Goal: Task Accomplishment & Management: Manage account settings

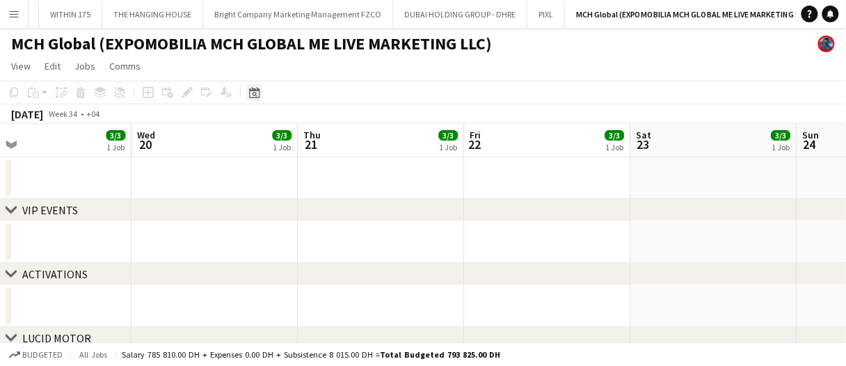
click at [255, 95] on icon at bounding box center [254, 94] width 5 height 5
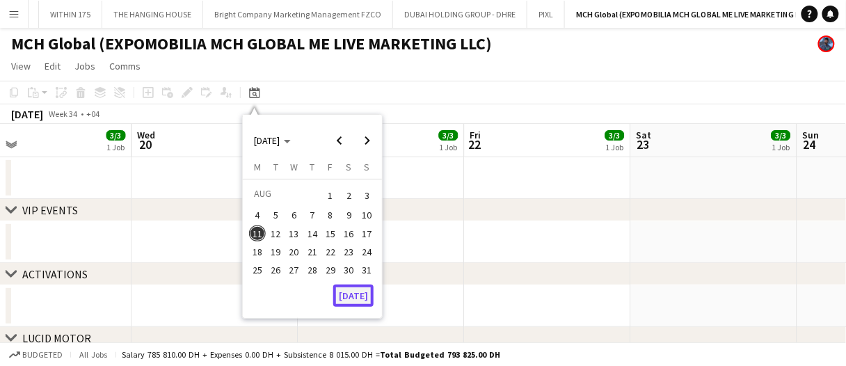
click at [363, 297] on button "[DATE]" at bounding box center [353, 295] width 40 height 22
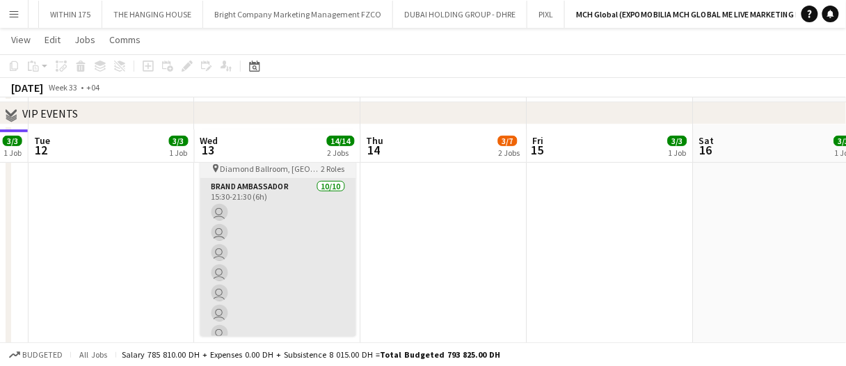
scroll to position [70, 0]
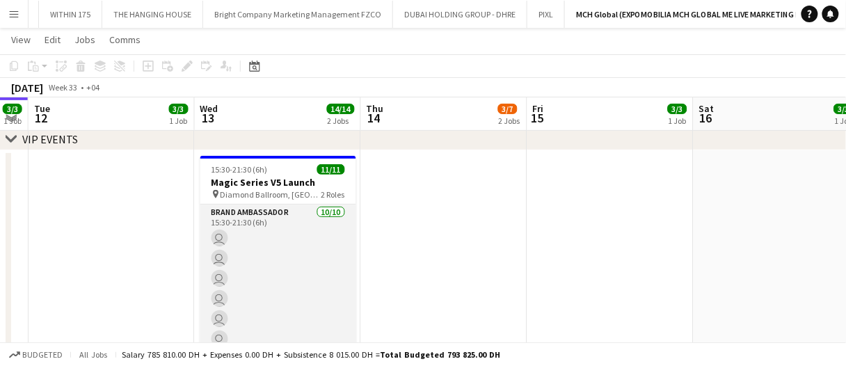
click at [257, 255] on app-card-role "Brand Ambassador 10/10 15:30-21:30 (6h) user user user user user user user user…" at bounding box center [278, 318] width 156 height 229
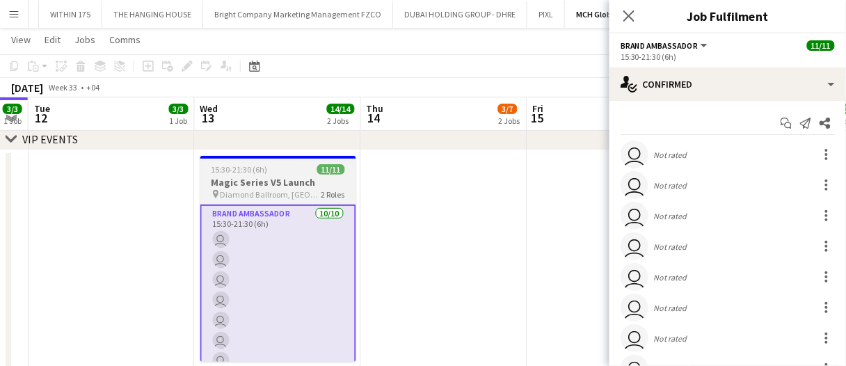
click at [259, 180] on h3 "Magic Series V5 Launch" at bounding box center [278, 182] width 156 height 13
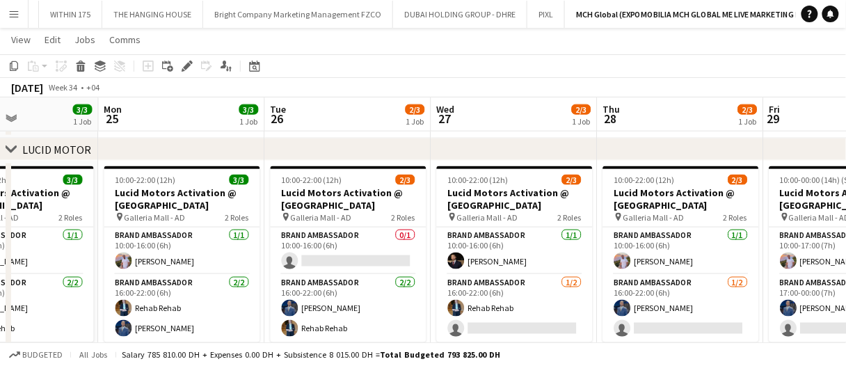
scroll to position [0, 577]
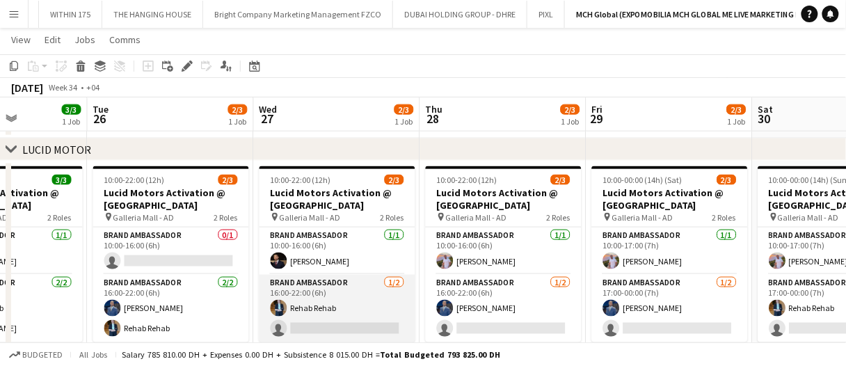
click at [361, 323] on app-card-role "Brand Ambassador 1/2 16:00-22:00 (6h) Rehab Rehab single-neutral-actions" at bounding box center [337, 308] width 156 height 67
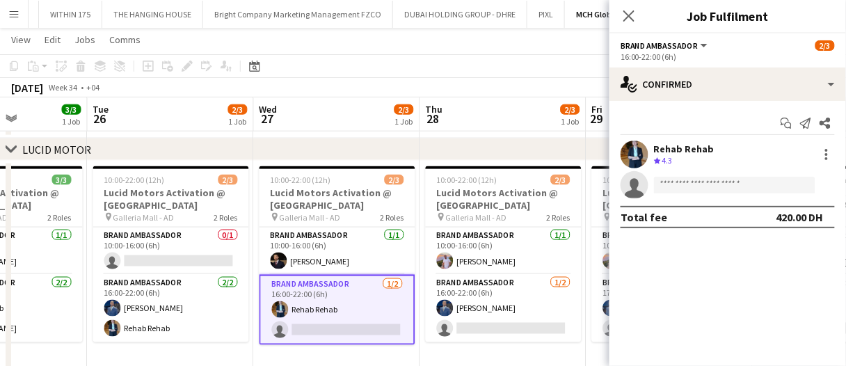
drag, startPoint x: 370, startPoint y: 123, endPoint x: 433, endPoint y: 114, distance: 63.2
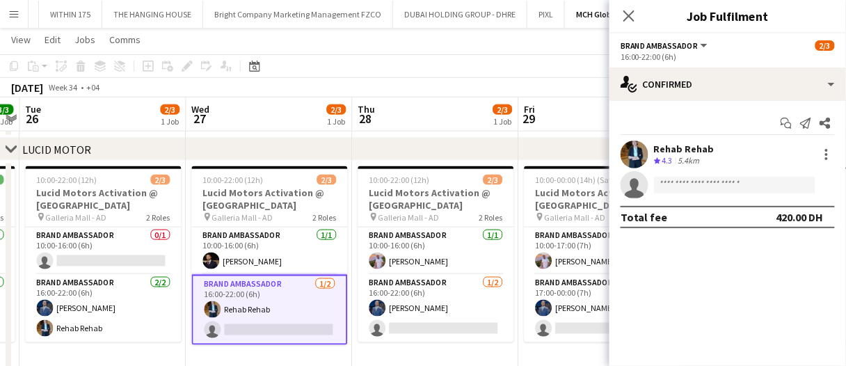
scroll to position [0, 688]
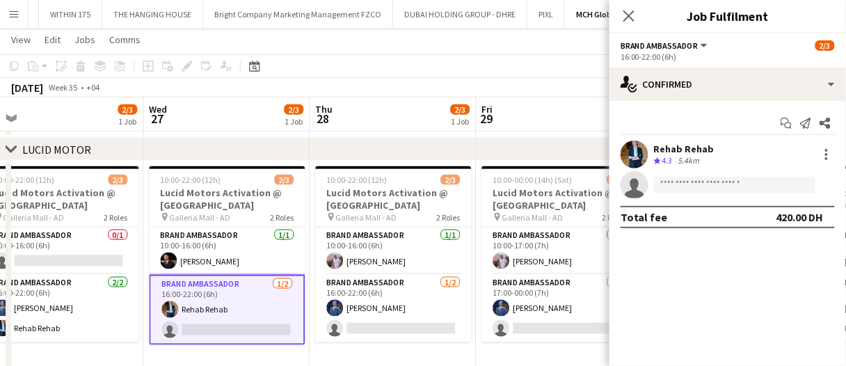
click at [294, 109] on span "2/3" at bounding box center [293, 109] width 19 height 10
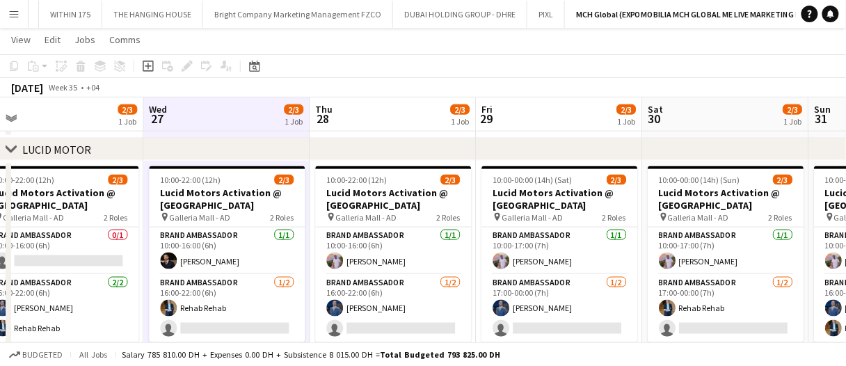
click at [284, 109] on span "2/3" at bounding box center [293, 109] width 19 height 10
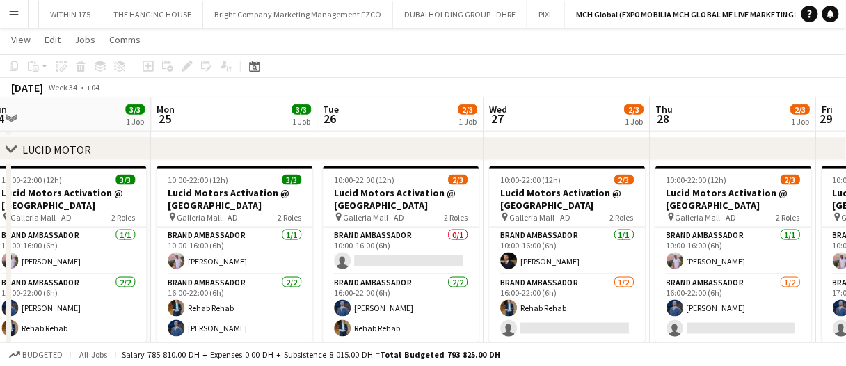
scroll to position [0, 390]
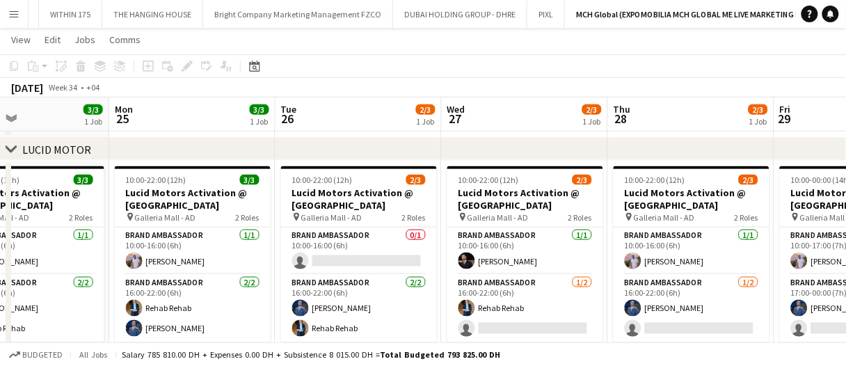
drag, startPoint x: 316, startPoint y: 125, endPoint x: 323, endPoint y: 120, distance: 7.9
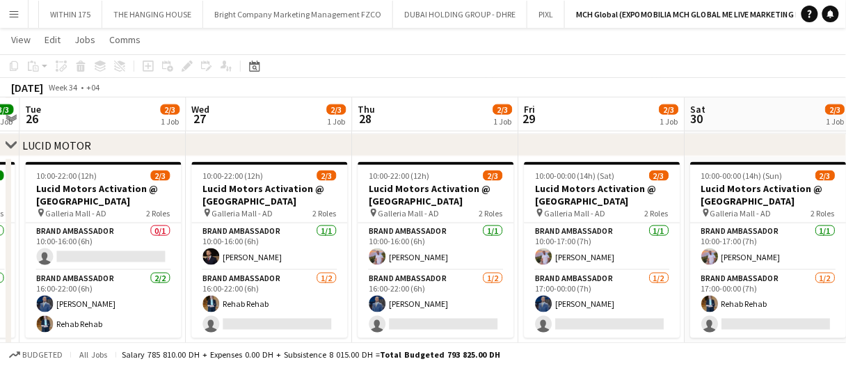
scroll to position [0, 421]
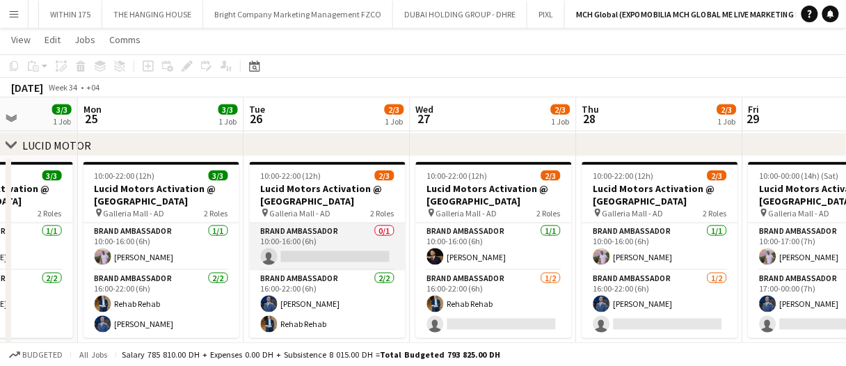
click at [361, 251] on app-card-role "Brand Ambassador 0/1 10:00-16:00 (6h) single-neutral-actions" at bounding box center [328, 246] width 156 height 47
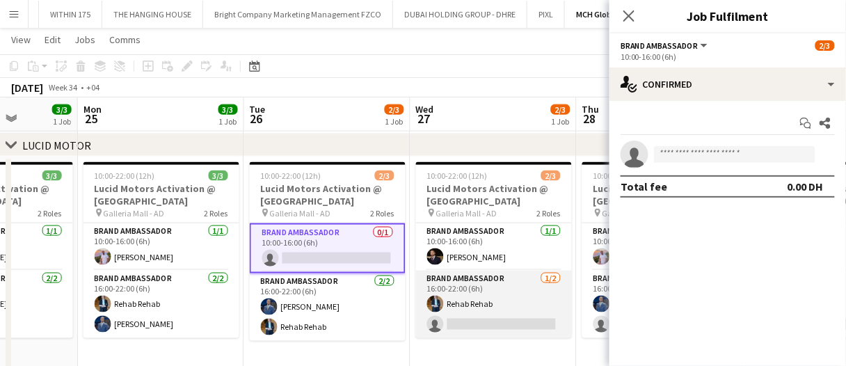
click at [512, 312] on app-card-role "Brand Ambassador 1/2 16:00-22:00 (6h) Rehab Rehab single-neutral-actions" at bounding box center [494, 304] width 156 height 67
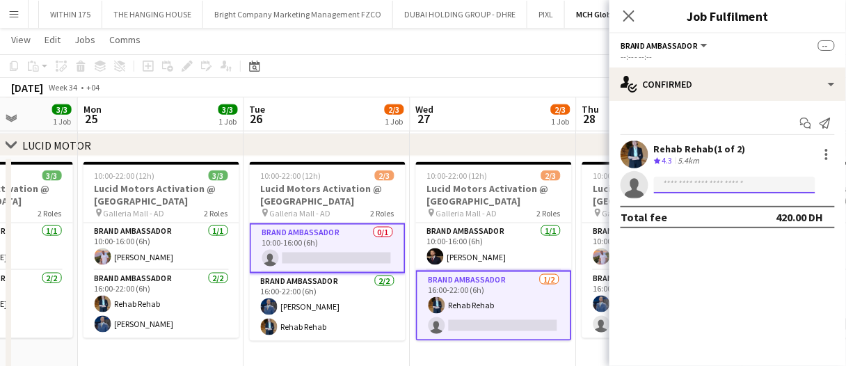
click at [686, 188] on input at bounding box center [734, 185] width 161 height 17
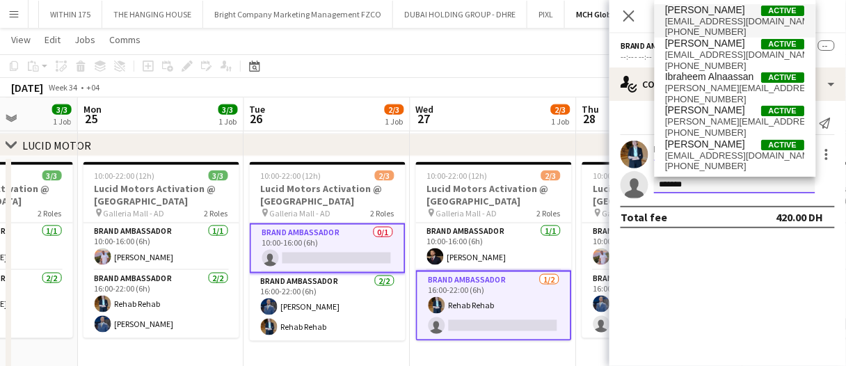
type input "*******"
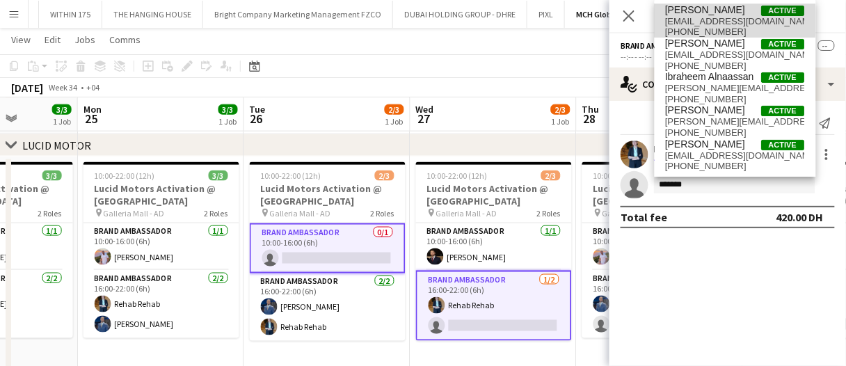
click at [705, 20] on span "ibraa.abudayya@outlook.com" at bounding box center [735, 21] width 139 height 11
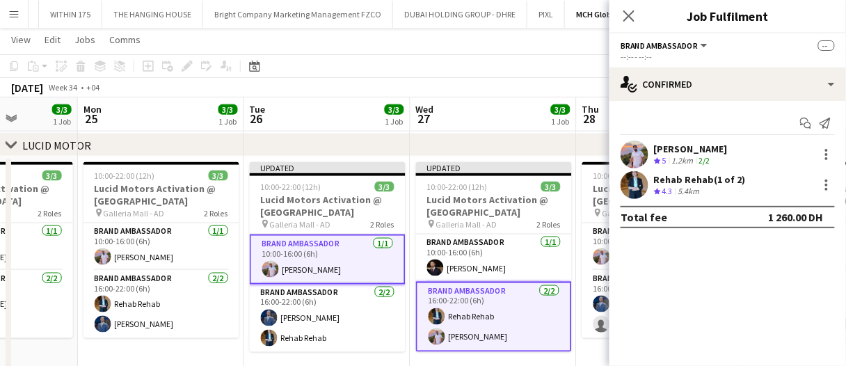
click at [345, 122] on app-board-header-date "Tue 26 3/3 1 Job" at bounding box center [327, 114] width 166 height 33
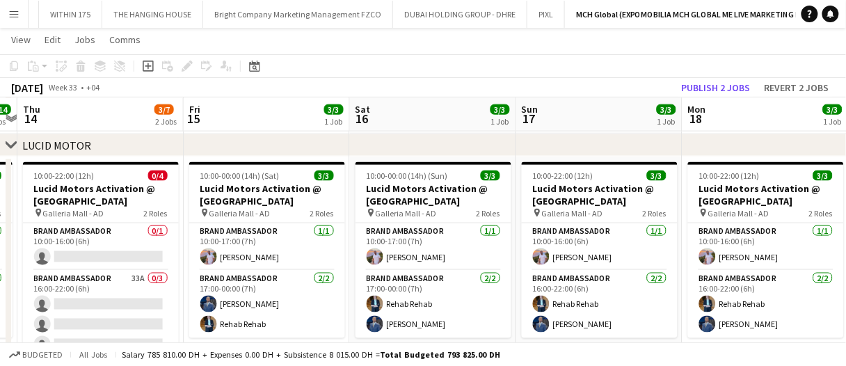
scroll to position [0, 314]
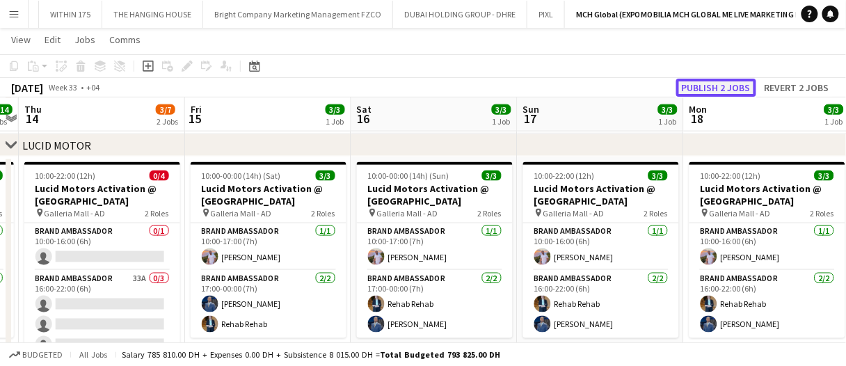
click at [719, 90] on button "Publish 2 jobs" at bounding box center [716, 88] width 80 height 18
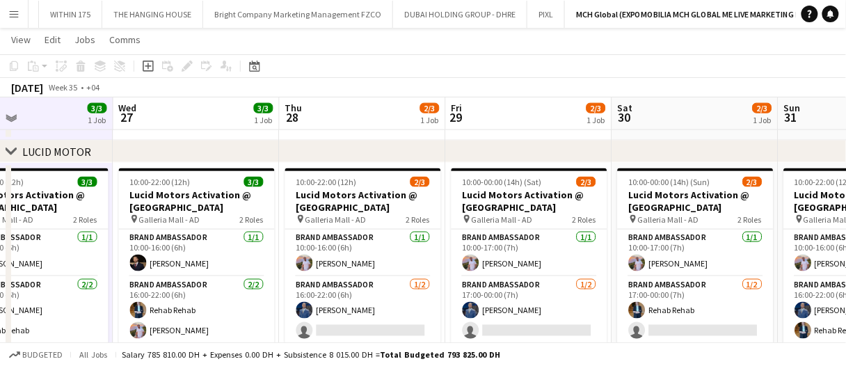
scroll to position [381, 0]
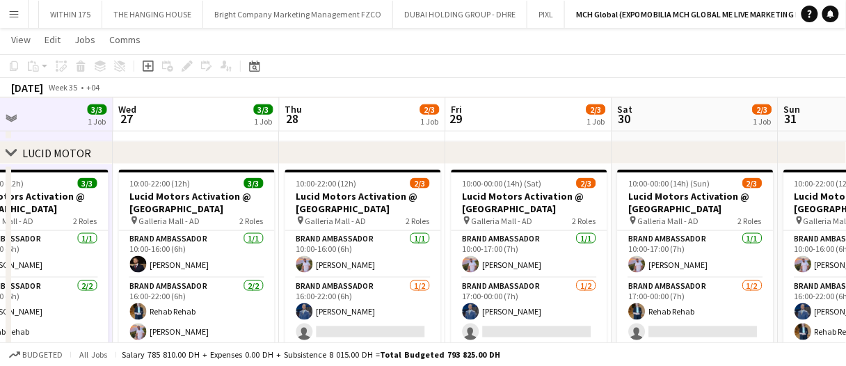
drag, startPoint x: 392, startPoint y: 113, endPoint x: 419, endPoint y: 113, distance: 26.4
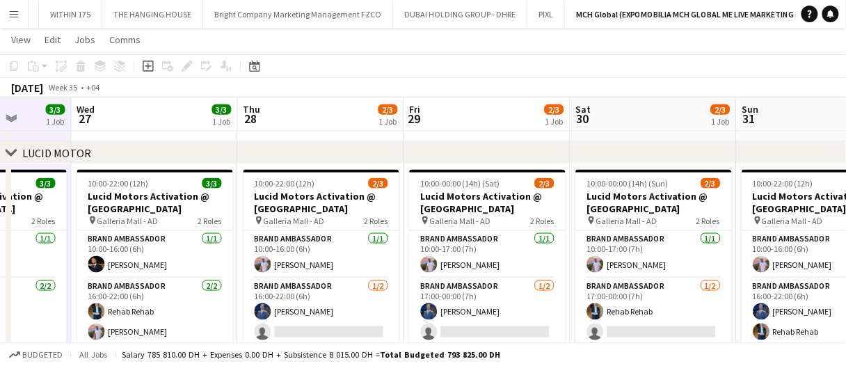
scroll to position [0, 683]
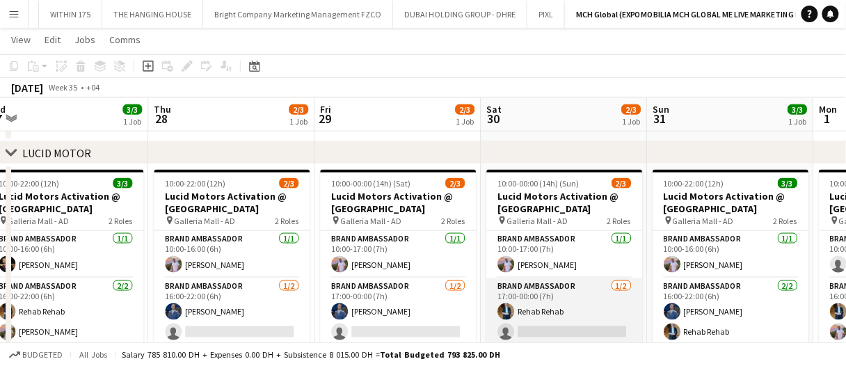
click at [579, 312] on app-card-role "Brand Ambassador 1/2 17:00-00:00 (7h) Rehab Rehab single-neutral-actions" at bounding box center [564, 311] width 156 height 67
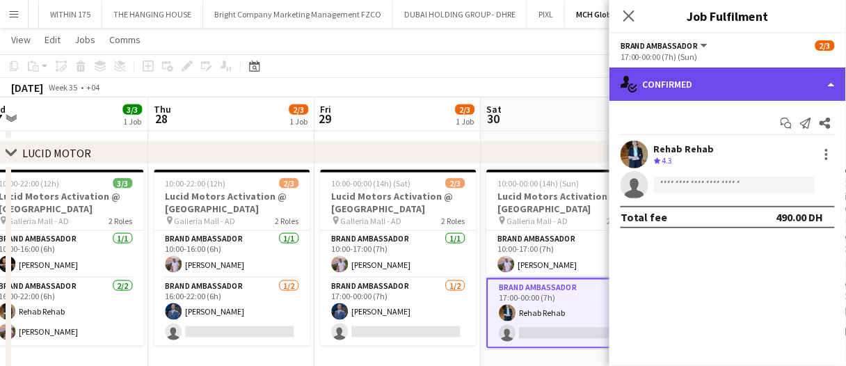
click at [725, 86] on div "single-neutral-actions-check-2 Confirmed" at bounding box center [727, 83] width 236 height 33
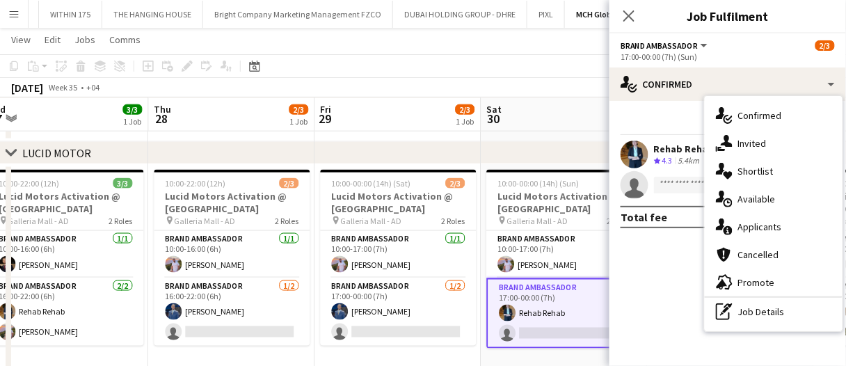
click at [748, 143] on div "single-neutral-actions-share-1 Invited" at bounding box center [774, 143] width 138 height 28
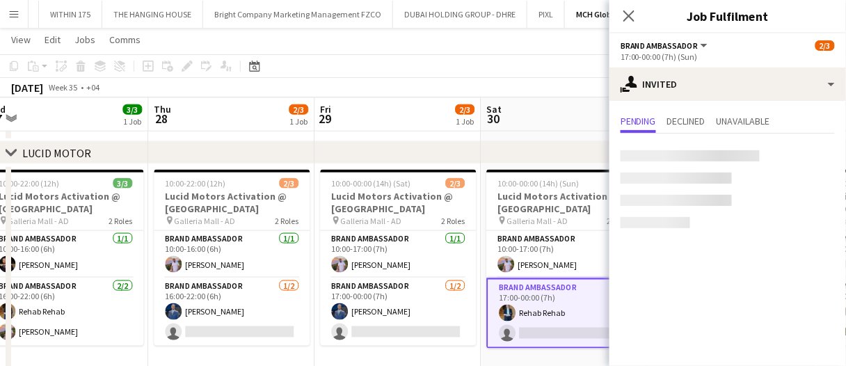
click at [549, 326] on app-card-role "Brand Ambassador 1/2 17:00-00:00 (7h) Rehab Rehab single-neutral-actions" at bounding box center [564, 313] width 156 height 70
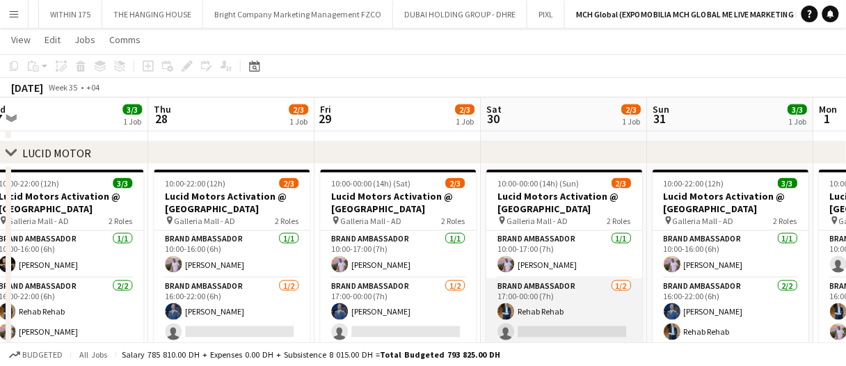
click at [566, 331] on app-card-role "Brand Ambassador 1/2 17:00-00:00 (7h) Rehab Rehab single-neutral-actions" at bounding box center [564, 311] width 156 height 67
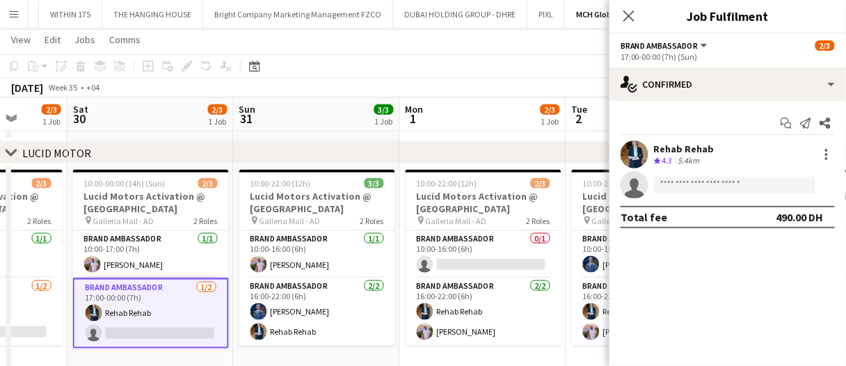
scroll to position [0, 407]
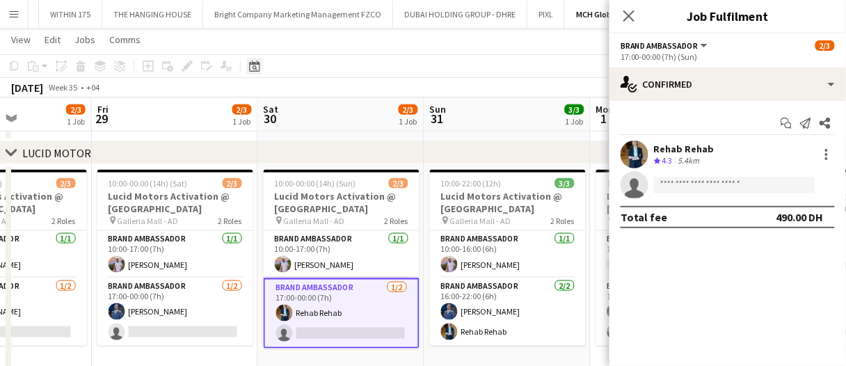
click at [257, 58] on div "Date picker" at bounding box center [254, 66] width 17 height 17
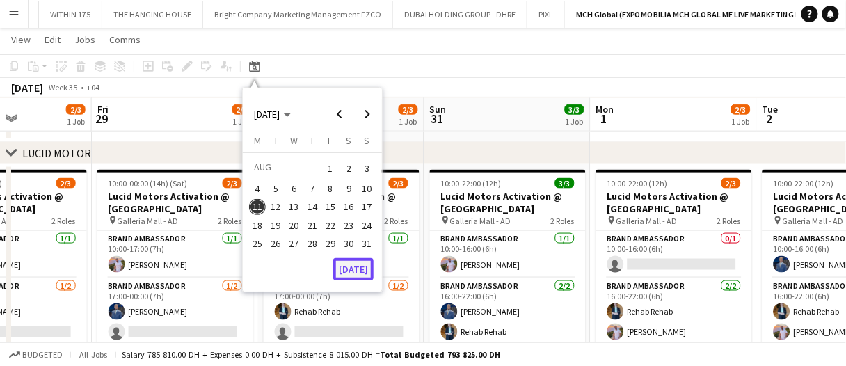
click at [365, 266] on button "[DATE]" at bounding box center [353, 269] width 40 height 22
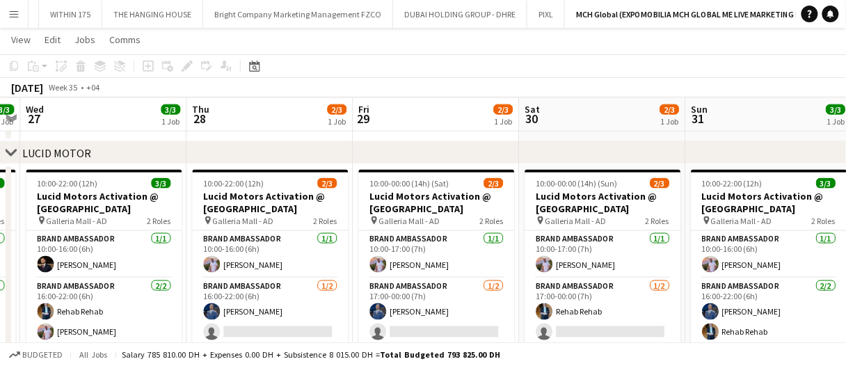
scroll to position [0, 660]
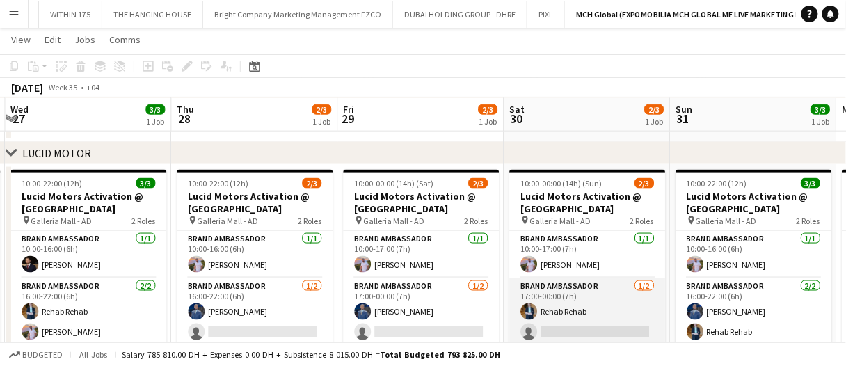
click at [572, 319] on app-card-role "Brand Ambassador 1/2 17:00-00:00 (7h) Rehab Rehab single-neutral-actions" at bounding box center [587, 311] width 156 height 67
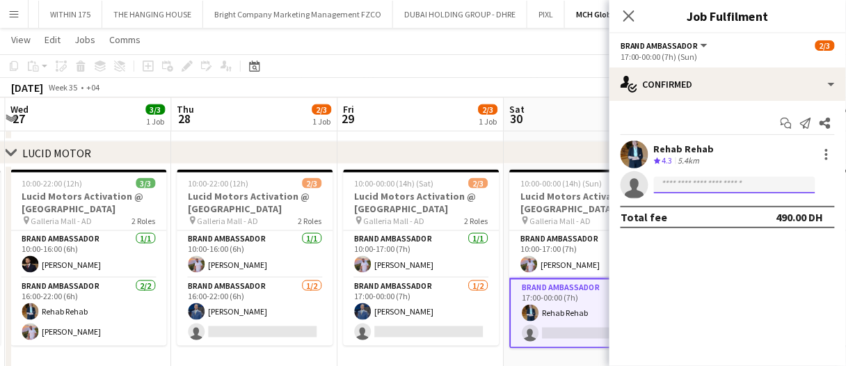
click at [726, 182] on input at bounding box center [734, 185] width 161 height 17
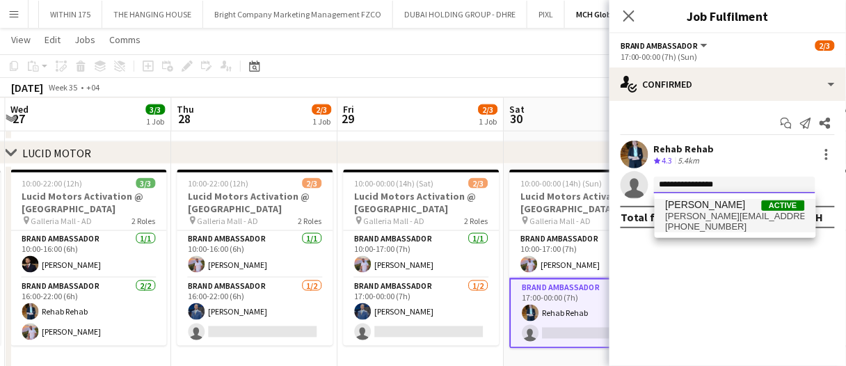
type input "**********"
click at [704, 203] on span "[PERSON_NAME]" at bounding box center [706, 205] width 80 height 12
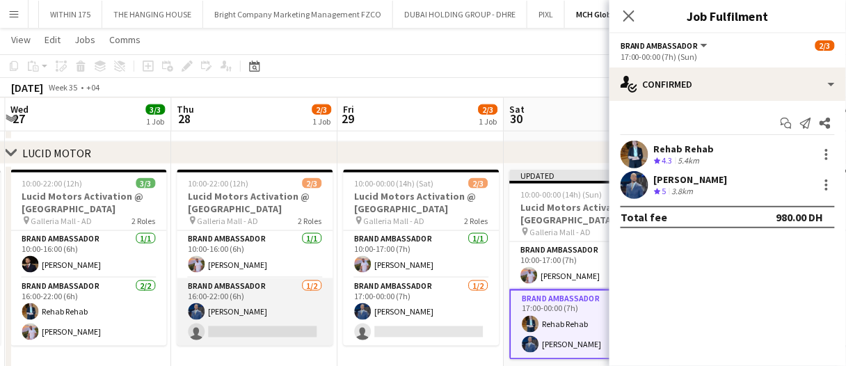
click at [259, 313] on app-card-role "Brand Ambassador 1/2 16:00-22:00 (6h) Mohammed Adel Aljbour single-neutral-acti…" at bounding box center [255, 311] width 156 height 67
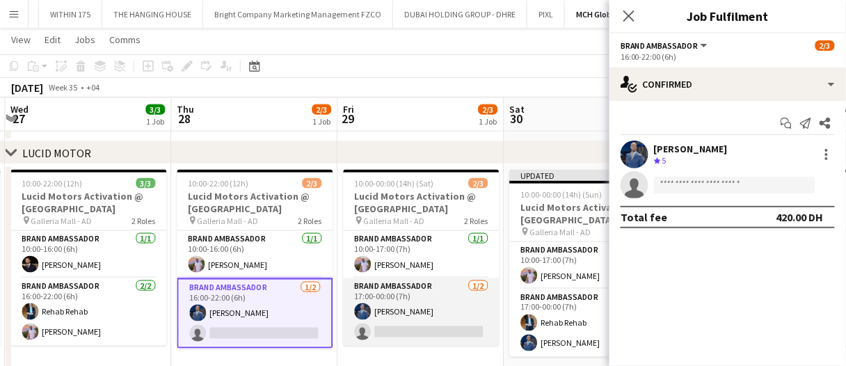
click at [374, 312] on app-card-role "Brand Ambassador 1/2 17:00-00:00 (7h) Mohammed Adel Aljbour single-neutral-acti…" at bounding box center [421, 311] width 156 height 67
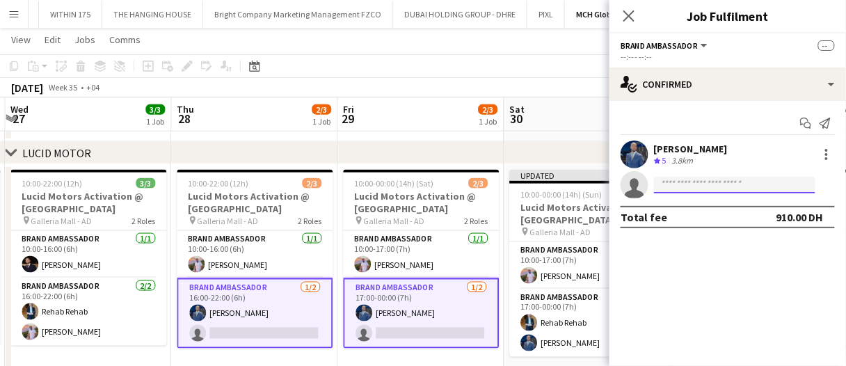
click at [673, 182] on input at bounding box center [734, 185] width 161 height 17
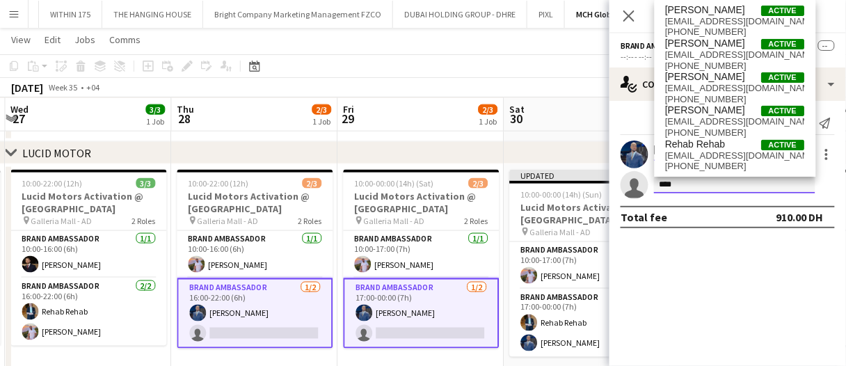
type input "****"
drag, startPoint x: 333, startPoint y: 115, endPoint x: 320, endPoint y: 118, distance: 13.5
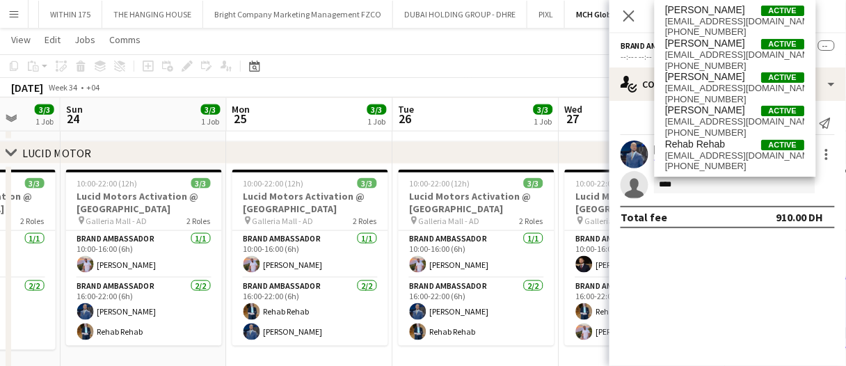
scroll to position [0, 563]
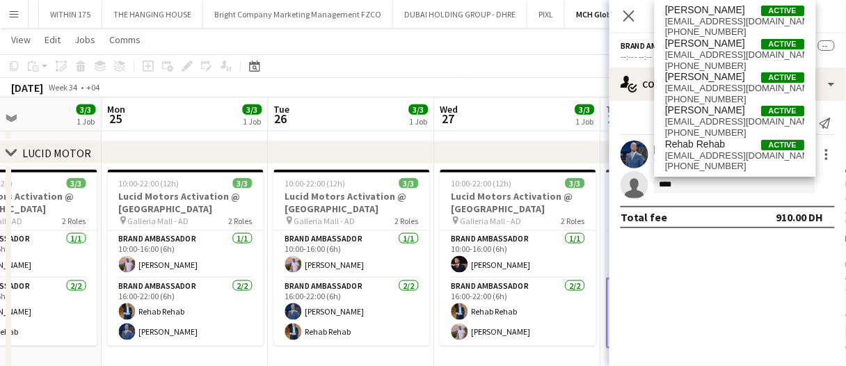
drag, startPoint x: 431, startPoint y: 127, endPoint x: 419, endPoint y: 128, distance: 11.9
click at [431, 127] on app-board-header-date "Tue 26 3/3 1 Job" at bounding box center [351, 114] width 166 height 33
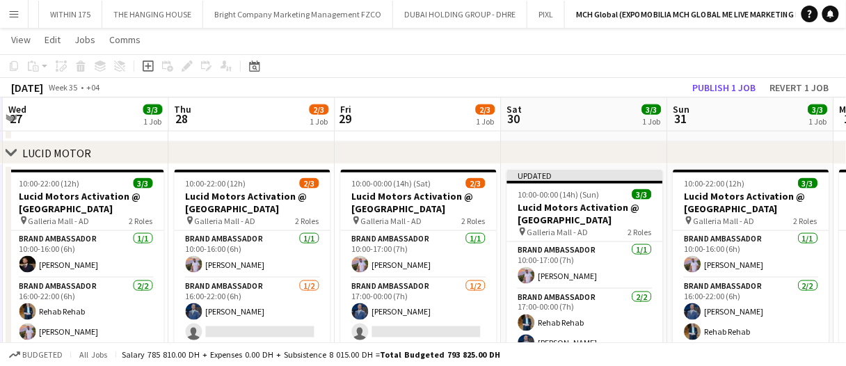
scroll to position [0, 506]
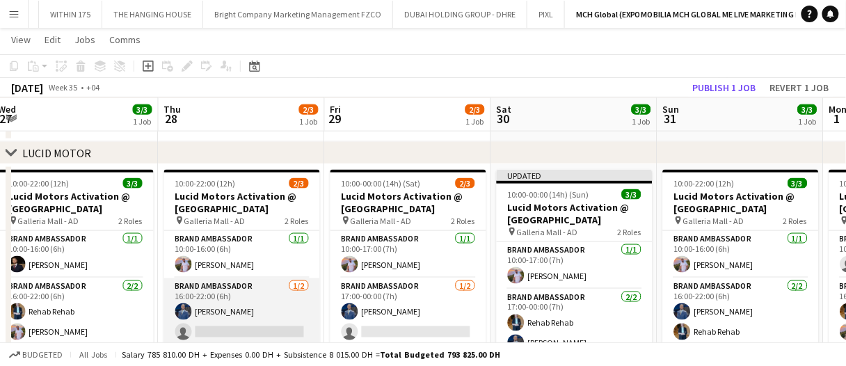
click at [309, 325] on app-card-role "Brand Ambassador 1/2 16:00-22:00 (6h) Mohammed Adel Aljbour single-neutral-acti…" at bounding box center [242, 311] width 156 height 67
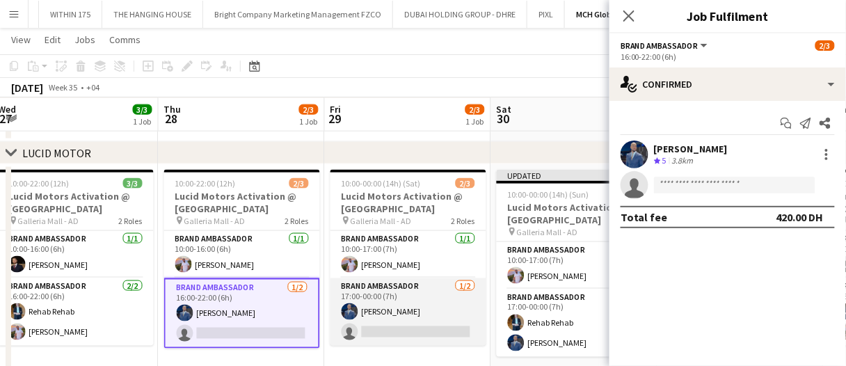
click at [403, 327] on app-card-role "Brand Ambassador 1/2 17:00-00:00 (7h) Mohammed Adel Aljbour single-neutral-acti…" at bounding box center [408, 311] width 156 height 67
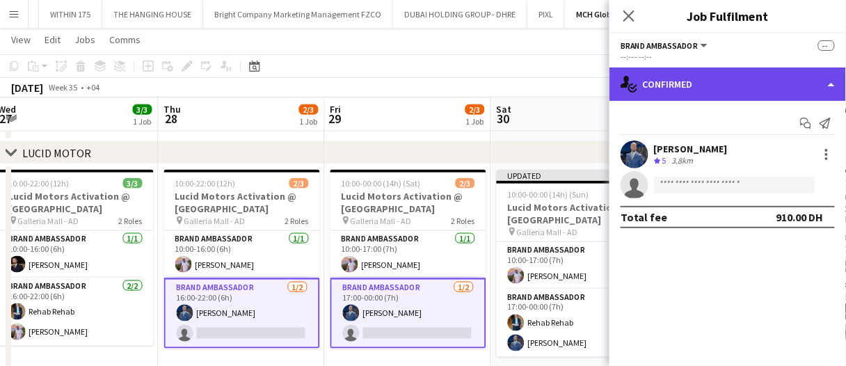
click at [739, 97] on div "single-neutral-actions-check-2 Confirmed" at bounding box center [727, 83] width 236 height 33
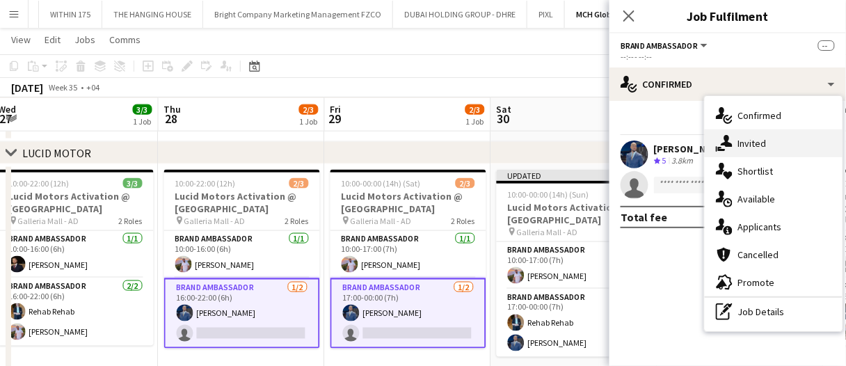
click at [753, 140] on div "single-neutral-actions-share-1 Invited" at bounding box center [774, 143] width 138 height 28
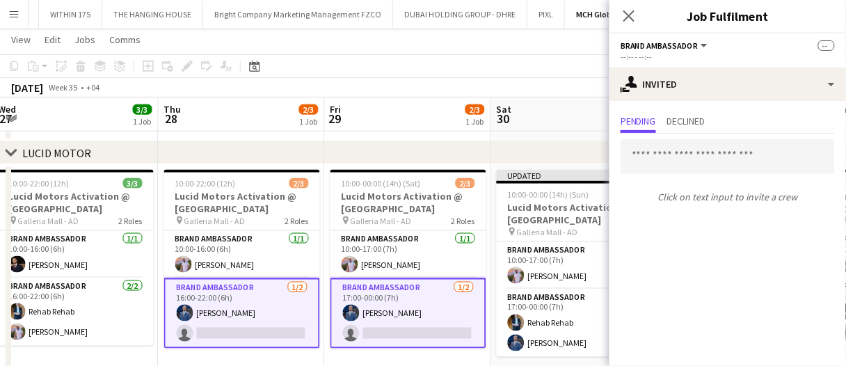
click at [440, 125] on app-board-header-date "Fri 29 2/3 1 Job" at bounding box center [408, 114] width 166 height 33
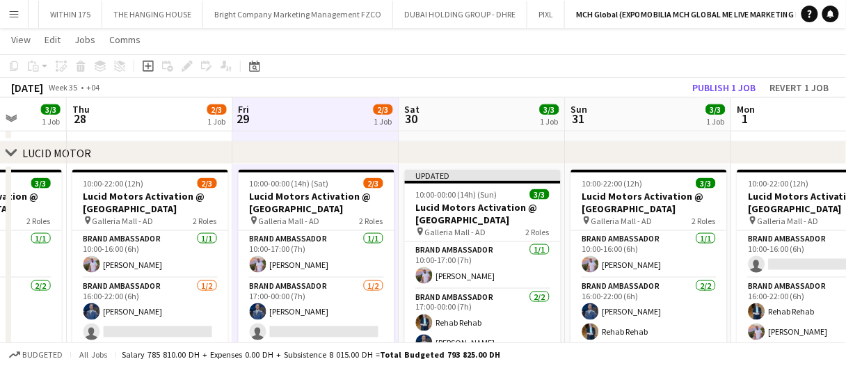
scroll to position [0, 351]
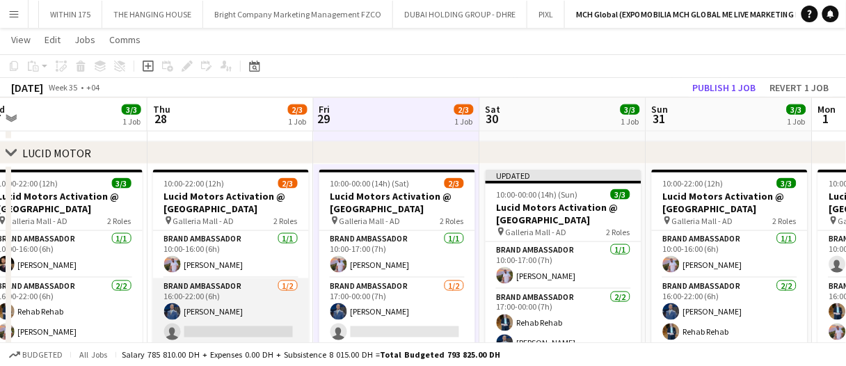
drag, startPoint x: 232, startPoint y: 314, endPoint x: 283, endPoint y: 316, distance: 51.5
click at [232, 314] on app-card-role "Brand Ambassador 1/2 16:00-22:00 (6h) Mohammed Adel Aljbour single-neutral-acti…" at bounding box center [231, 311] width 156 height 67
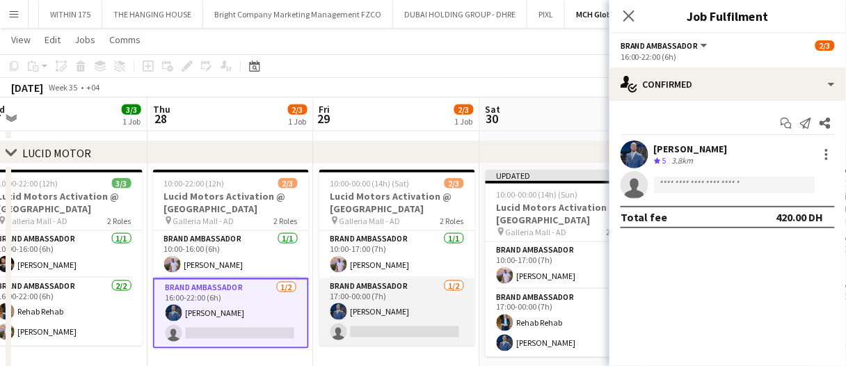
click at [345, 318] on app-card-role "Brand Ambassador 1/2 17:00-00:00 (7h) Mohammed Adel Aljbour single-neutral-acti…" at bounding box center [397, 311] width 156 height 67
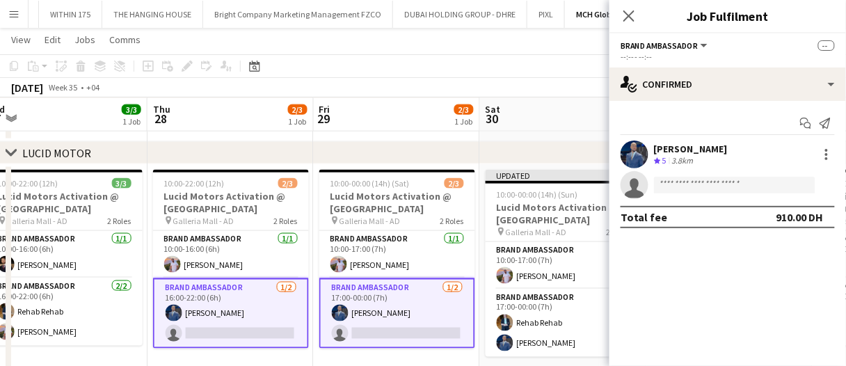
click at [361, 319] on app-card-role "Brand Ambassador 1/2 17:00-00:00 (7h) Mohammed Adel Aljbour single-neutral-acti…" at bounding box center [397, 313] width 156 height 70
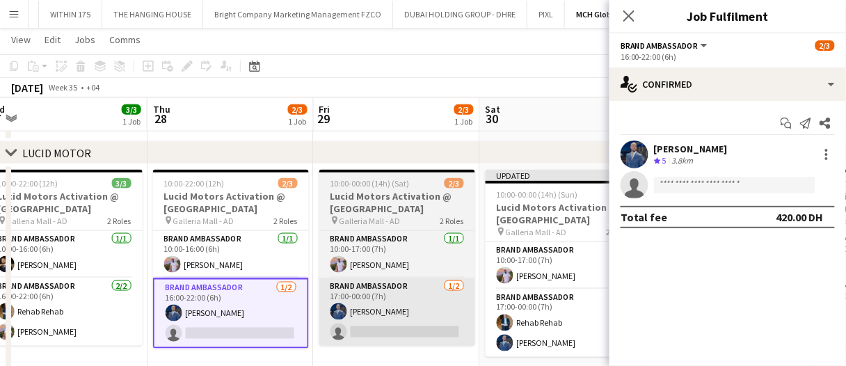
click at [375, 318] on app-card-role "Brand Ambassador 1/2 17:00-00:00 (7h) Mohammed Adel Aljbour single-neutral-acti…" at bounding box center [397, 311] width 156 height 67
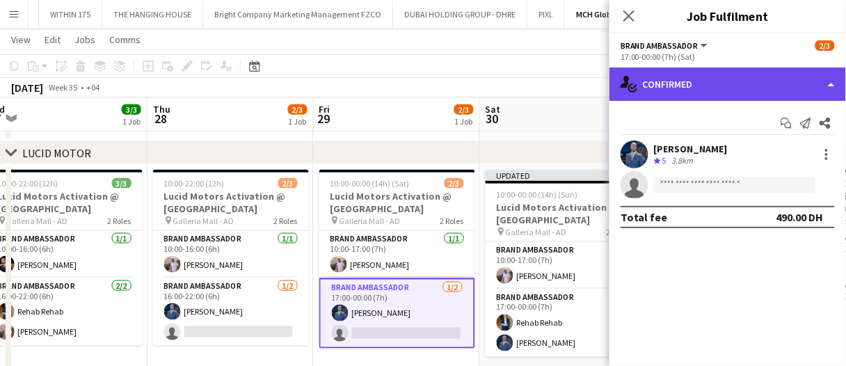
click at [685, 79] on div "single-neutral-actions-check-2 Confirmed" at bounding box center [727, 83] width 236 height 33
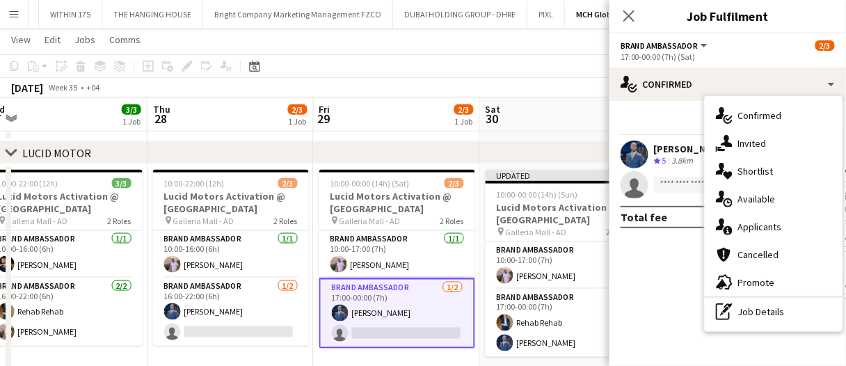
drag, startPoint x: 721, startPoint y: 142, endPoint x: 712, endPoint y: 154, distance: 15.3
click at [721, 142] on icon "single-neutral-actions-share-1" at bounding box center [724, 143] width 17 height 17
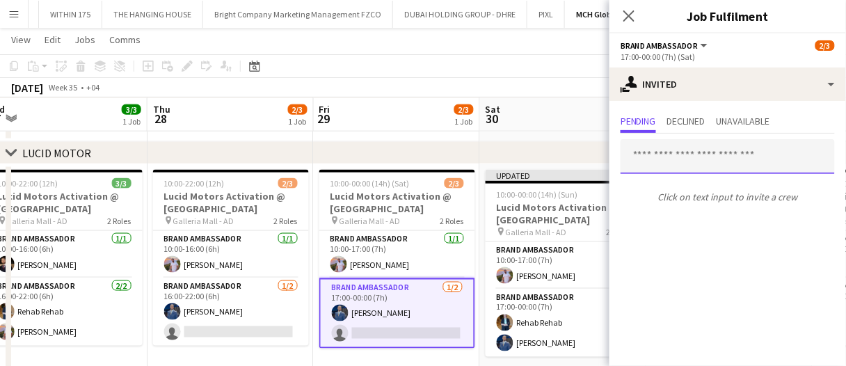
click at [670, 161] on input "text" at bounding box center [727, 156] width 214 height 35
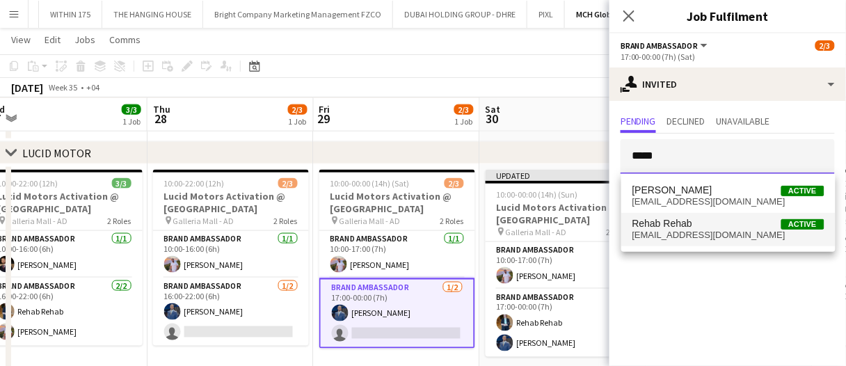
type input "*****"
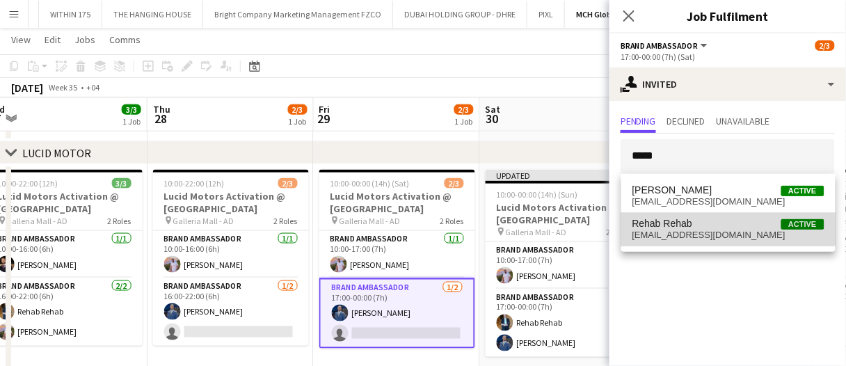
click at [682, 225] on span "Rehab Rehab" at bounding box center [662, 224] width 60 height 12
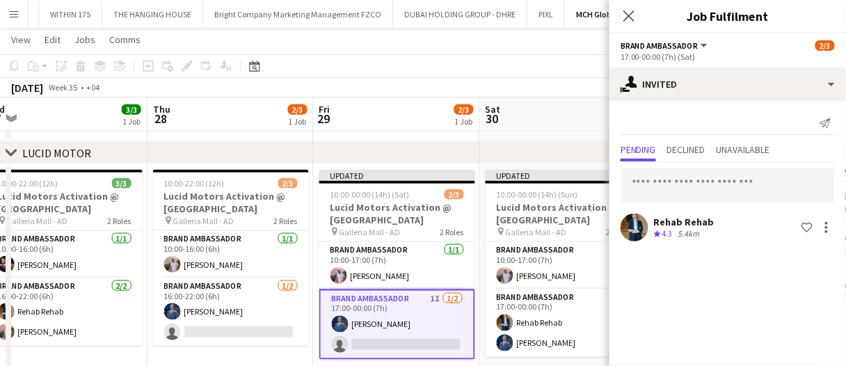
drag, startPoint x: 460, startPoint y: 122, endPoint x: 500, endPoint y: 122, distance: 40.3
click at [460, 122] on div "1 Job" at bounding box center [464, 121] width 18 height 10
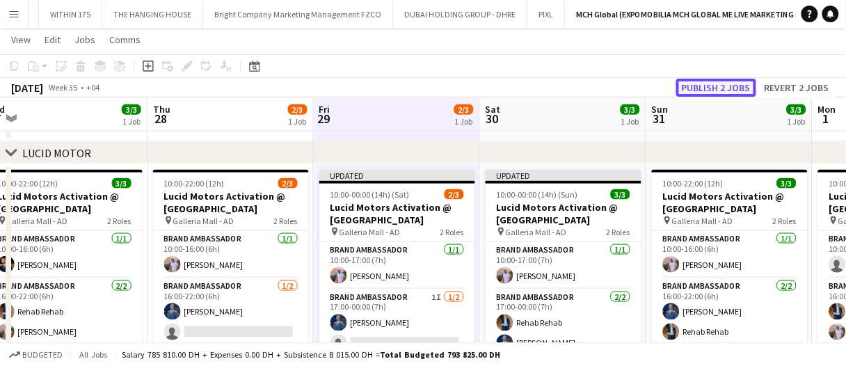
click at [725, 90] on button "Publish 2 jobs" at bounding box center [716, 88] width 80 height 18
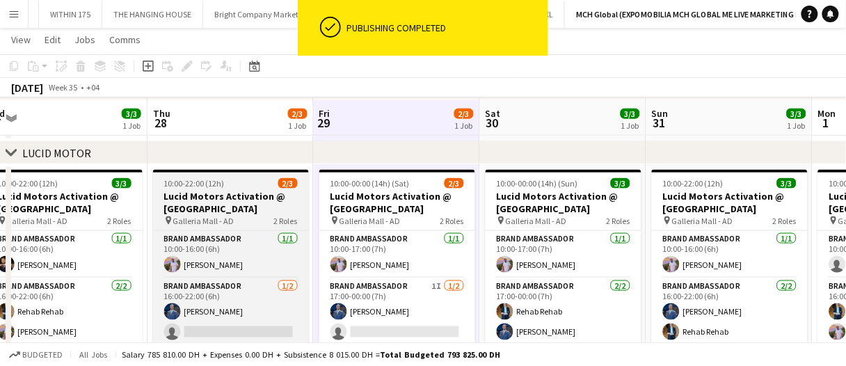
scroll to position [451, 0]
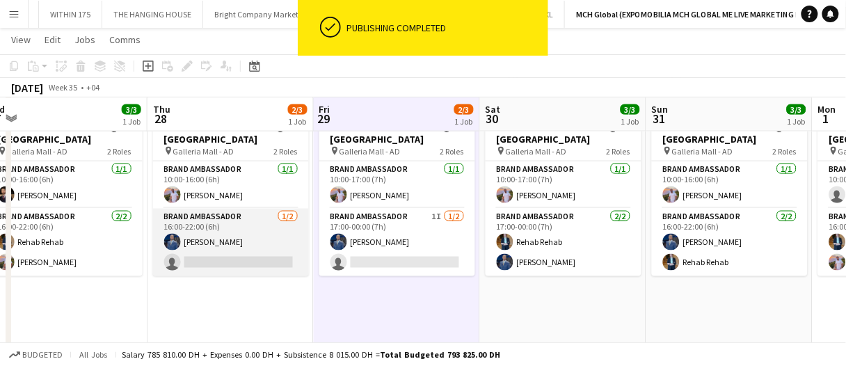
click at [244, 259] on app-card-role "Brand Ambassador 1/2 16:00-22:00 (6h) Mohammed Adel Aljbour single-neutral-acti…" at bounding box center [231, 242] width 156 height 67
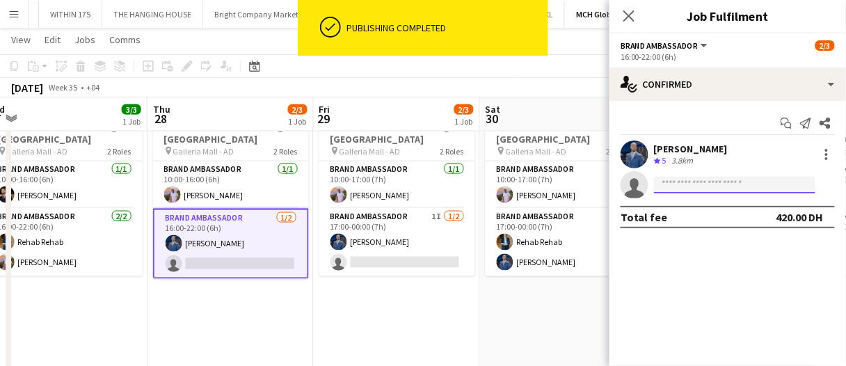
click at [697, 182] on input at bounding box center [734, 185] width 161 height 17
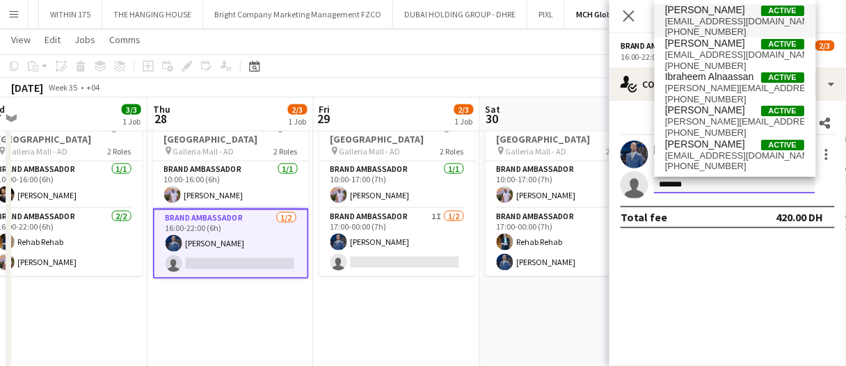
type input "*******"
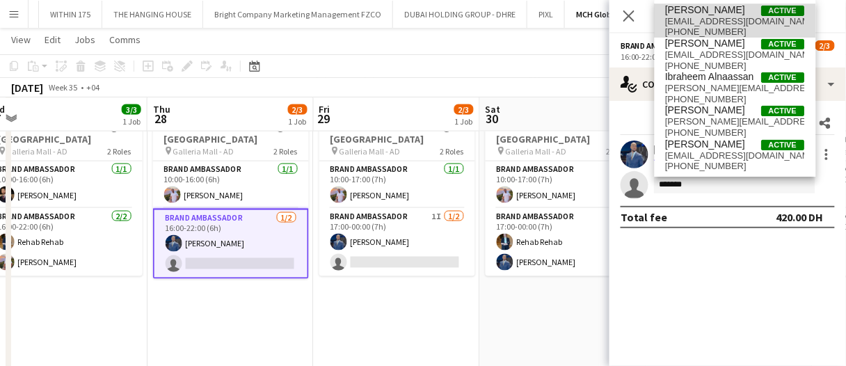
click at [737, 21] on span "ibraa.abudayya@outlook.com" at bounding box center [735, 21] width 139 height 11
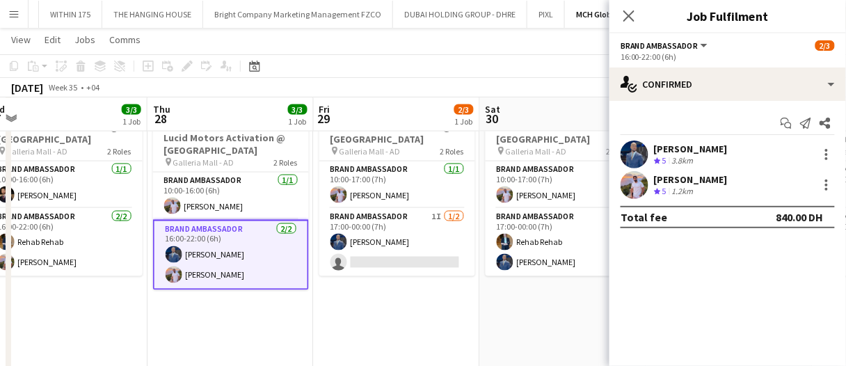
click at [423, 293] on app-date-cell "10:00-00:00 (14h) (Sat) 2/3 Lucid Motors Activation @ Galleria Mall pin Galleri…" at bounding box center [397, 301] width 166 height 413
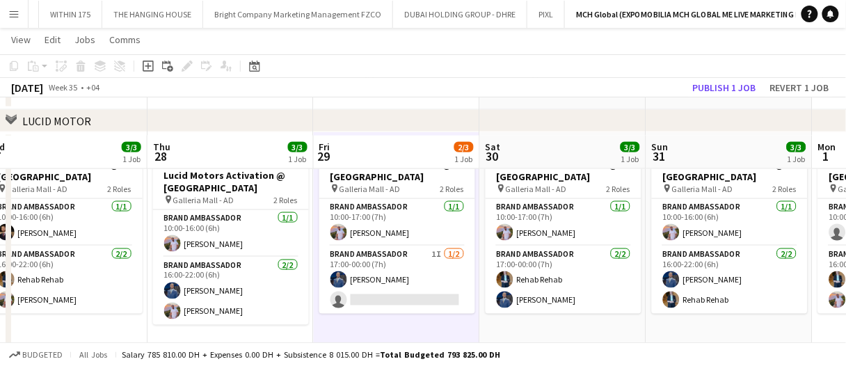
scroll to position [312, 0]
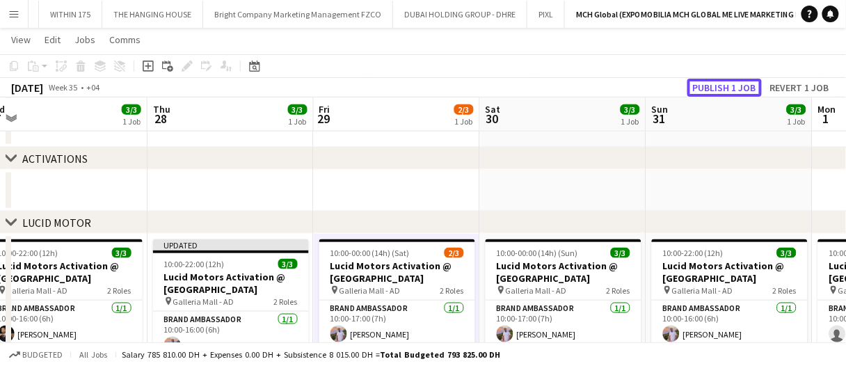
click at [732, 83] on button "Publish 1 job" at bounding box center [724, 88] width 74 height 18
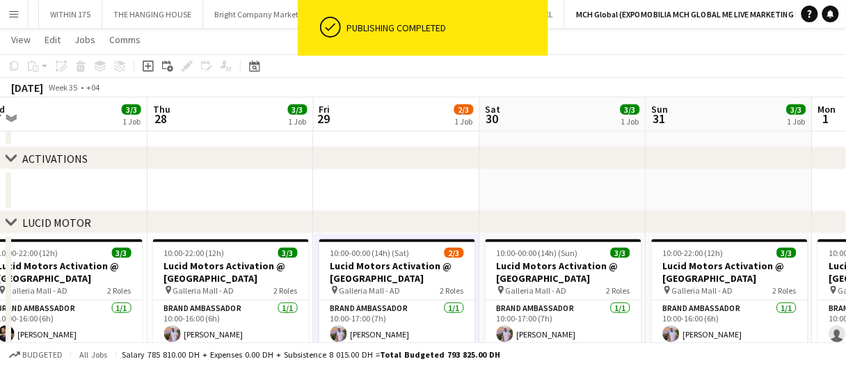
drag, startPoint x: 672, startPoint y: 213, endPoint x: 712, endPoint y: 209, distance: 40.6
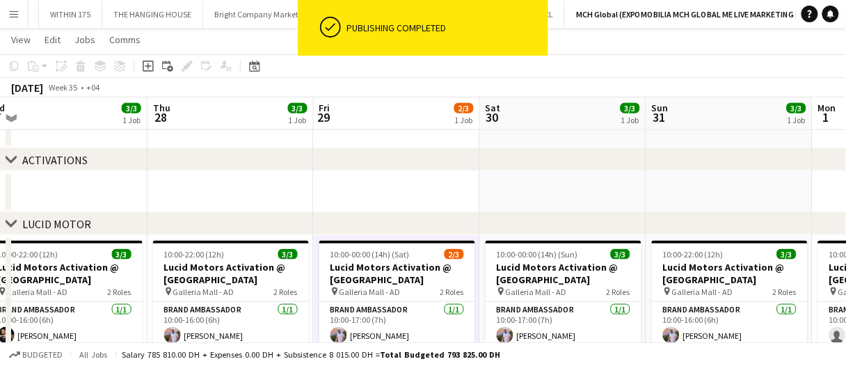
scroll to position [309, 0]
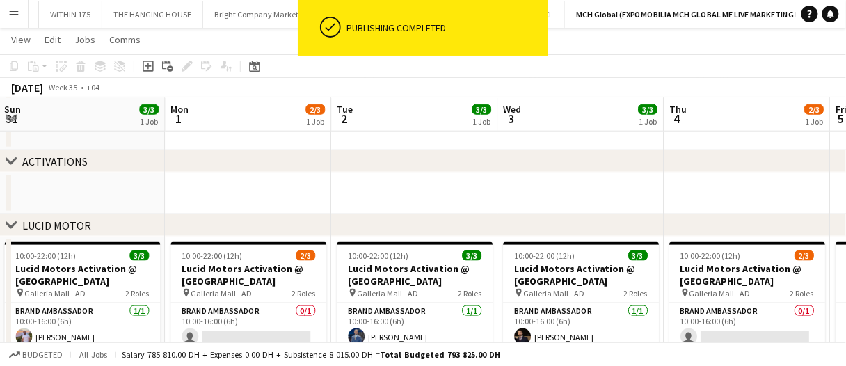
drag, startPoint x: 501, startPoint y: 190, endPoint x: 463, endPoint y: 188, distance: 37.6
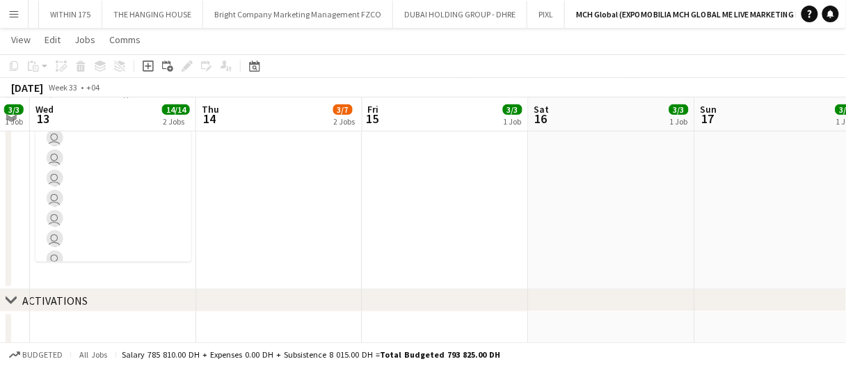
scroll to position [0, 302]
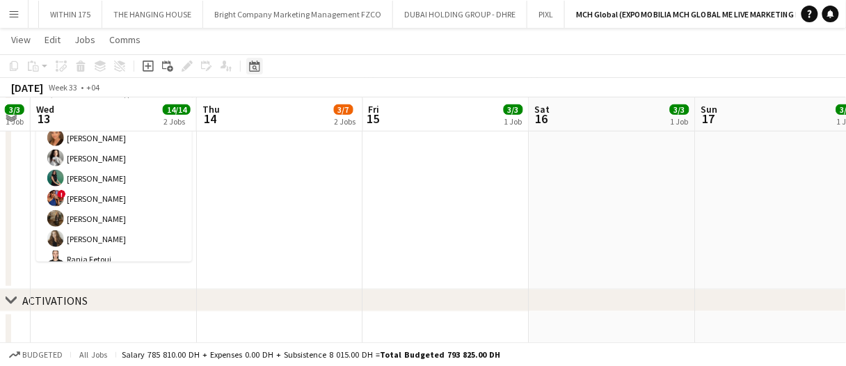
click at [261, 63] on div "Date picker" at bounding box center [254, 66] width 17 height 17
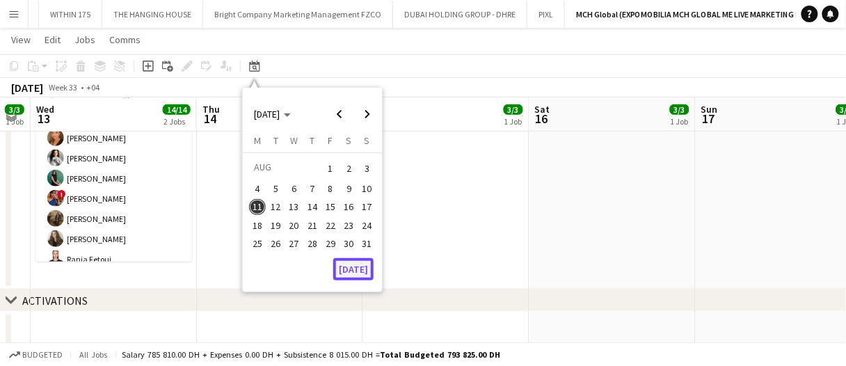
click at [350, 271] on button "[DATE]" at bounding box center [353, 269] width 40 height 22
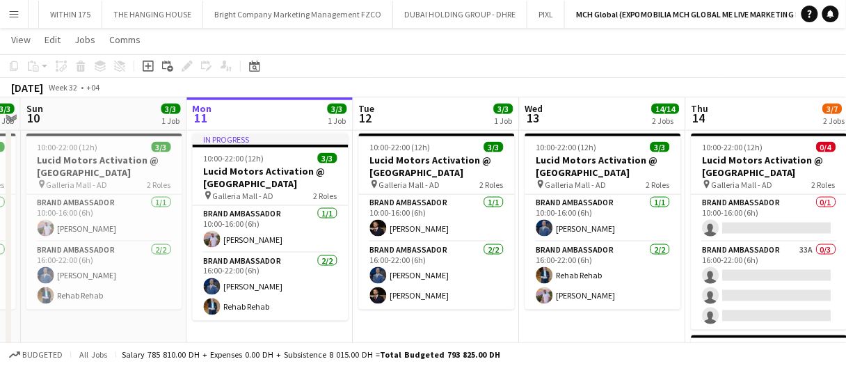
scroll to position [418, 0]
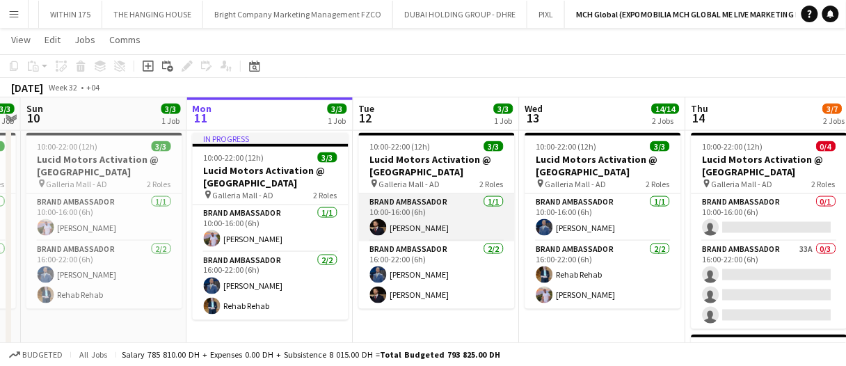
click at [394, 226] on app-card-role "Brand Ambassador 1/1 10:00-16:00 (6h) Osama Nour" at bounding box center [437, 217] width 156 height 47
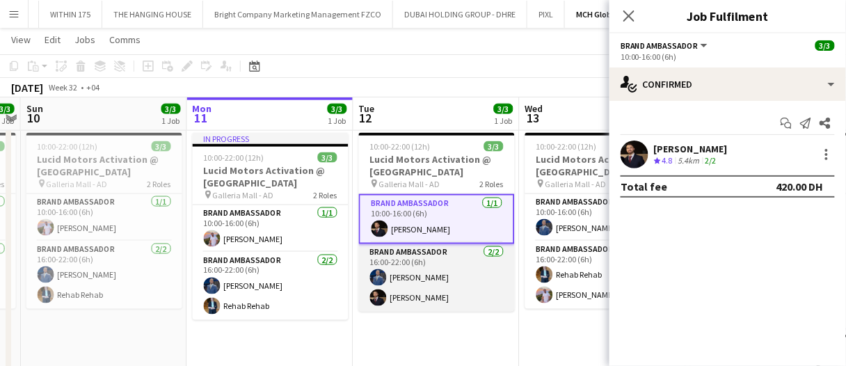
click at [406, 292] on app-card-role "Brand Ambassador 2/2 16:00-22:00 (6h) Mohammed Adel Aljbour Osama Nour" at bounding box center [437, 277] width 156 height 67
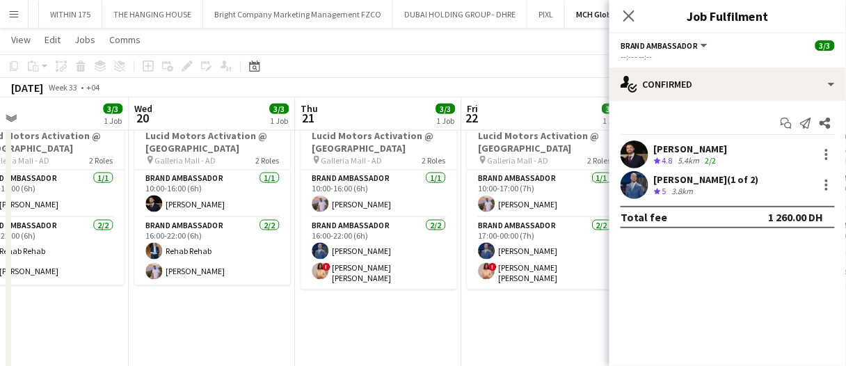
scroll to position [0, 426]
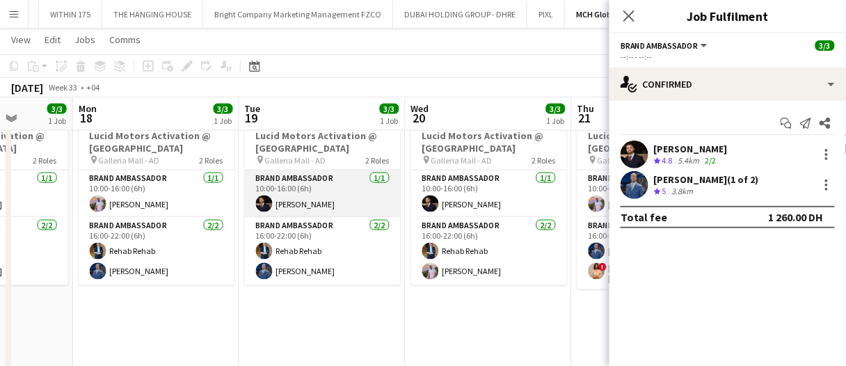
click at [331, 191] on app-card-role "Brand Ambassador 1/1 10:00-16:00 (6h) Osama Nour" at bounding box center [323, 193] width 156 height 47
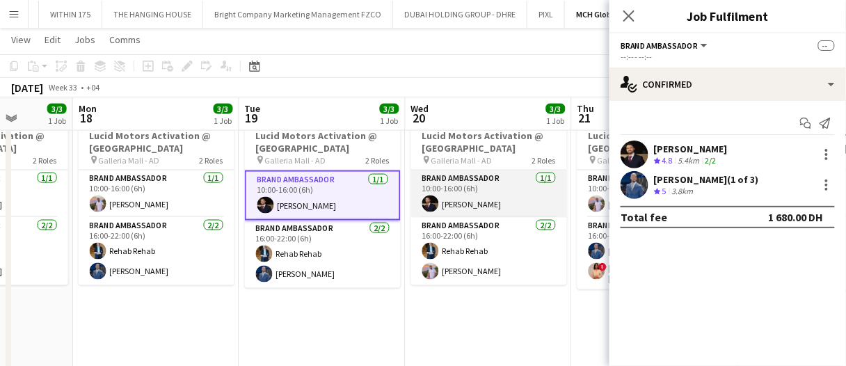
click at [460, 208] on app-card-role "Brand Ambassador 1/1 10:00-16:00 (6h) Osama Nour" at bounding box center [489, 193] width 156 height 47
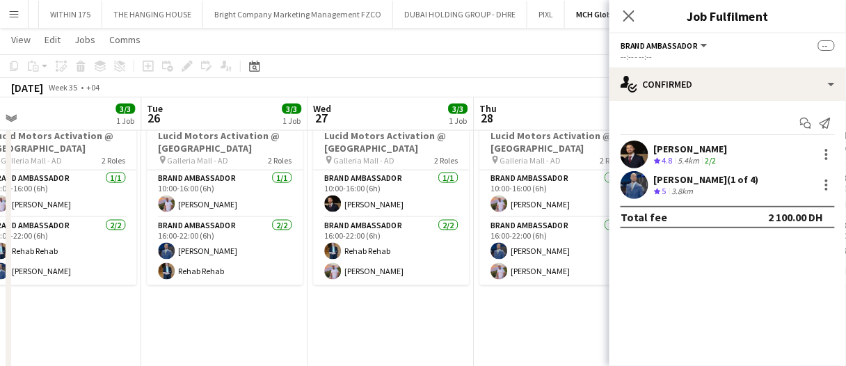
scroll to position [0, 690]
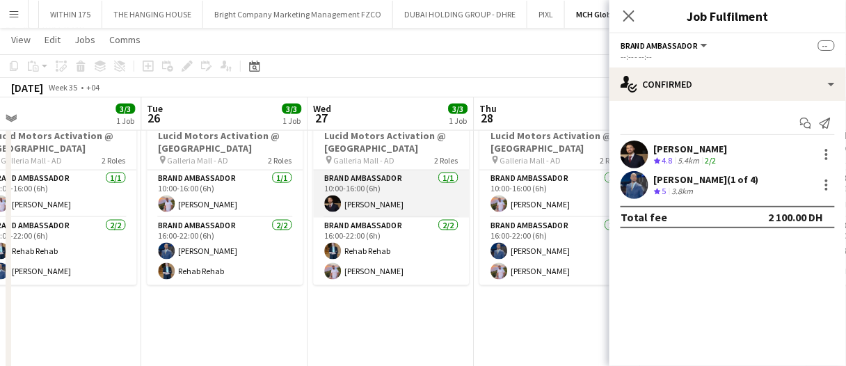
click at [410, 193] on app-card-role "Brand Ambassador 1/1 10:00-16:00 (6h) Osama Nour" at bounding box center [391, 193] width 156 height 47
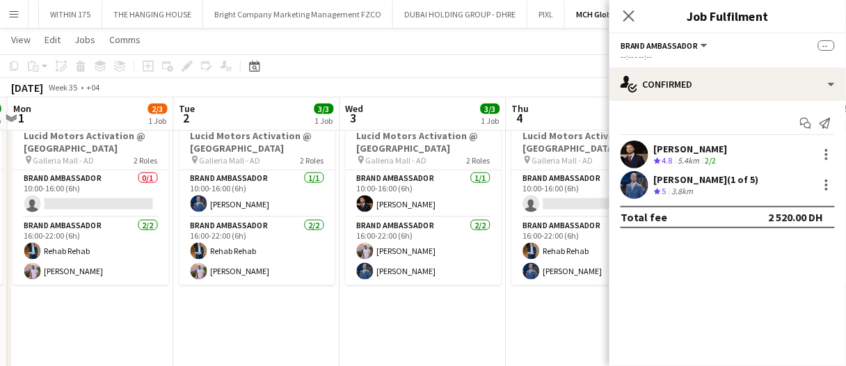
scroll to position [0, 493]
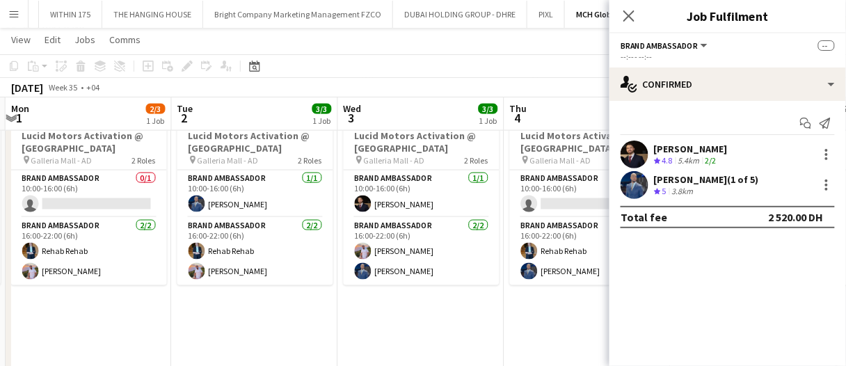
click at [410, 193] on app-card-role "Brand Ambassador 1/1 10:00-16:00 (6h) Osama Nour" at bounding box center [422, 193] width 156 height 47
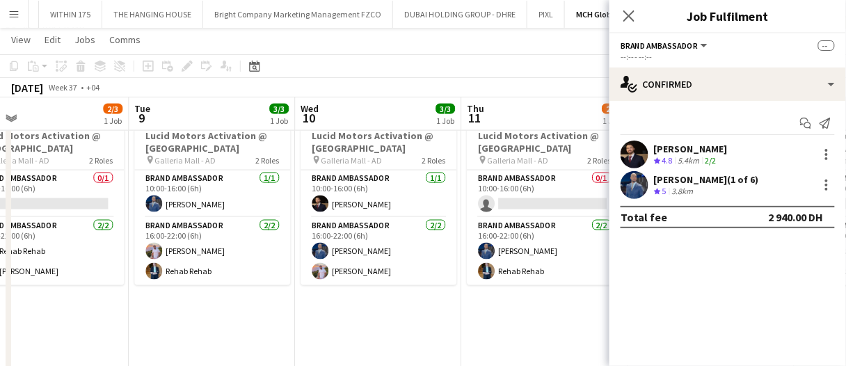
scroll to position [0, 703]
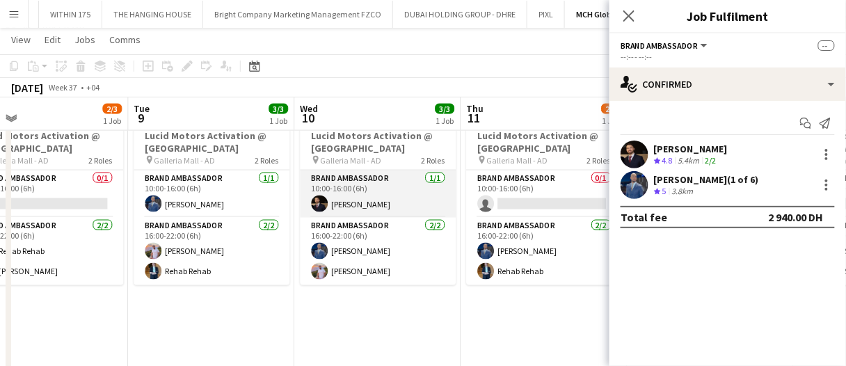
click at [405, 199] on app-card-role "Brand Ambassador 1/1 10:00-16:00 (6h) Osama Nour" at bounding box center [378, 193] width 156 height 47
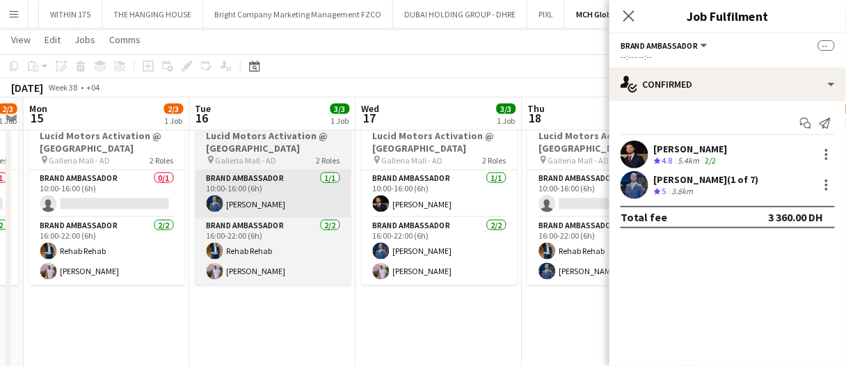
scroll to position [0, 543]
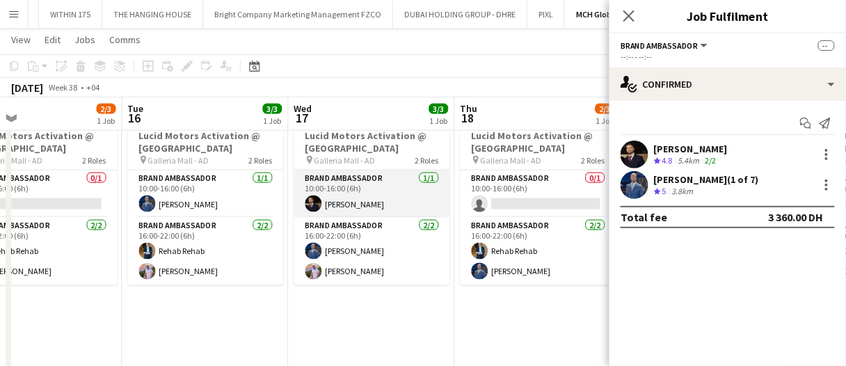
click at [383, 188] on app-card-role "Brand Ambassador 1/1 10:00-16:00 (6h) Osama Nour" at bounding box center [372, 193] width 156 height 47
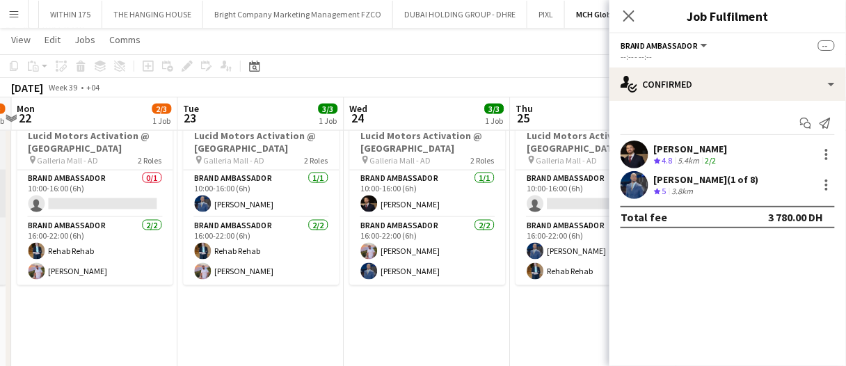
scroll to position [0, 702]
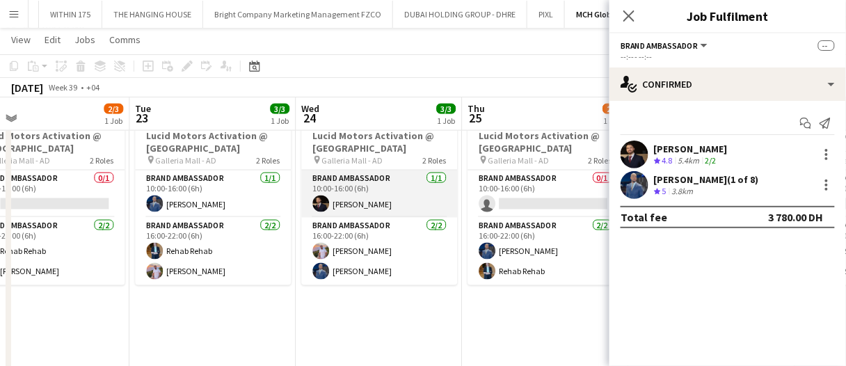
click at [352, 192] on app-card-role "Brand Ambassador 1/1 10:00-16:00 (6h) Osama Nour" at bounding box center [379, 193] width 156 height 47
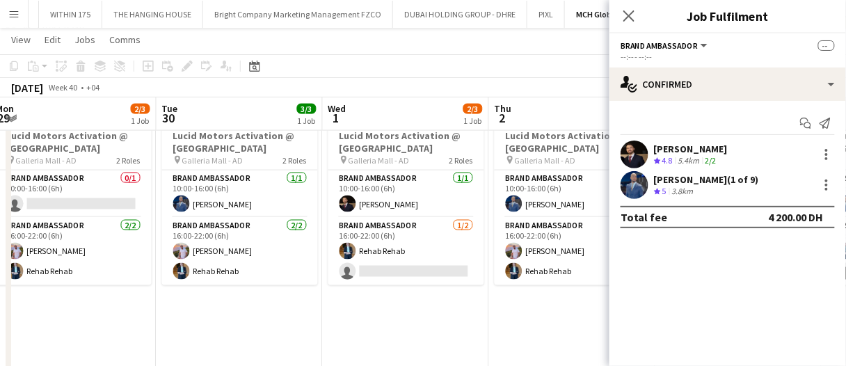
scroll to position [0, 510]
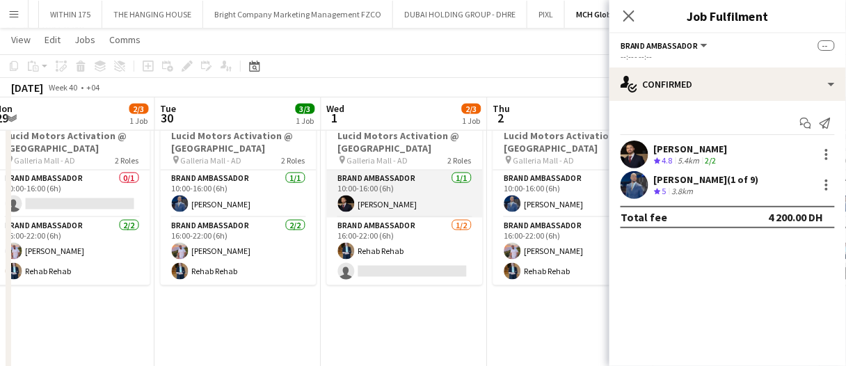
click at [352, 192] on app-card-role "Brand Ambassador 1/1 10:00-16:00 (6h) Osama Nour" at bounding box center [405, 193] width 156 height 47
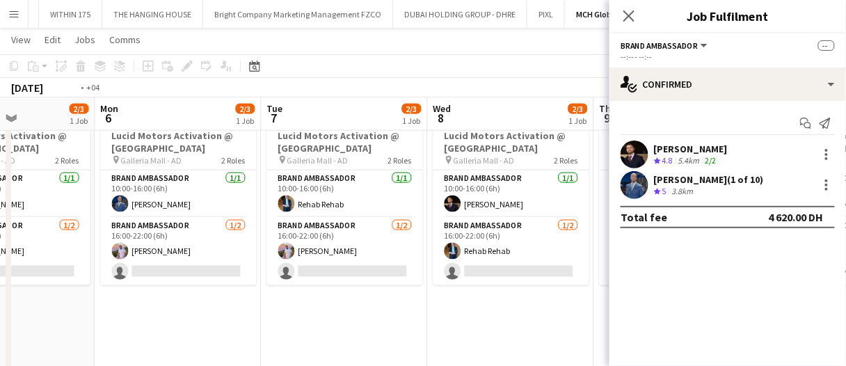
scroll to position [0, 377]
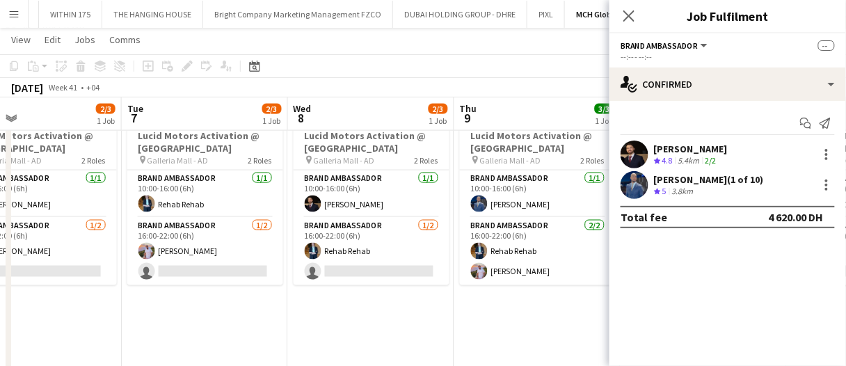
click at [352, 192] on app-card-role "Brand Ambassador 1/1 10:00-16:00 (6h) Osama Nour" at bounding box center [372, 193] width 156 height 47
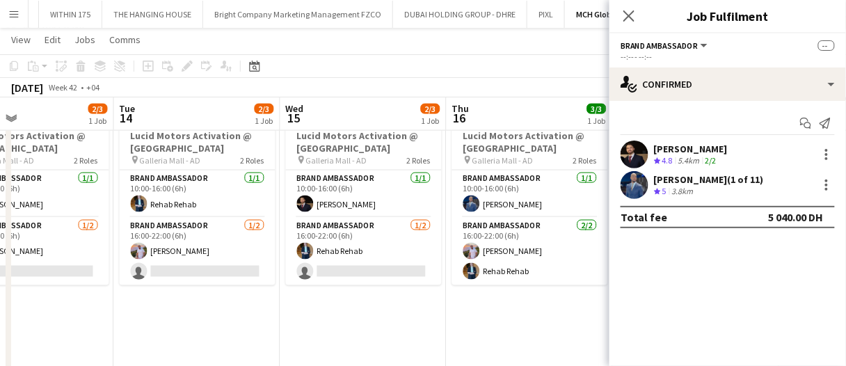
scroll to position [0, 552]
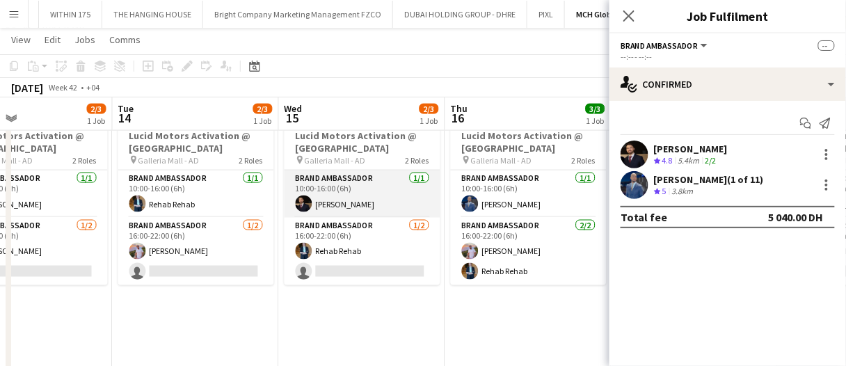
click at [360, 199] on app-card-role "Brand Ambassador 1/1 10:00-16:00 (6h) Osama Nour" at bounding box center [362, 193] width 156 height 47
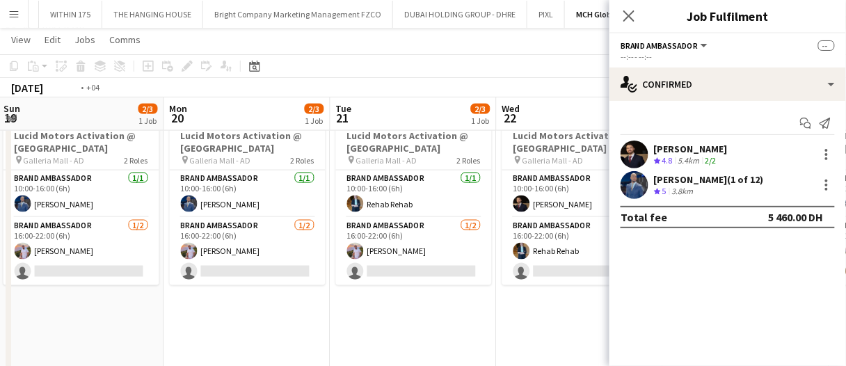
scroll to position [0, 384]
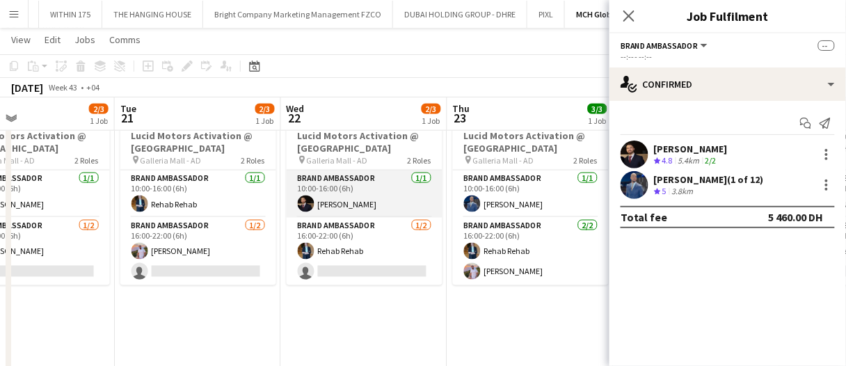
click at [360, 199] on app-card-role "Brand Ambassador 1/1 10:00-16:00 (6h) Osama Nour" at bounding box center [365, 193] width 156 height 47
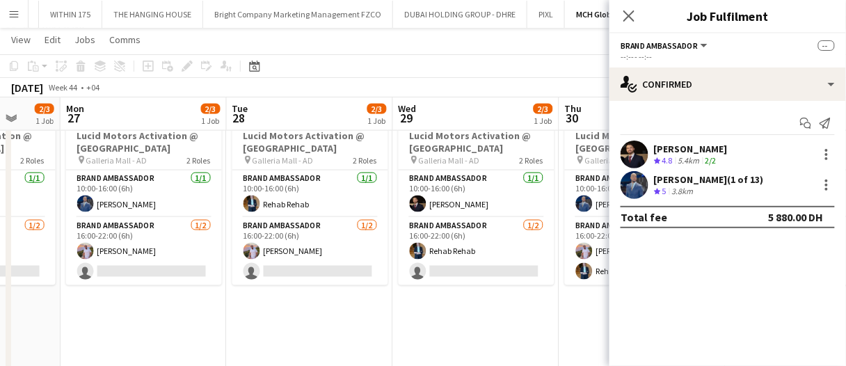
scroll to position [0, 579]
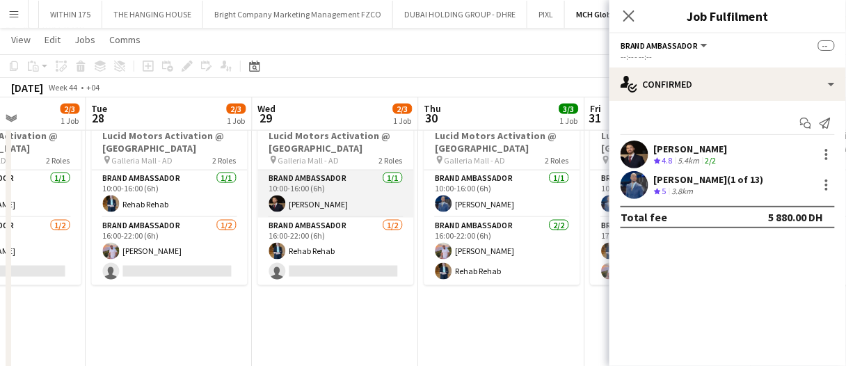
click at [360, 199] on app-card-role "Brand Ambassador 1/1 10:00-16:00 (6h) Osama Nour" at bounding box center [336, 193] width 156 height 47
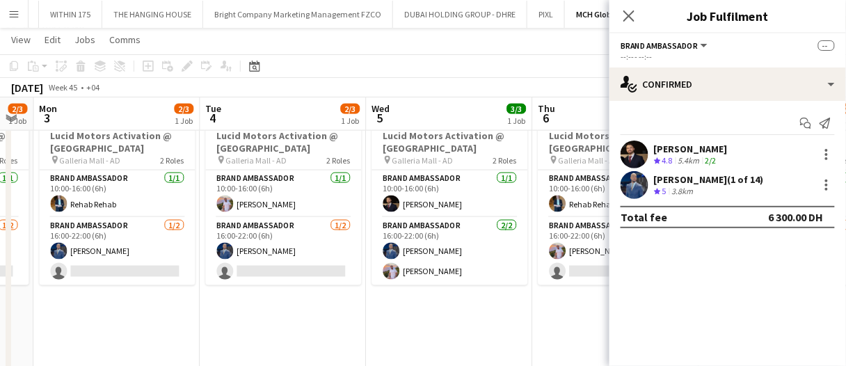
scroll to position [0, 682]
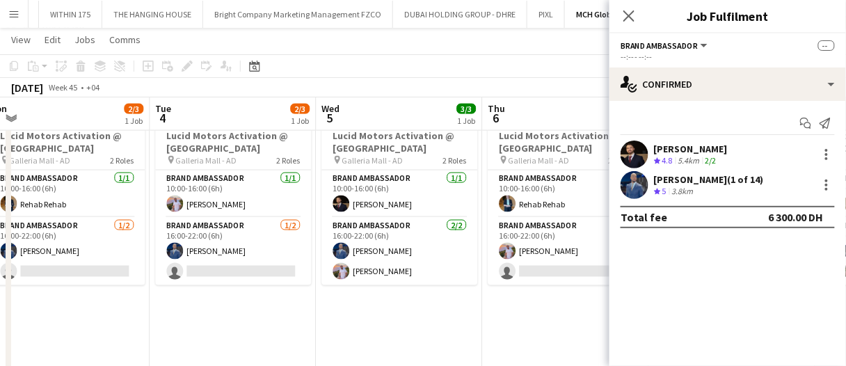
click at [360, 199] on app-card-role "Brand Ambassador 1/1 10:00-16:00 (6h) Osama Nour" at bounding box center [399, 193] width 156 height 47
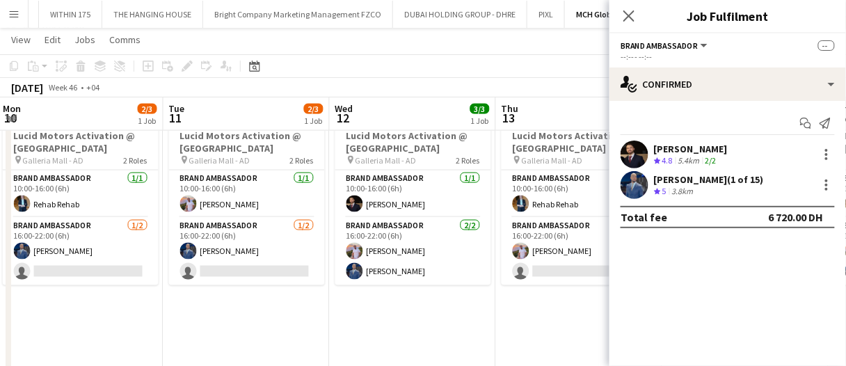
scroll to position [0, 519]
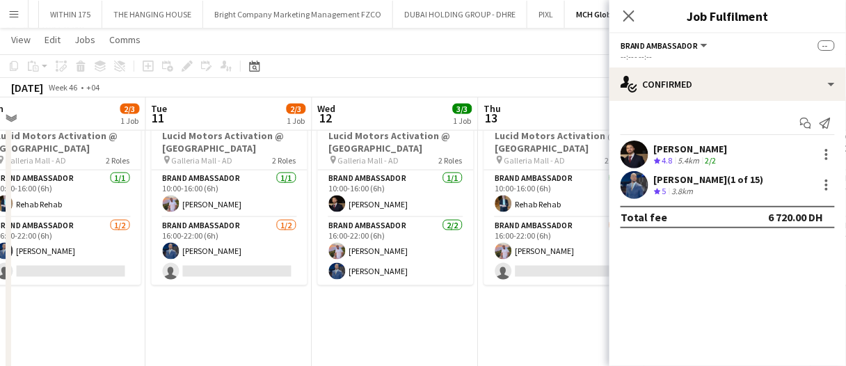
click at [360, 199] on app-card-role "Brand Ambassador 1/1 10:00-16:00 (6h) Osama Nour" at bounding box center [396, 193] width 156 height 47
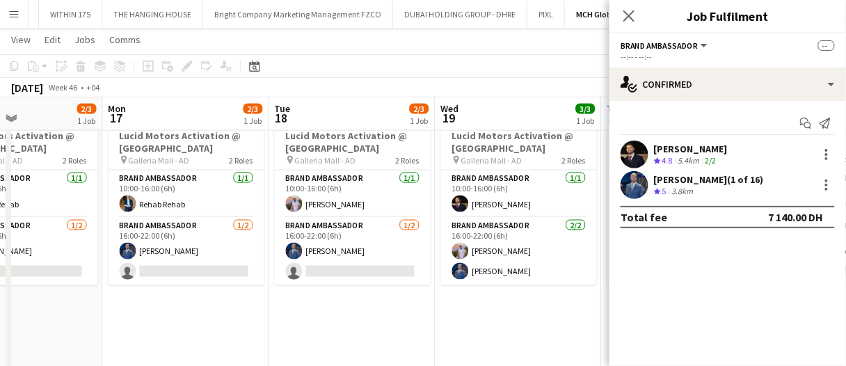
scroll to position [0, 652]
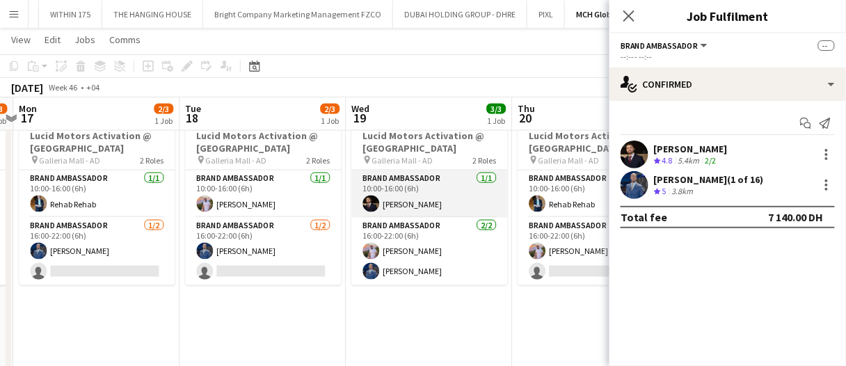
click at [386, 199] on app-card-role "Brand Ambassador 1/1 10:00-16:00 (6h) Osama Nour" at bounding box center [429, 193] width 156 height 47
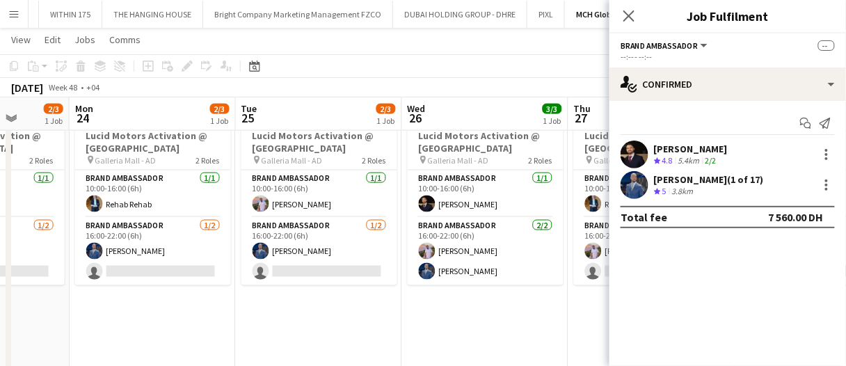
scroll to position [0, 511]
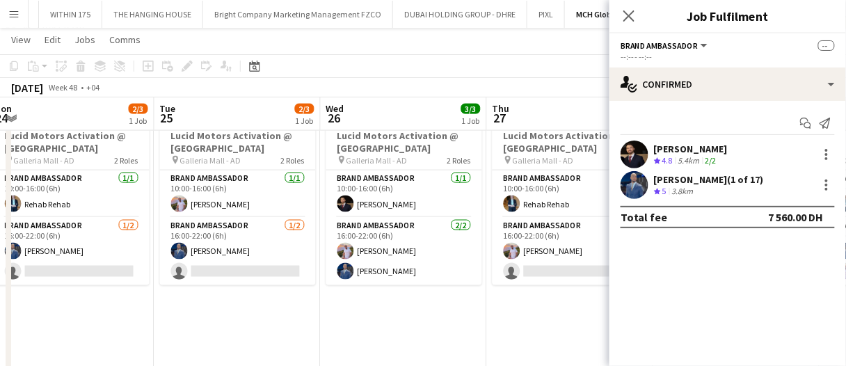
click at [386, 199] on app-card-role "Brand Ambassador 1/1 10:00-16:00 (6h) Osama Nour" at bounding box center [404, 193] width 156 height 47
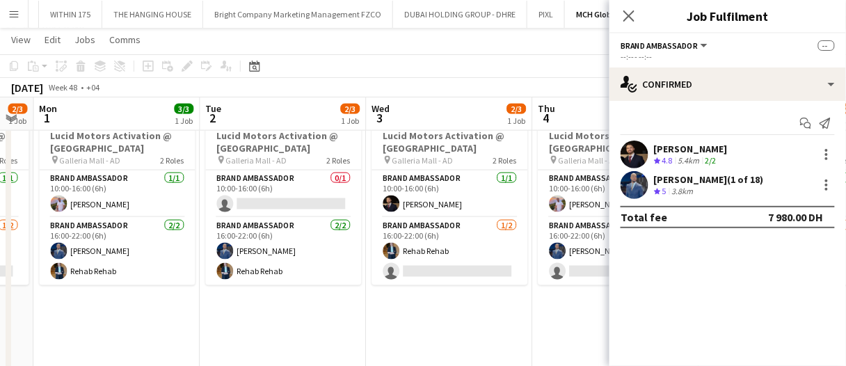
scroll to position [0, 638]
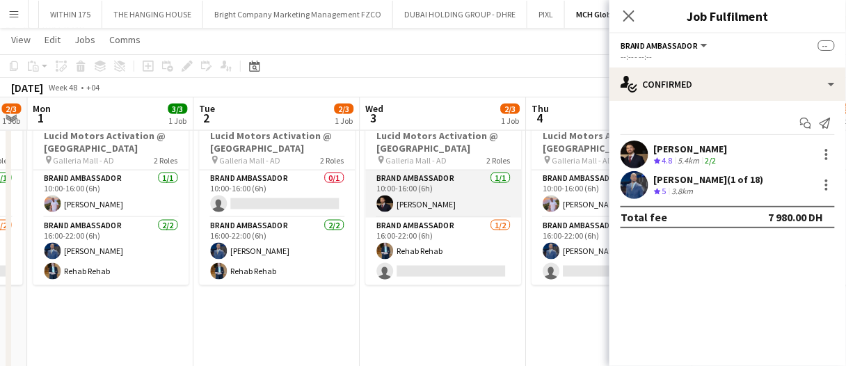
click at [412, 197] on app-card-role "Brand Ambassador 1/1 10:00-16:00 (6h) Osama Nour" at bounding box center [443, 193] width 156 height 47
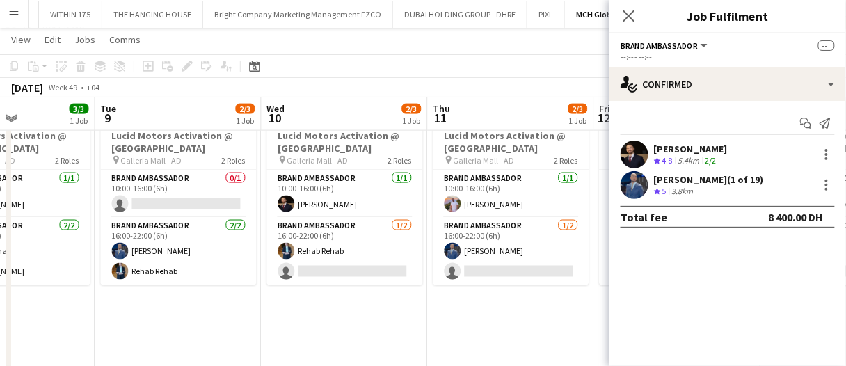
scroll to position [0, 572]
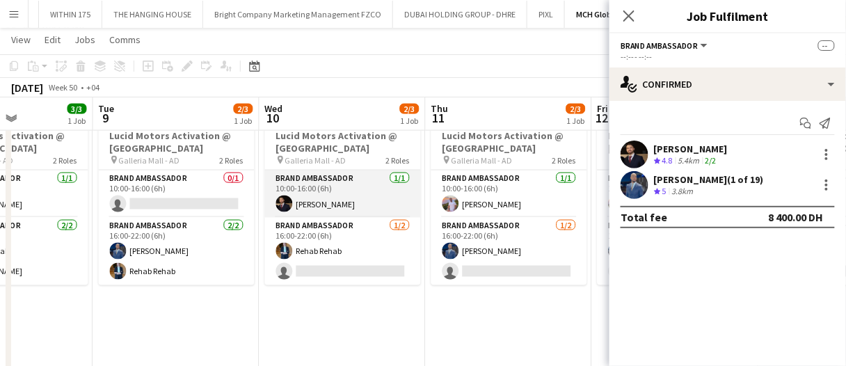
click at [374, 198] on app-card-role "Brand Ambassador 1/1 10:00-16:00 (6h) Osama Nour" at bounding box center [343, 193] width 156 height 47
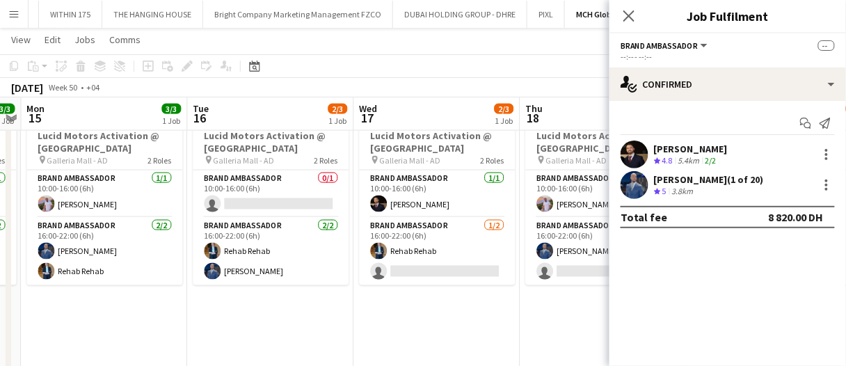
scroll to position [0, 657]
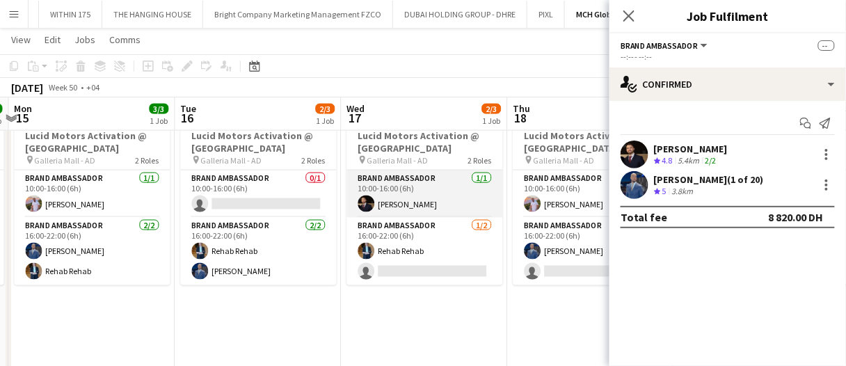
click at [376, 194] on app-card-role "Brand Ambassador 1/1 10:00-16:00 (6h) Osama Nour" at bounding box center [424, 193] width 156 height 47
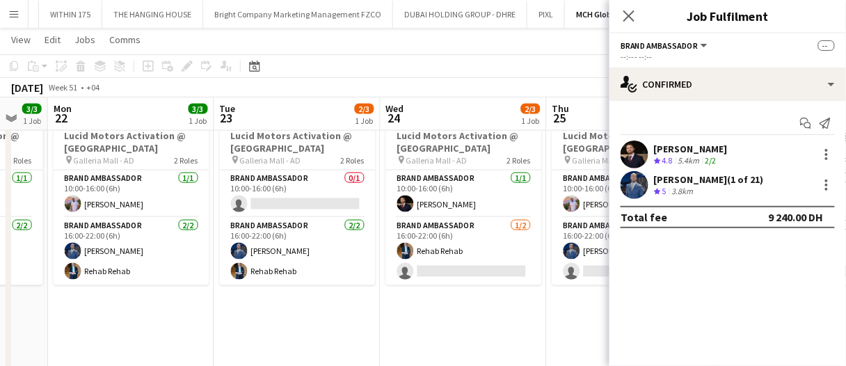
scroll to position [0, 476]
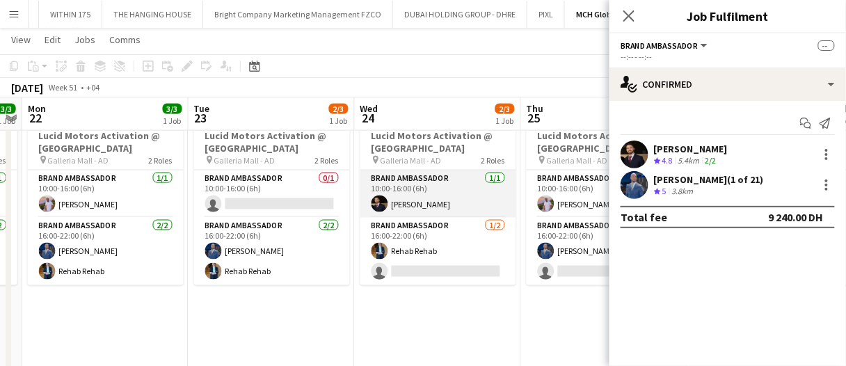
click at [388, 194] on app-card-role "Brand Ambassador 1/1 10:00-16:00 (6h) Osama Nour" at bounding box center [438, 193] width 156 height 47
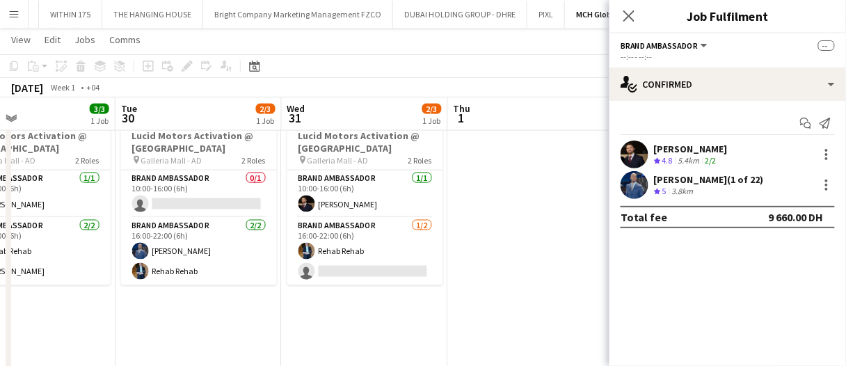
scroll to position [0, 385]
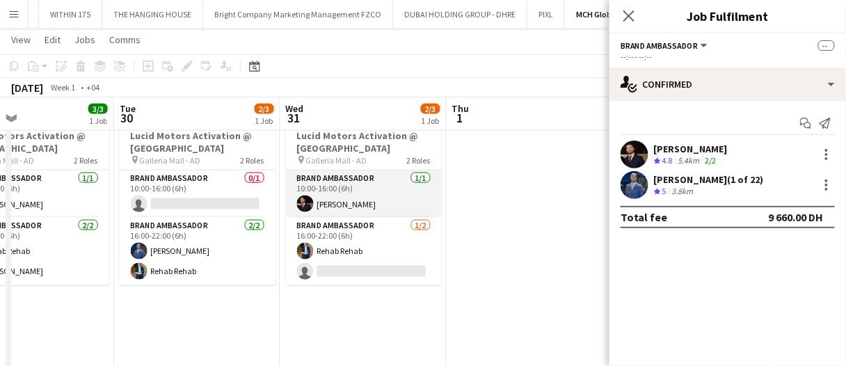
click at [388, 194] on app-card-role "Brand Ambassador 1/1 10:00-16:00 (6h) Osama Nour" at bounding box center [364, 193] width 156 height 47
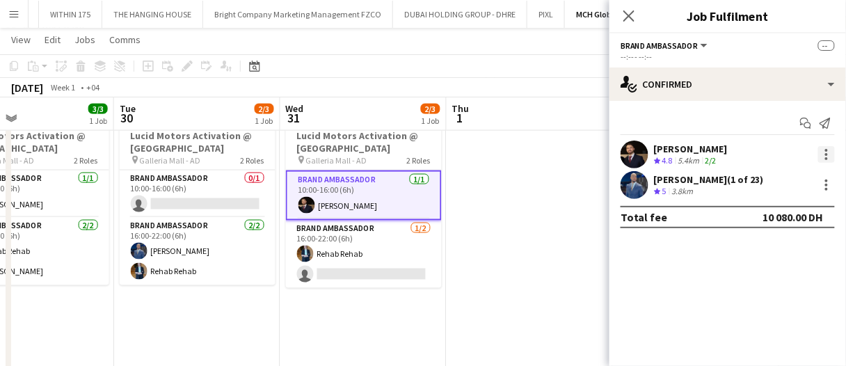
click at [824, 155] on div at bounding box center [826, 154] width 17 height 17
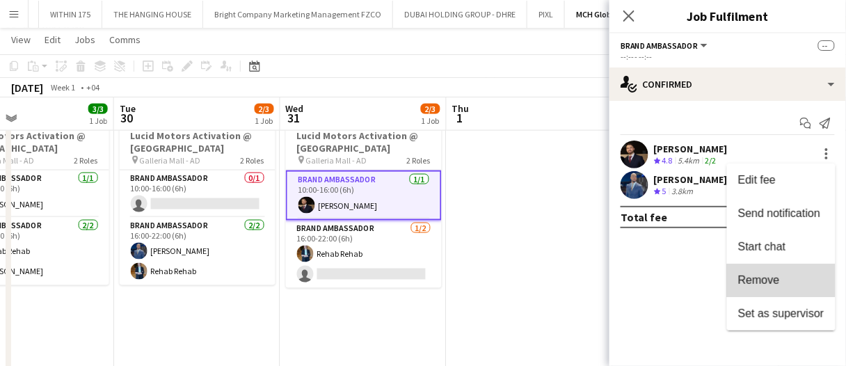
click at [796, 285] on span "Remove" at bounding box center [781, 280] width 86 height 13
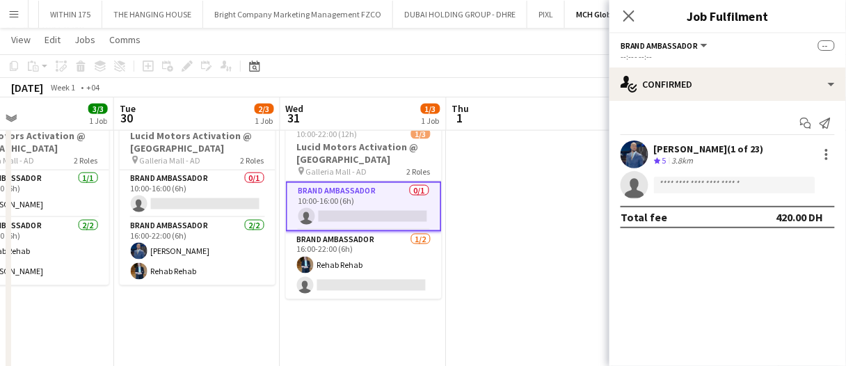
click at [511, 269] on app-date-cell at bounding box center [530, 310] width 166 height 413
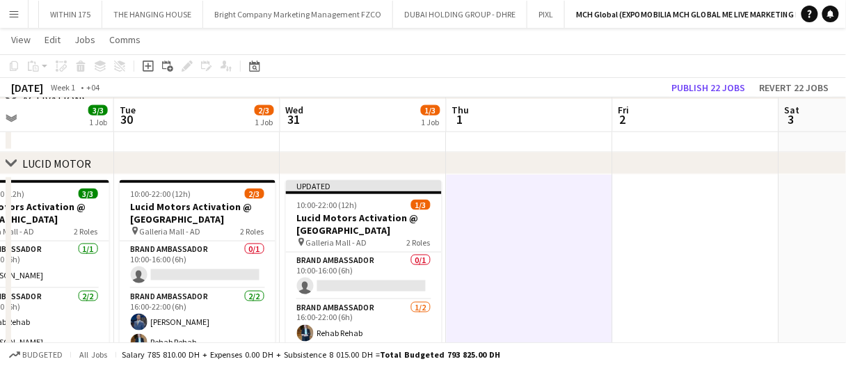
scroll to position [372, 0]
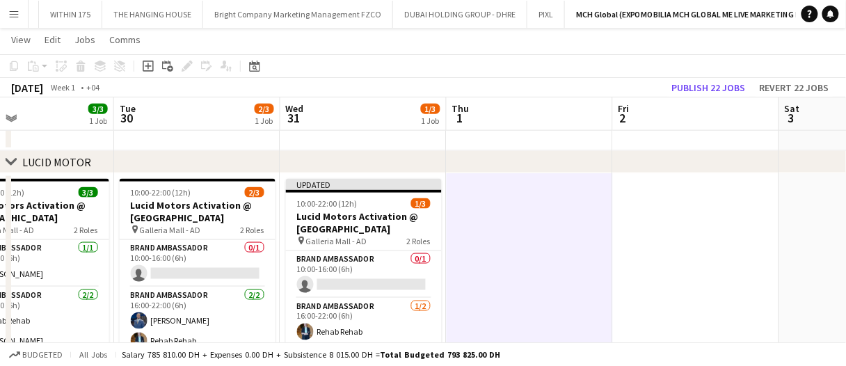
drag, startPoint x: 520, startPoint y: 266, endPoint x: 493, endPoint y: 259, distance: 27.8
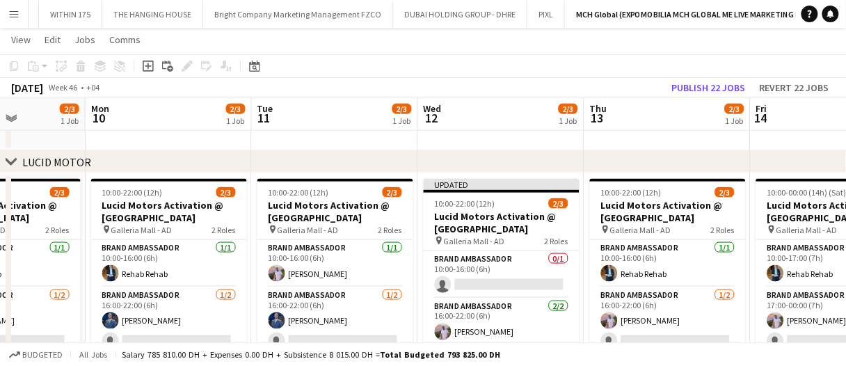
scroll to position [0, 390]
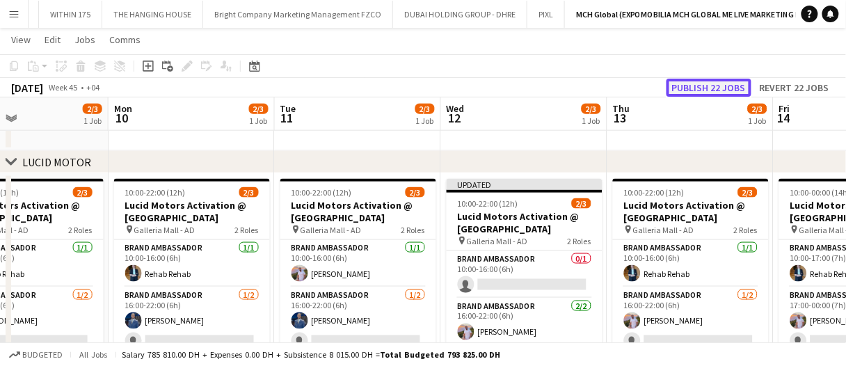
click at [700, 92] on button "Publish 22 jobs" at bounding box center [708, 88] width 85 height 18
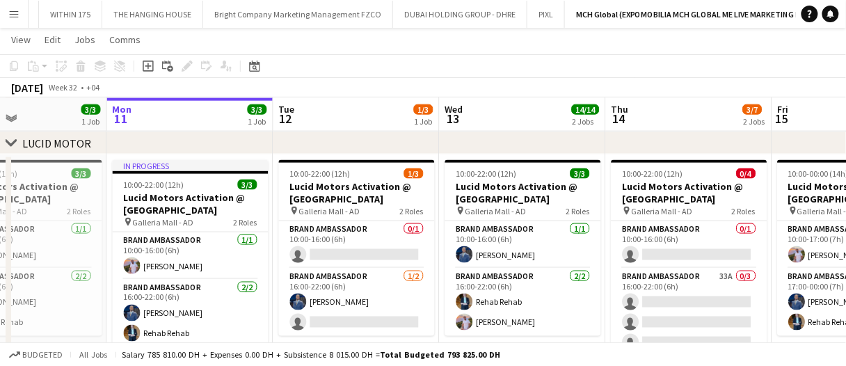
scroll to position [0, 559]
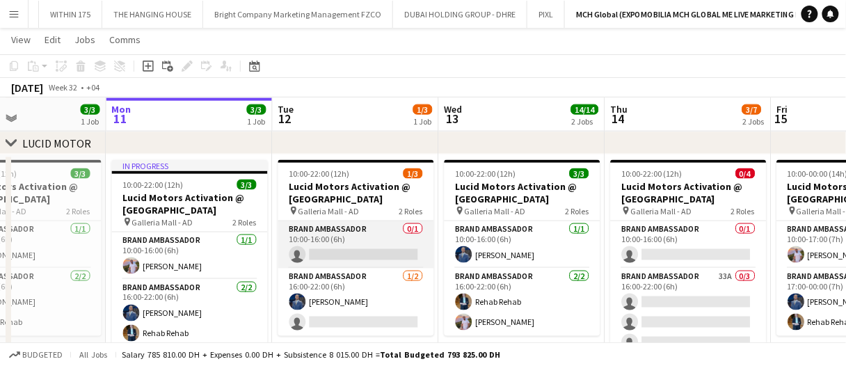
click at [367, 259] on app-card-role "Brand Ambassador 0/1 10:00-16:00 (6h) single-neutral-actions" at bounding box center [356, 244] width 156 height 47
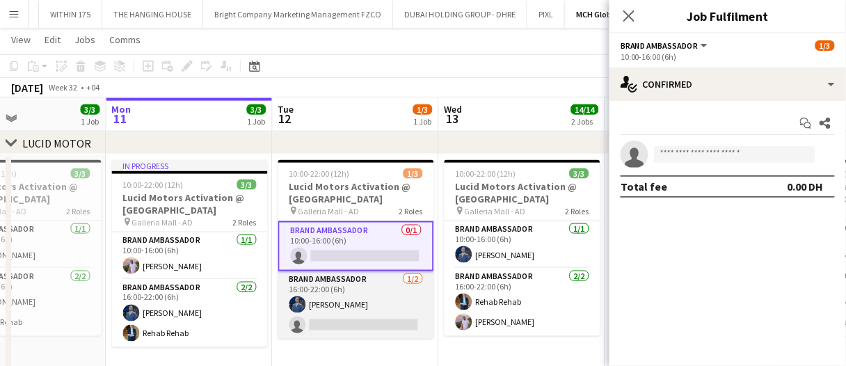
click at [358, 319] on app-card-role "Brand Ambassador 1/2 16:00-22:00 (6h) Mohammed Adel Aljbour single-neutral-acti…" at bounding box center [356, 304] width 156 height 67
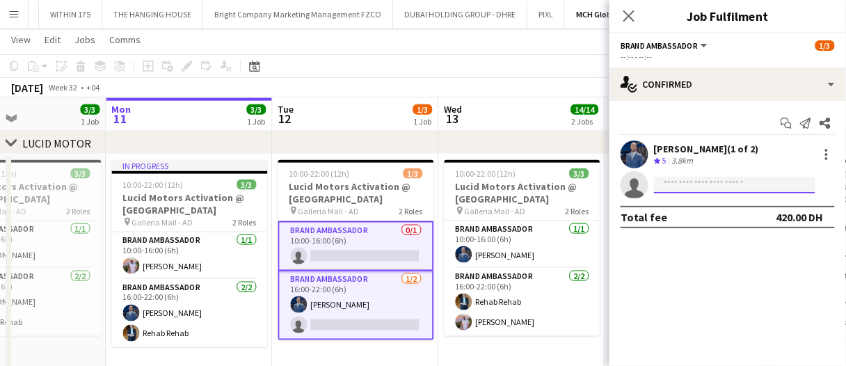
click at [716, 186] on input at bounding box center [734, 185] width 161 height 17
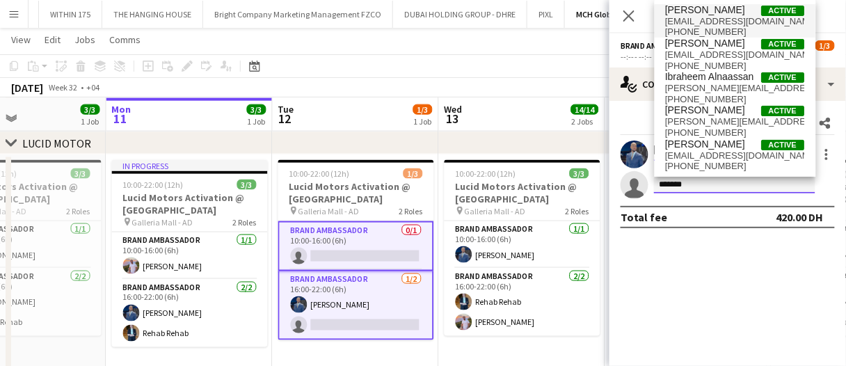
type input "*******"
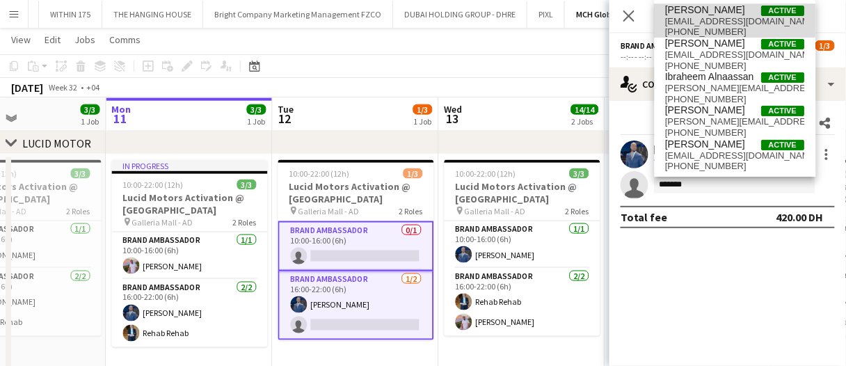
click at [684, 6] on span "[PERSON_NAME]" at bounding box center [706, 10] width 80 height 12
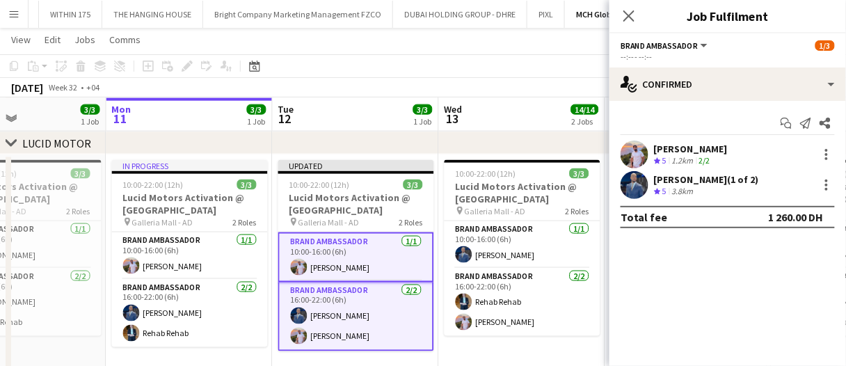
click at [509, 59] on app-toolbar "Copy Paste Paste Ctrl+V Paste with crew Ctrl+Shift+V Paste linked Job Delete Gr…" at bounding box center [423, 66] width 846 height 24
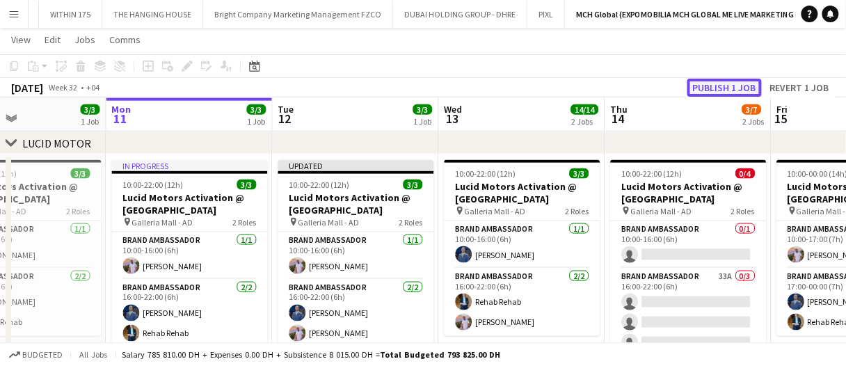
click at [730, 88] on button "Publish 1 job" at bounding box center [724, 88] width 74 height 18
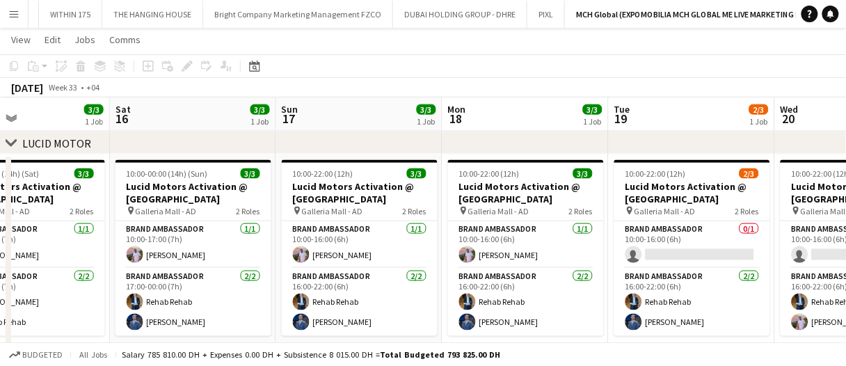
scroll to position [0, 400]
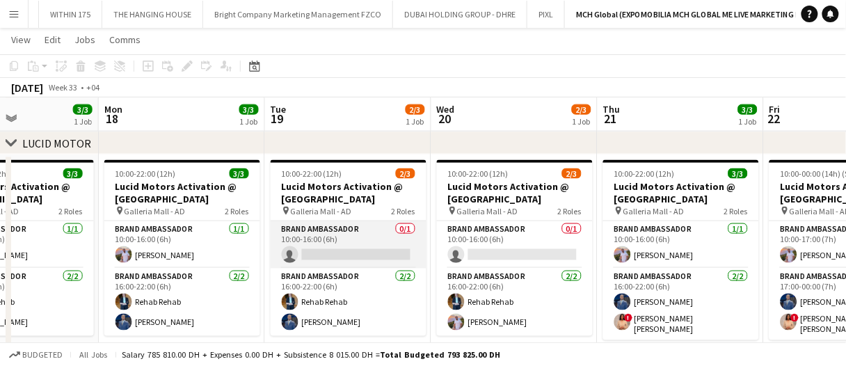
drag, startPoint x: 362, startPoint y: 246, endPoint x: 390, endPoint y: 237, distance: 29.9
click at [362, 246] on app-card-role "Brand Ambassador 0/1 10:00-16:00 (6h) single-neutral-actions" at bounding box center [349, 244] width 156 height 47
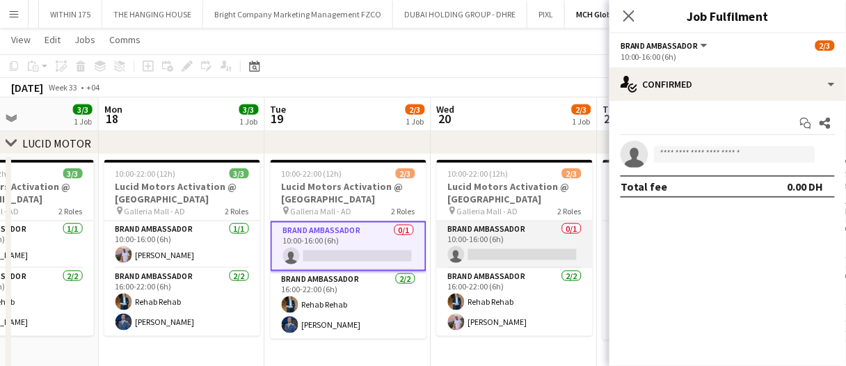
click at [520, 242] on app-card-role "Brand Ambassador 0/1 10:00-16:00 (6h) single-neutral-actions" at bounding box center [515, 244] width 156 height 47
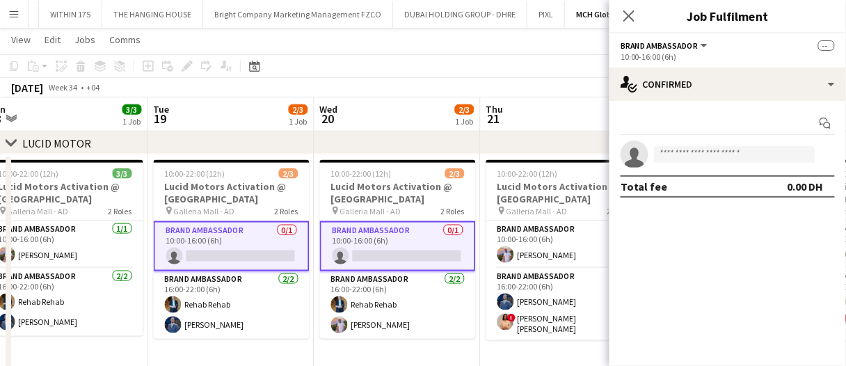
scroll to position [0, 556]
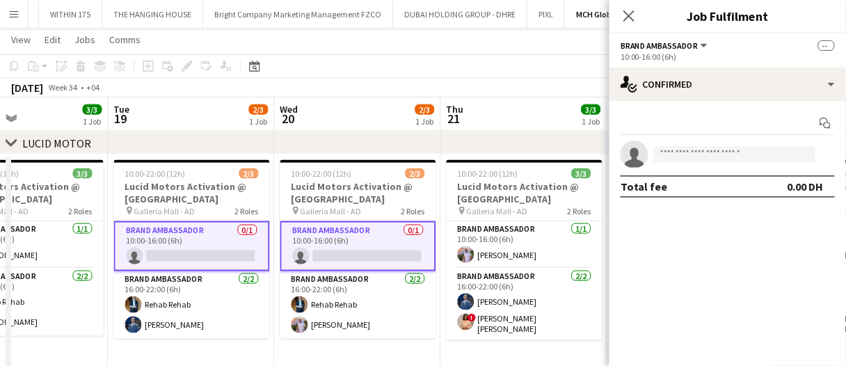
click at [223, 225] on app-card-role "Brand Ambassador 0/1 10:00-16:00 (6h) single-neutral-actions" at bounding box center [192, 246] width 156 height 50
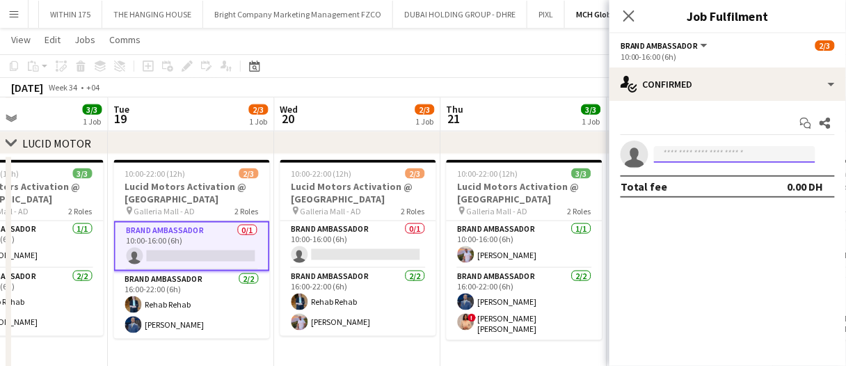
click at [715, 158] on input at bounding box center [734, 154] width 161 height 17
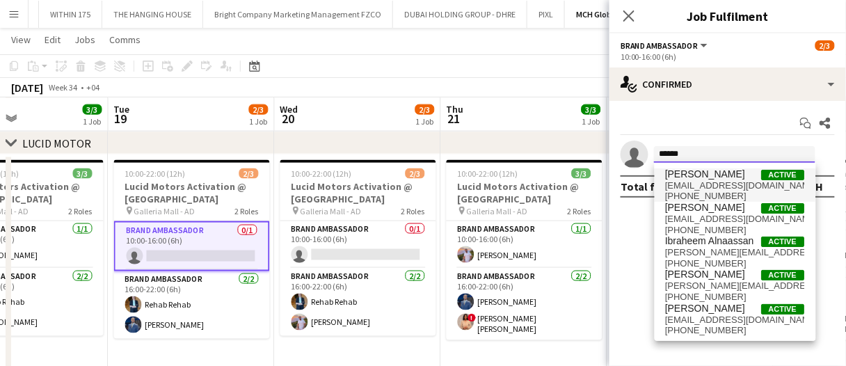
type input "******"
click at [709, 175] on span "[PERSON_NAME]" at bounding box center [706, 174] width 80 height 12
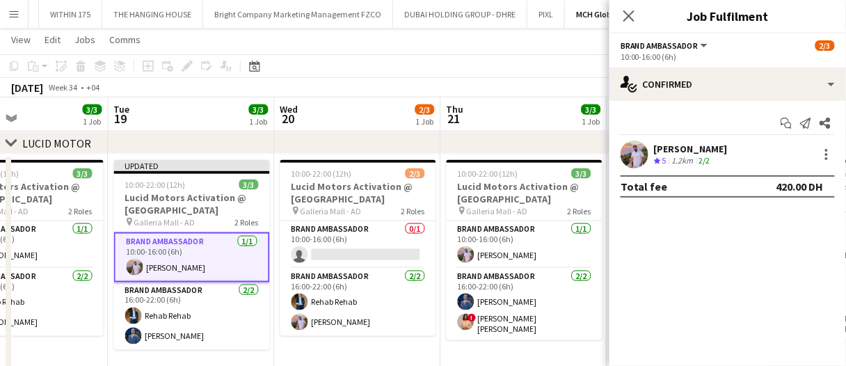
click at [517, 117] on app-board-header-date "Thu 21 3/3 1 Job" at bounding box center [524, 114] width 166 height 33
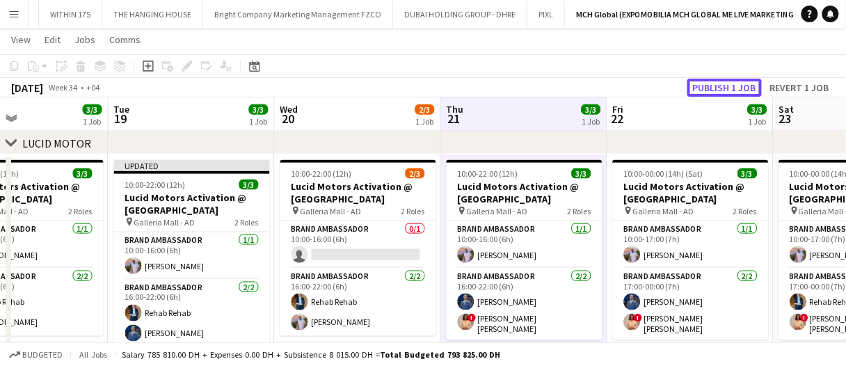
click at [727, 79] on button "Publish 1 job" at bounding box center [724, 88] width 74 height 18
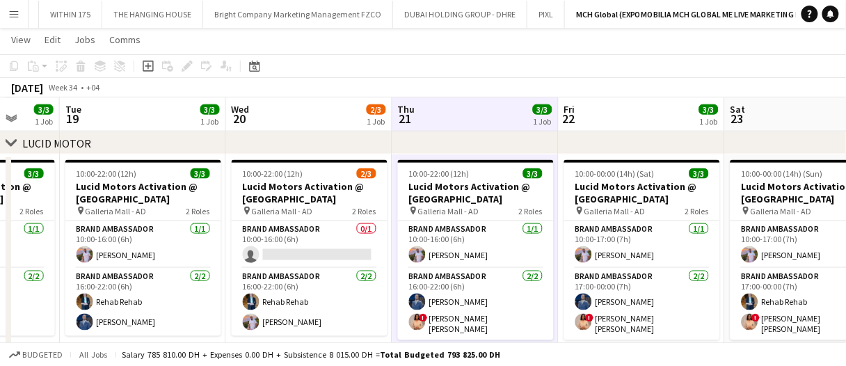
scroll to position [0, 436]
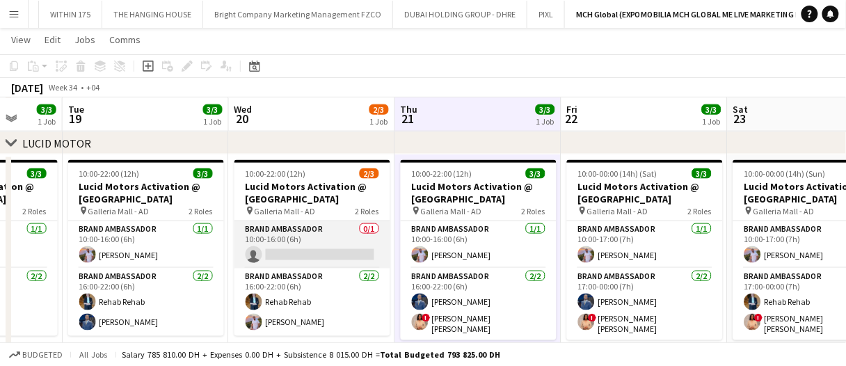
click at [287, 250] on app-card-role "Brand Ambassador 0/1 10:00-16:00 (6h) single-neutral-actions" at bounding box center [312, 244] width 156 height 47
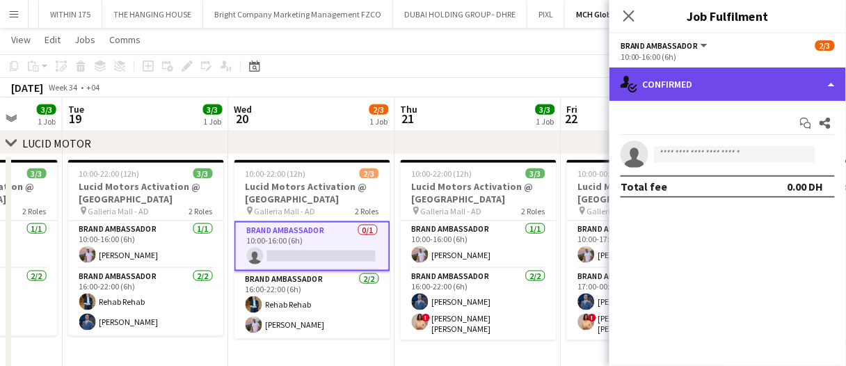
click at [745, 83] on div "single-neutral-actions-check-2 Confirmed" at bounding box center [727, 83] width 236 height 33
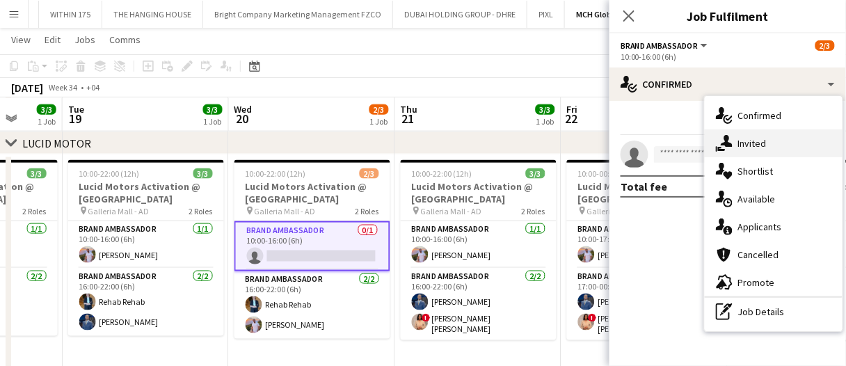
drag, startPoint x: 748, startPoint y: 139, endPoint x: 721, endPoint y: 163, distance: 37.0
click at [748, 139] on div "single-neutral-actions-share-1 Invited" at bounding box center [774, 143] width 138 height 28
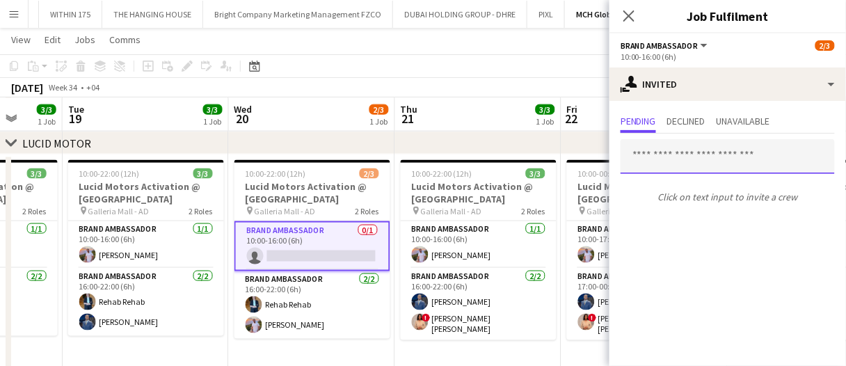
click at [699, 145] on input "text" at bounding box center [727, 156] width 214 height 35
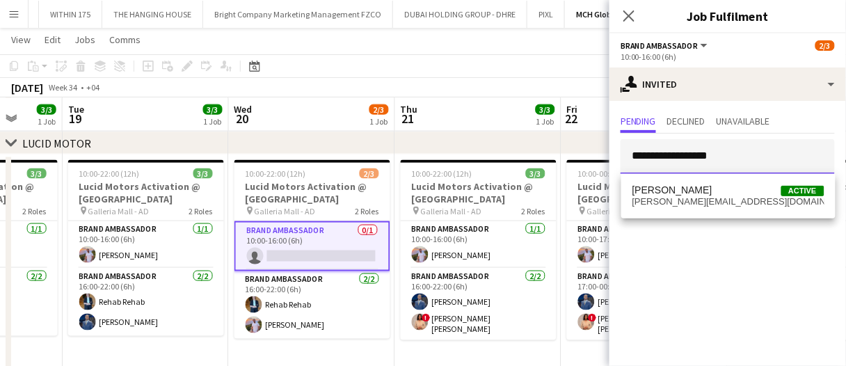
type input "**********"
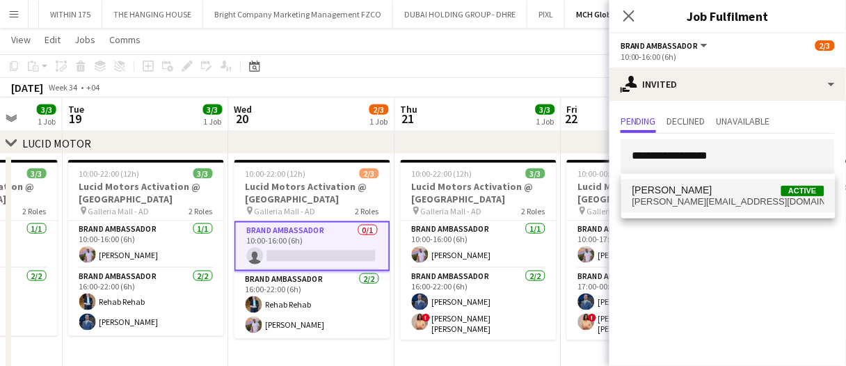
click at [696, 202] on span "mohammed.aljabour@hotmail.com" at bounding box center [728, 201] width 192 height 11
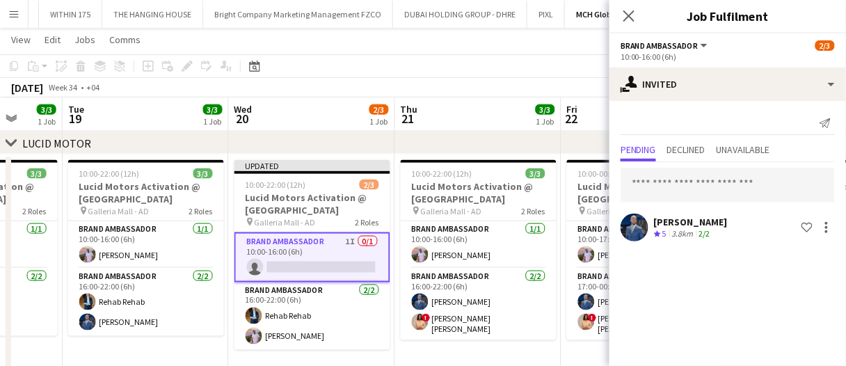
click at [497, 115] on app-board-header-date "Thu 21 3/3 1 Job" at bounding box center [478, 114] width 166 height 33
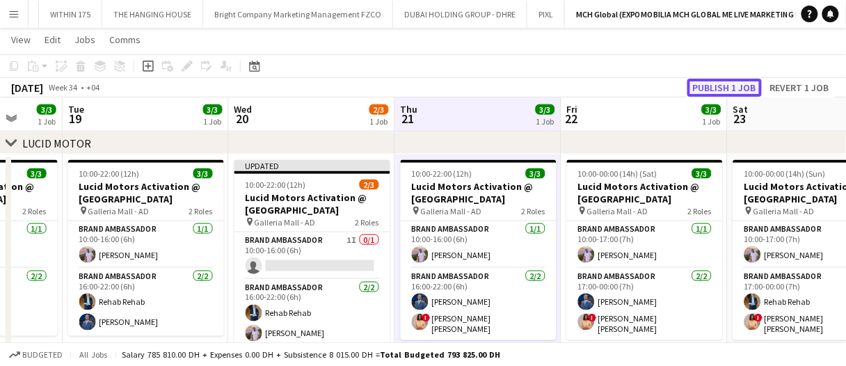
click at [705, 83] on button "Publish 1 job" at bounding box center [724, 88] width 74 height 18
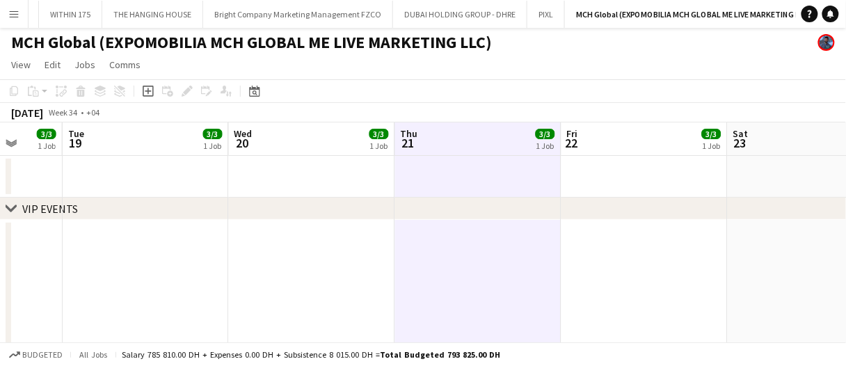
scroll to position [0, 0]
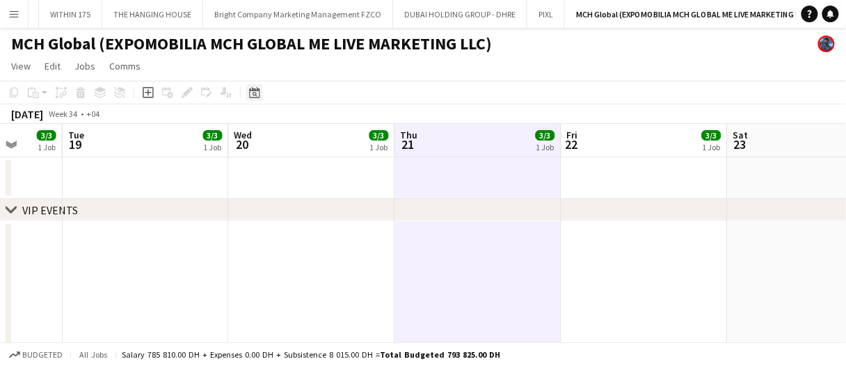
click at [249, 96] on icon "Date picker" at bounding box center [254, 92] width 11 height 11
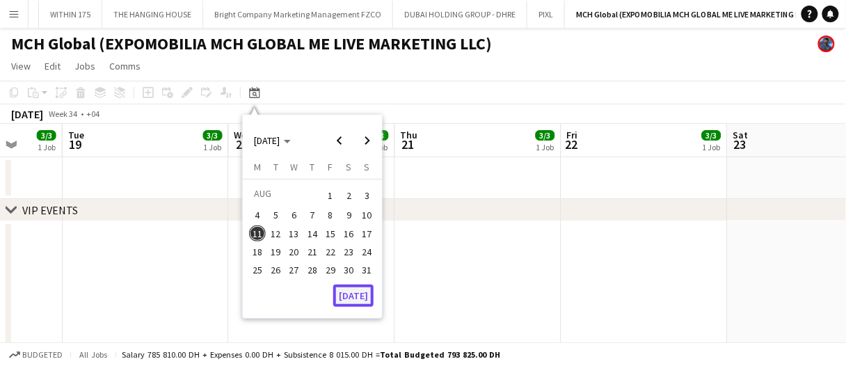
click at [357, 291] on button "[DATE]" at bounding box center [353, 295] width 40 height 22
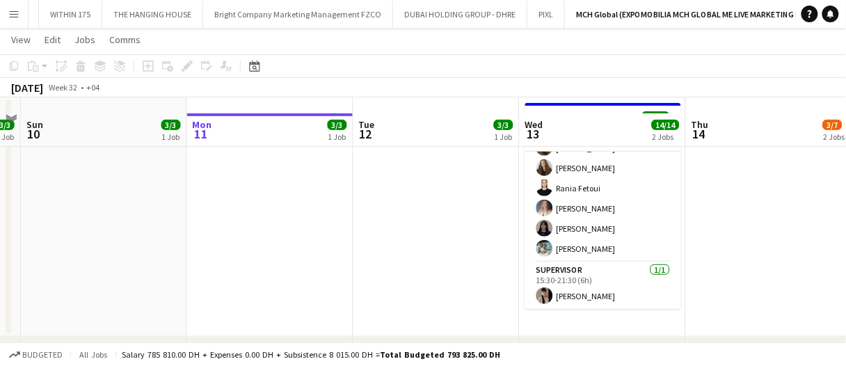
scroll to position [139, 0]
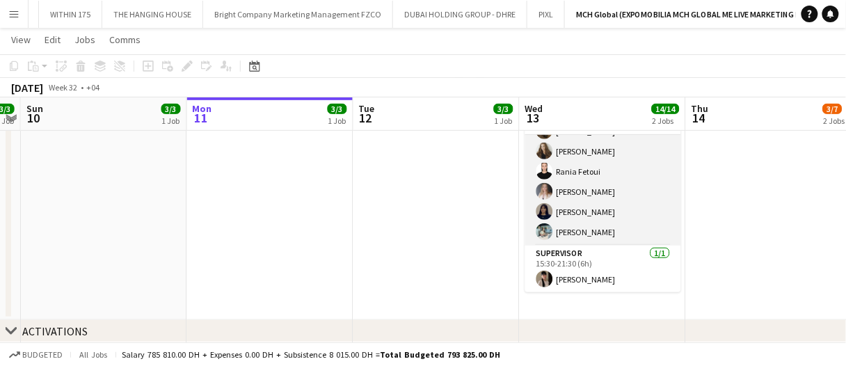
click at [618, 205] on app-card-role "Brand Ambassador 10/10 15:30-21:30 (6h) Maryna Demchenko Kateryna Bliednova Zin…" at bounding box center [603, 131] width 156 height 229
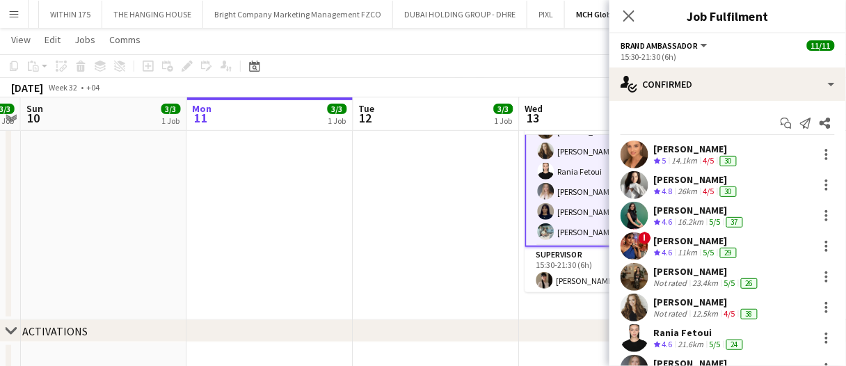
scroll to position [118, 0]
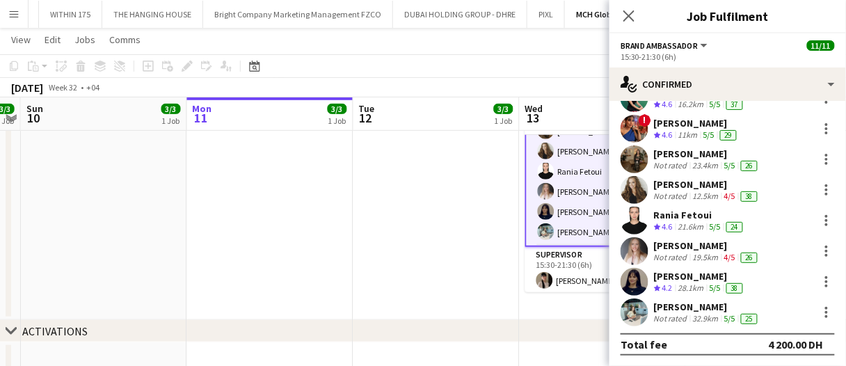
click at [666, 272] on div "Leila Natij" at bounding box center [700, 276] width 92 height 13
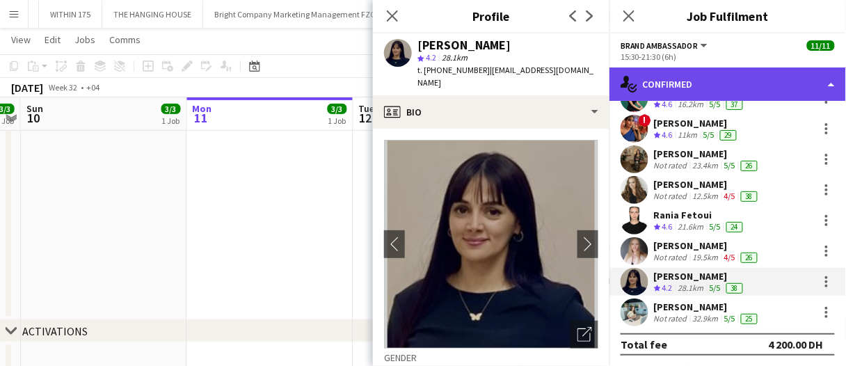
click at [685, 81] on div "single-neutral-actions-check-2 Confirmed" at bounding box center [727, 83] width 236 height 33
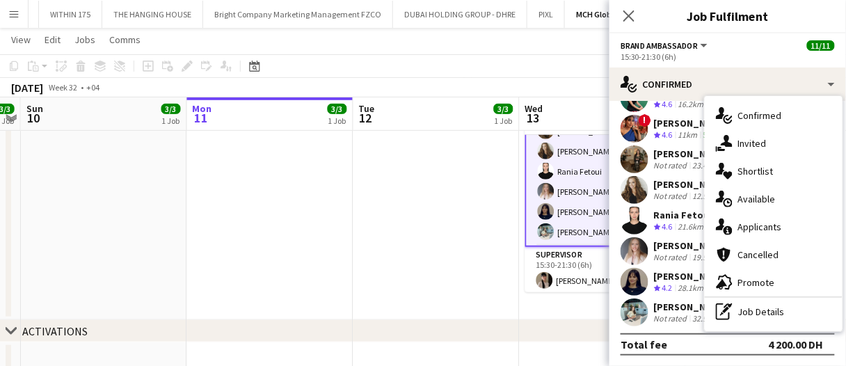
click at [782, 229] on div "single-neutral-actions-information Applicants" at bounding box center [774, 227] width 138 height 28
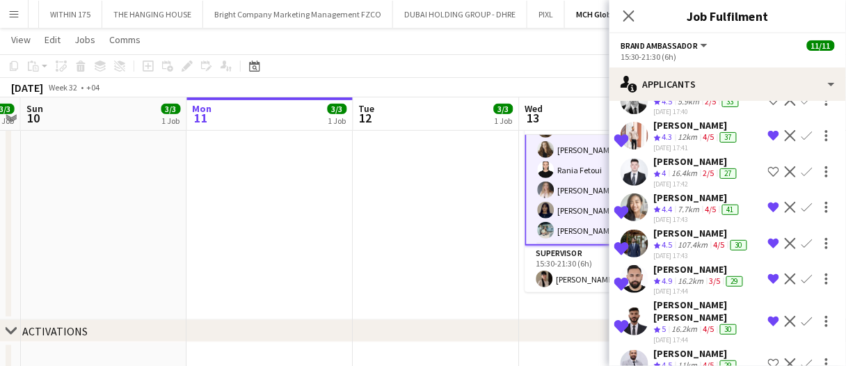
scroll to position [139, 0]
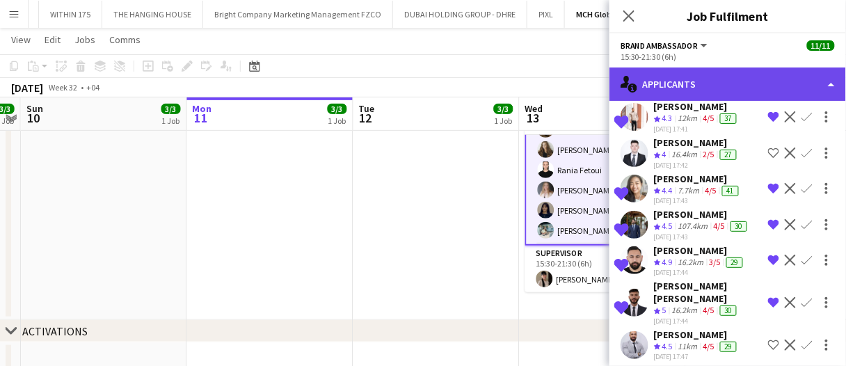
click at [694, 81] on div "single-neutral-actions-information Applicants" at bounding box center [727, 83] width 236 height 33
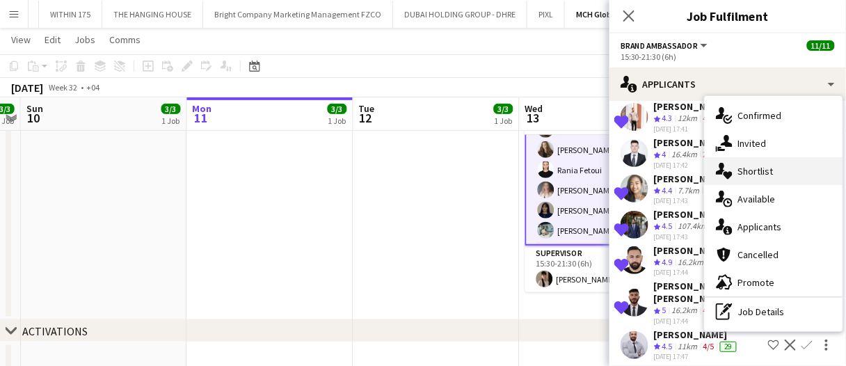
click at [764, 168] on div "single-neutral-actions-heart Shortlist" at bounding box center [774, 171] width 138 height 28
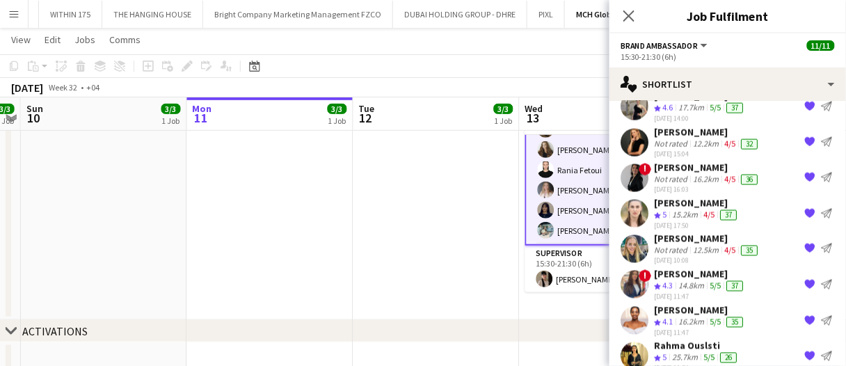
scroll to position [459, 0]
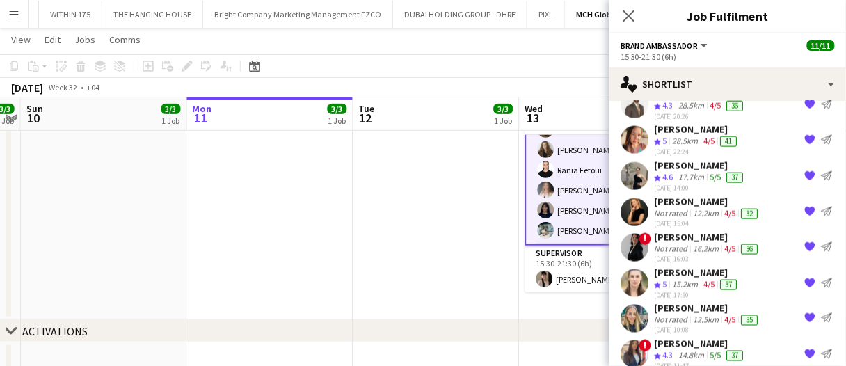
click at [700, 279] on div "15.2km" at bounding box center [684, 285] width 31 height 12
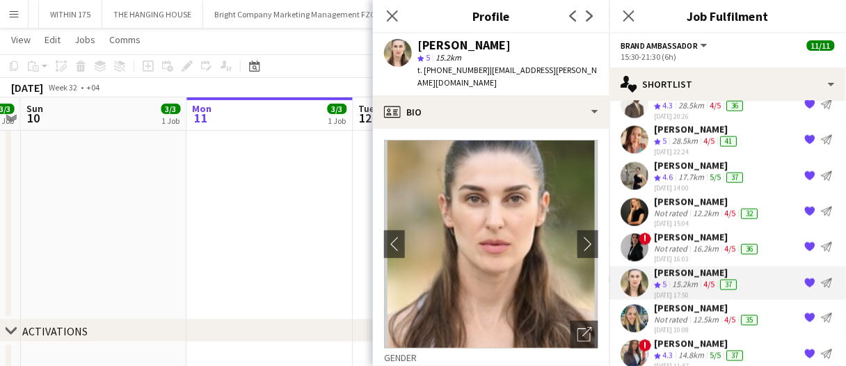
scroll to position [70, 0]
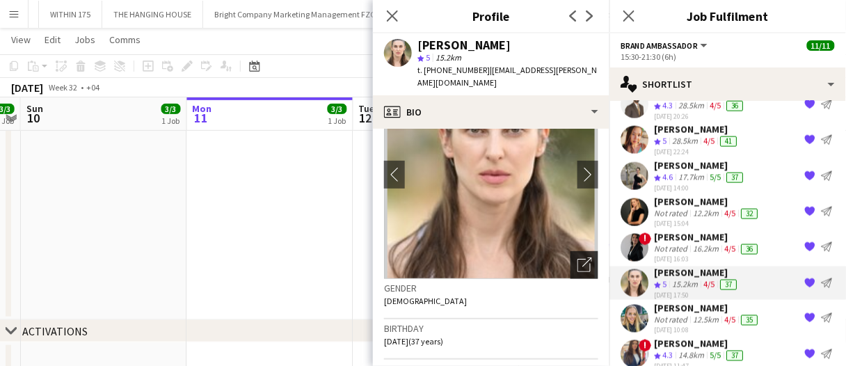
click at [579, 259] on icon at bounding box center [583, 265] width 13 height 13
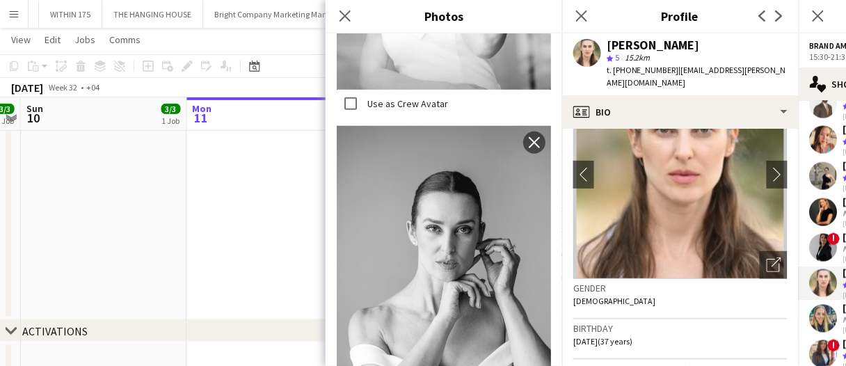
scroll to position [2782, 0]
click at [347, 15] on icon at bounding box center [344, 15] width 13 height 13
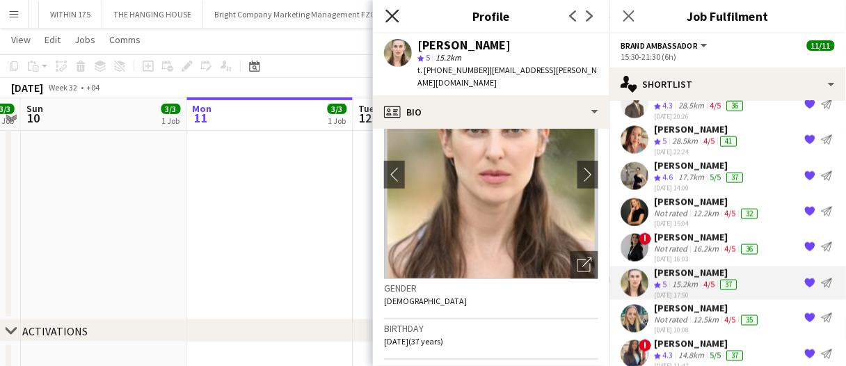
click at [391, 21] on icon "Close pop-in" at bounding box center [391, 15] width 13 height 13
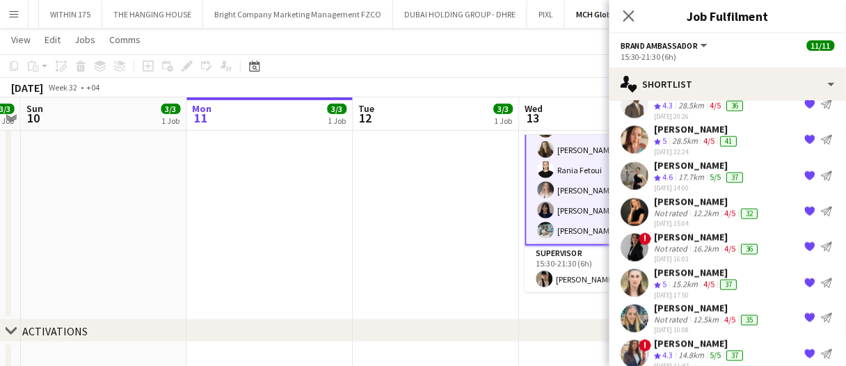
scroll to position [390, 0]
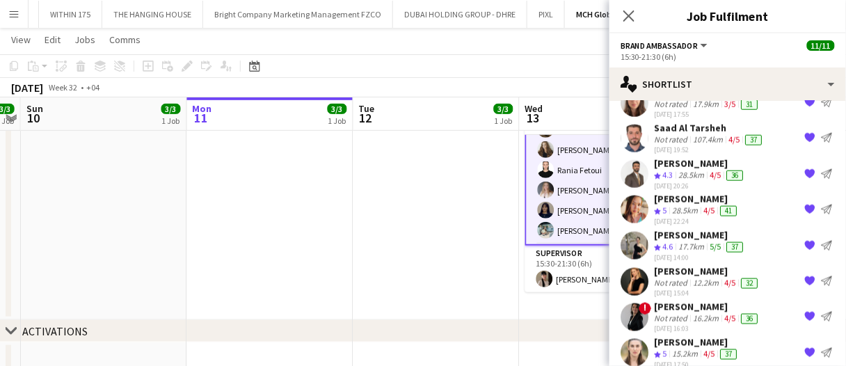
click at [699, 253] on div "[DATE] 14:00" at bounding box center [700, 257] width 92 height 9
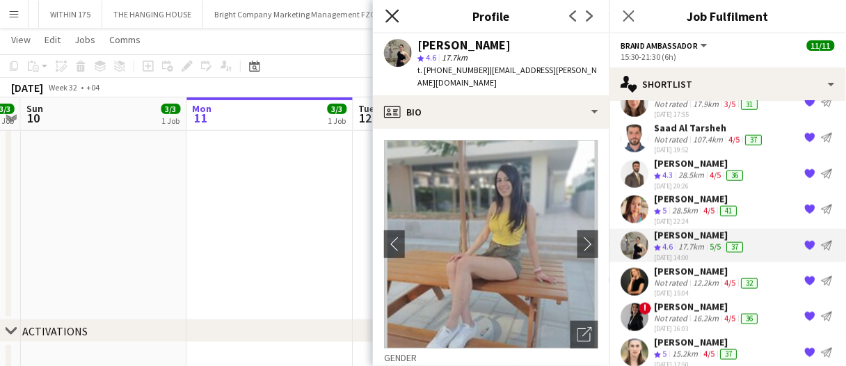
click at [392, 13] on icon "Close pop-in" at bounding box center [391, 15] width 13 height 13
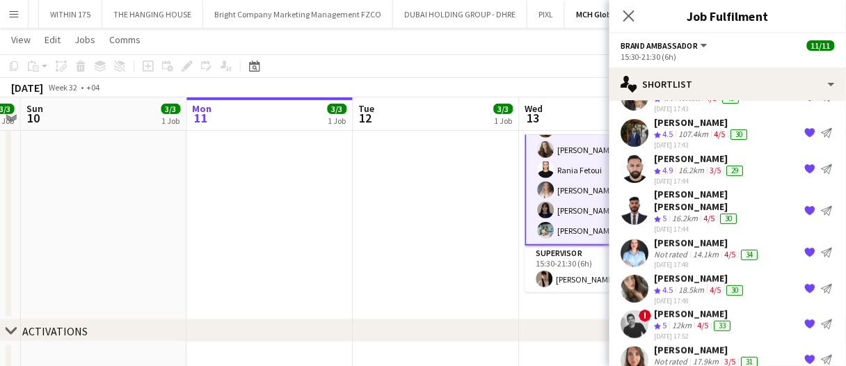
scroll to position [111, 0]
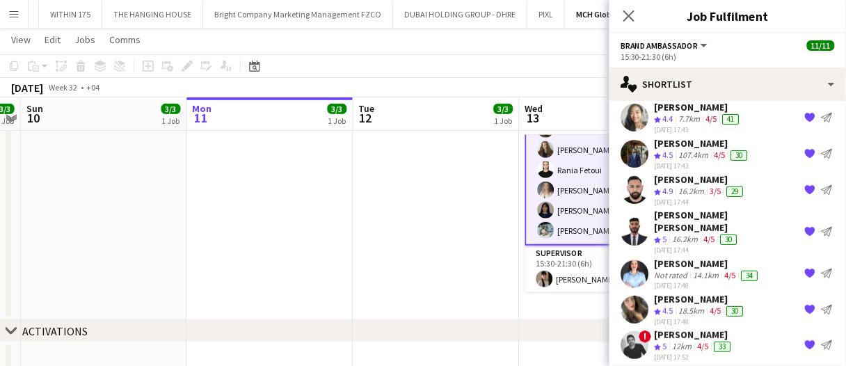
click at [701, 281] on div "[DATE] 17:48" at bounding box center [707, 285] width 106 height 9
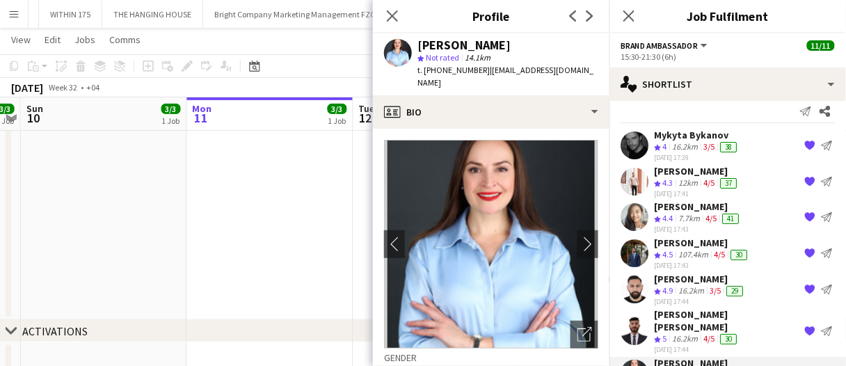
scroll to position [0, 0]
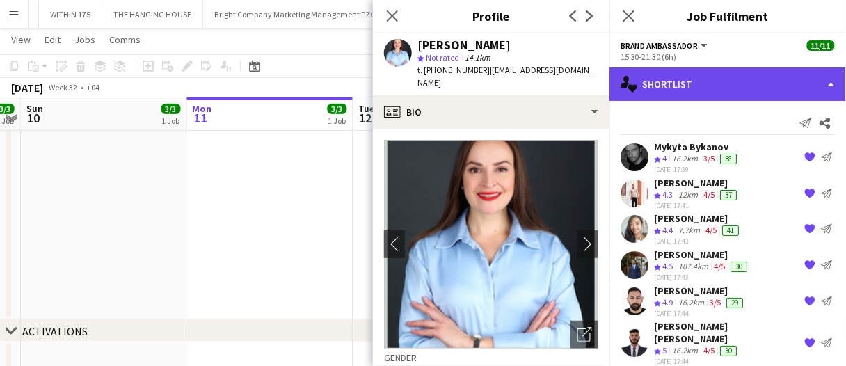
click at [701, 84] on div "single-neutral-actions-heart Shortlist" at bounding box center [727, 83] width 236 height 33
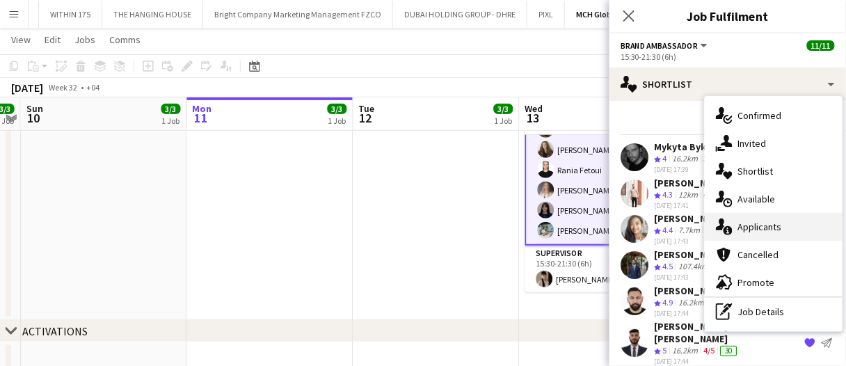
click at [778, 231] on div "single-neutral-actions-information Applicants" at bounding box center [774, 227] width 138 height 28
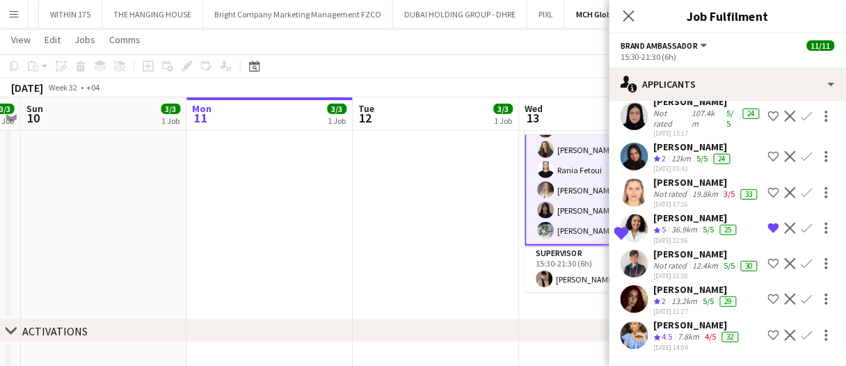
scroll to position [1769, 0]
click at [475, 217] on app-date-cell at bounding box center [436, 200] width 166 height 239
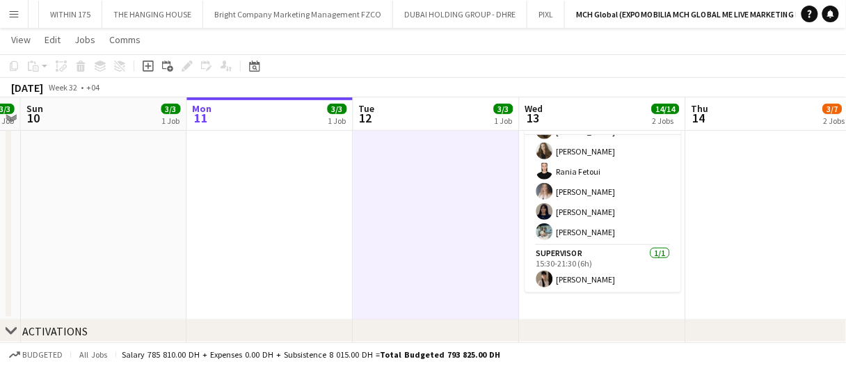
click at [456, 226] on app-date-cell at bounding box center [436, 200] width 166 height 239
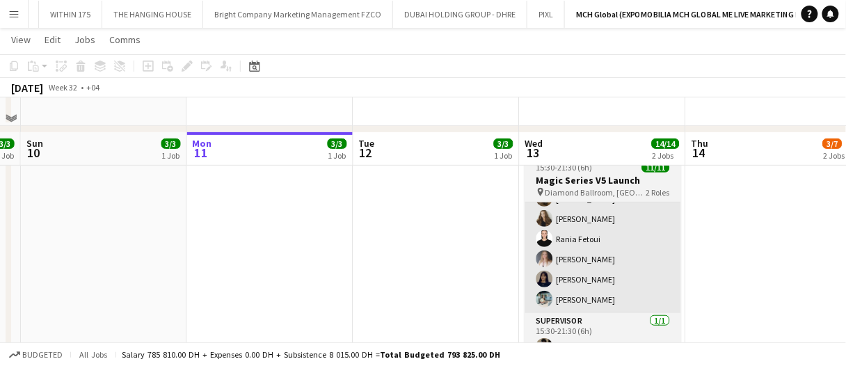
scroll to position [70, 0]
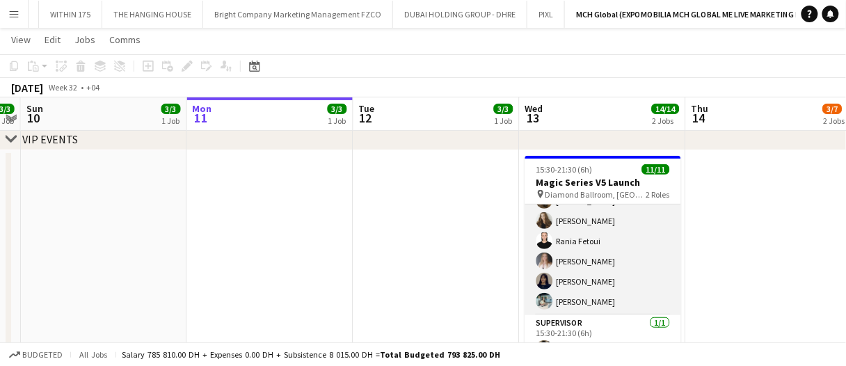
click at [612, 292] on app-card-role "Brand Ambassador 10/10 15:30-21:30 (6h) Maryna Demchenko Kateryna Bliednova Zin…" at bounding box center [603, 200] width 156 height 229
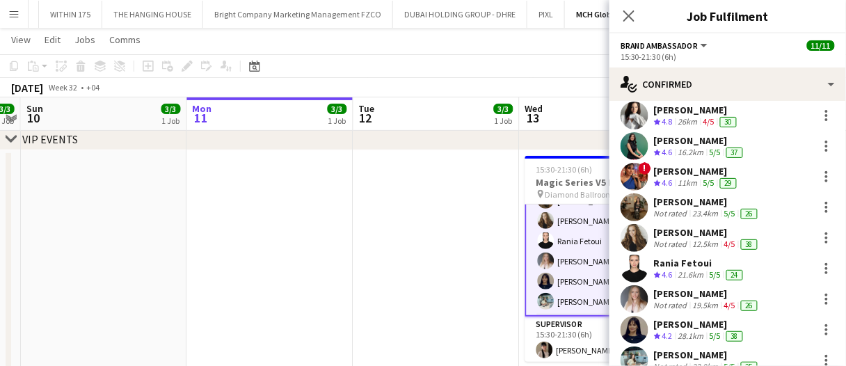
scroll to position [118, 0]
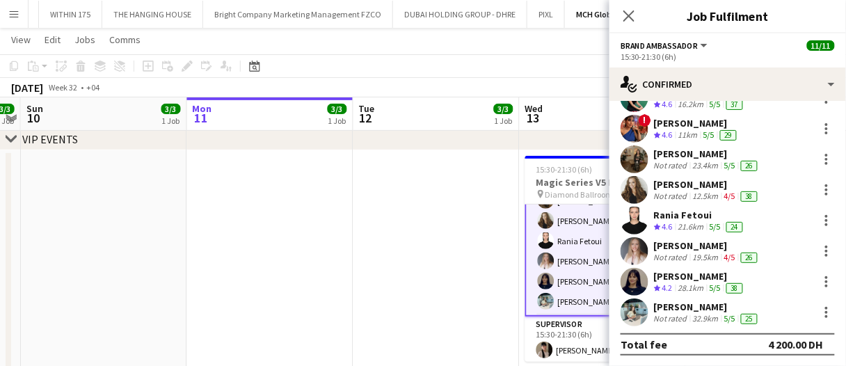
click at [450, 289] on app-date-cell at bounding box center [436, 269] width 166 height 239
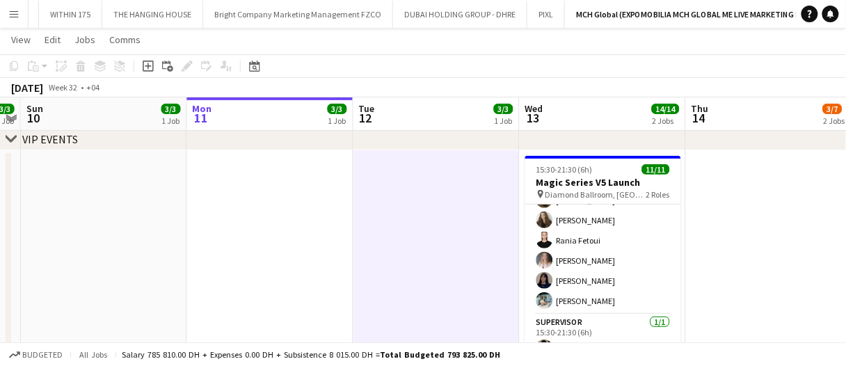
drag, startPoint x: 450, startPoint y: 289, endPoint x: 458, endPoint y: 289, distance: 7.7
click at [451, 289] on app-date-cell at bounding box center [436, 269] width 166 height 239
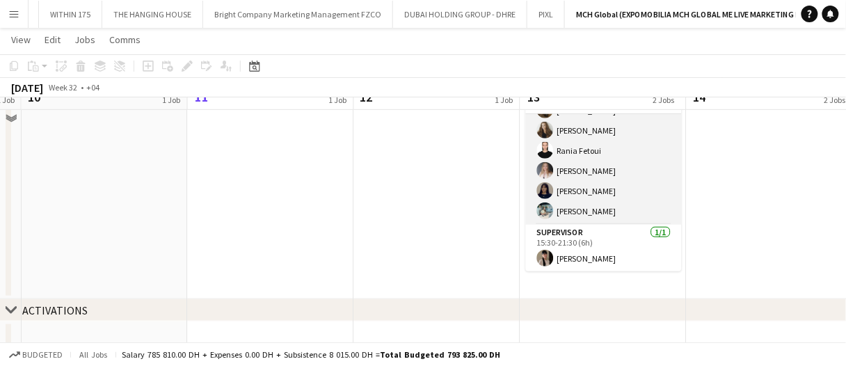
scroll to position [139, 0]
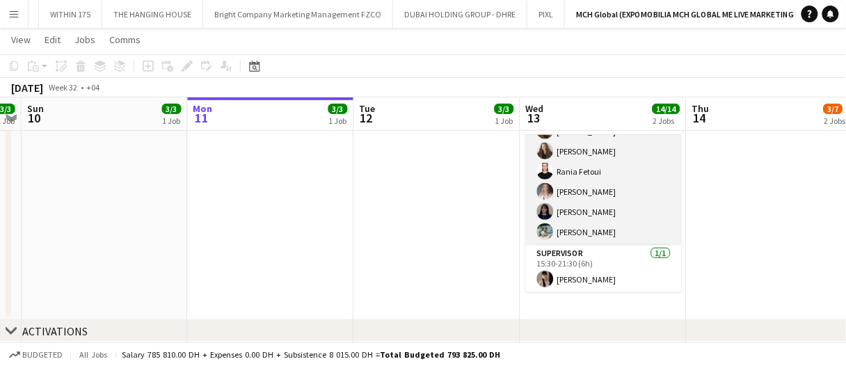
click at [605, 202] on app-card-role "Brand Ambassador 10/10 15:30-21:30 (6h) Maryna Demchenko Kateryna Bliednova Zin…" at bounding box center [604, 131] width 156 height 229
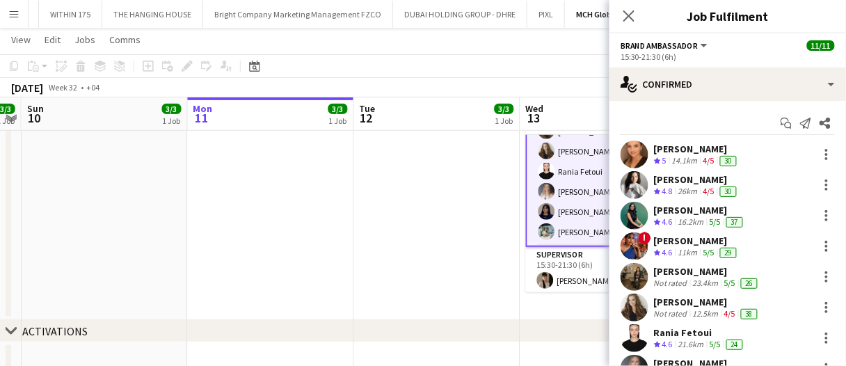
scroll to position [118, 0]
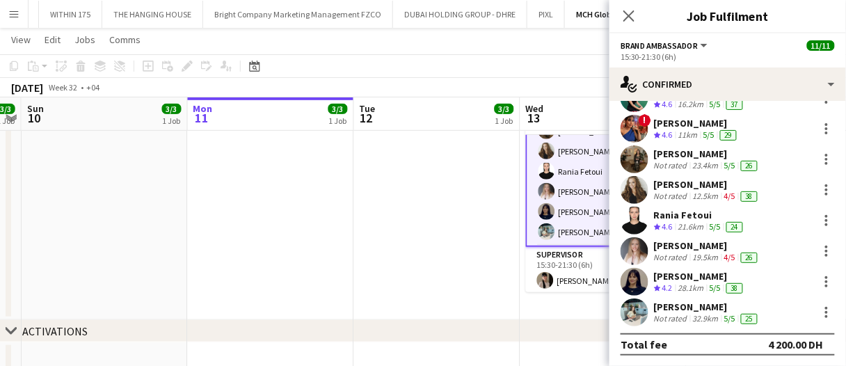
drag, startPoint x: 692, startPoint y: 272, endPoint x: 737, endPoint y: 292, distance: 48.9
click at [692, 272] on div "Leila Natij" at bounding box center [700, 276] width 92 height 13
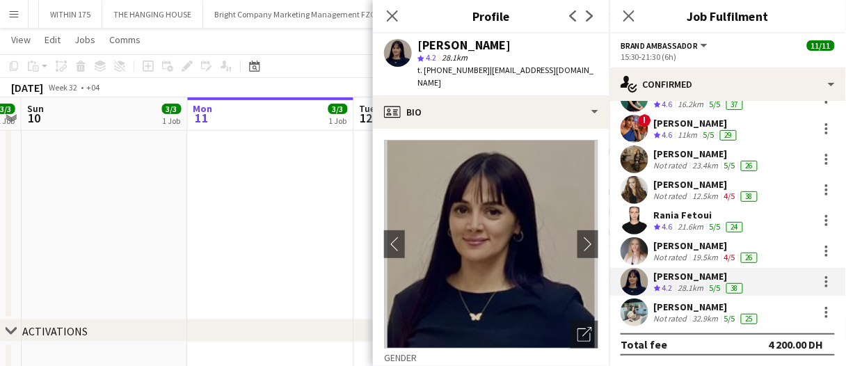
click at [685, 314] on div "Not rated" at bounding box center [672, 318] width 36 height 11
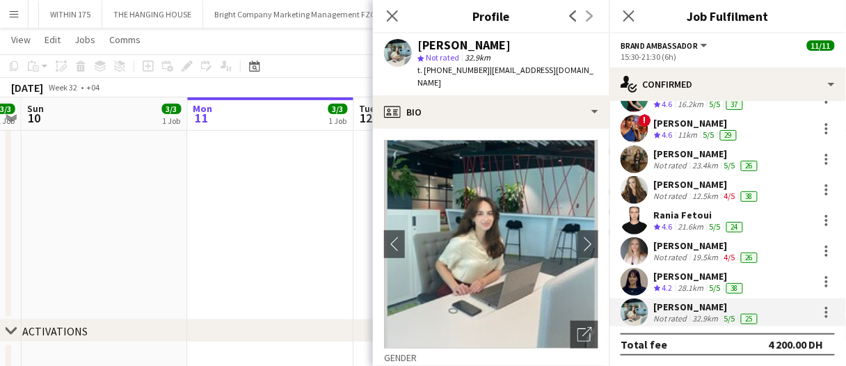
drag, startPoint x: 577, startPoint y: 328, endPoint x: 559, endPoint y: 313, distance: 23.8
click at [577, 327] on icon "Open photos pop-in" at bounding box center [584, 334] width 15 height 15
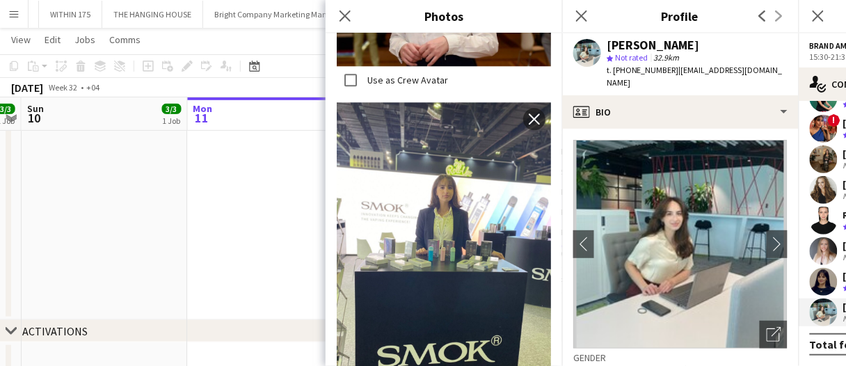
scroll to position [707, 0]
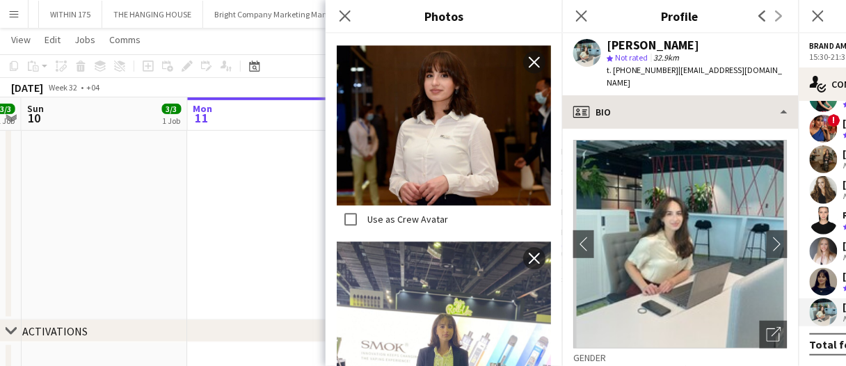
drag, startPoint x: 346, startPoint y: 15, endPoint x: 576, endPoint y: 84, distance: 240.3
click at [346, 15] on icon at bounding box center [344, 15] width 11 height 11
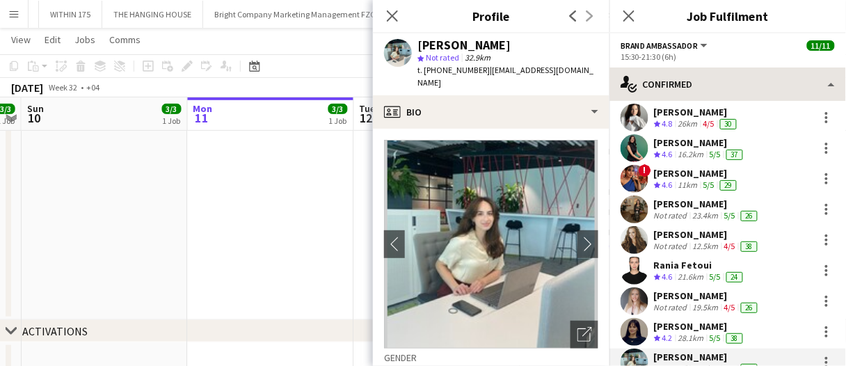
scroll to position [48, 0]
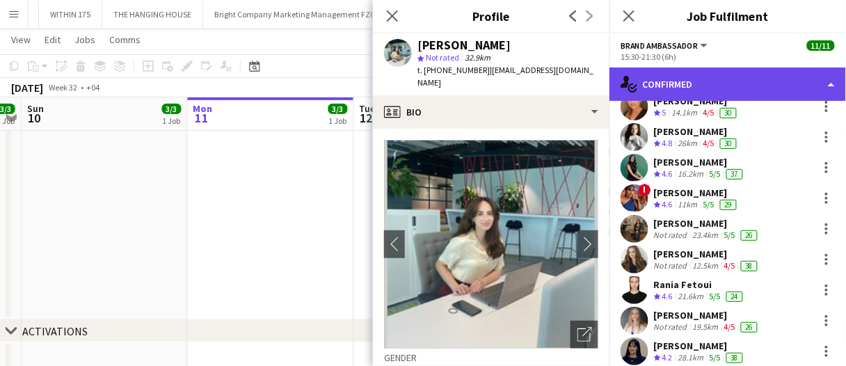
click at [674, 77] on div "single-neutral-actions-check-2 Confirmed" at bounding box center [727, 83] width 236 height 33
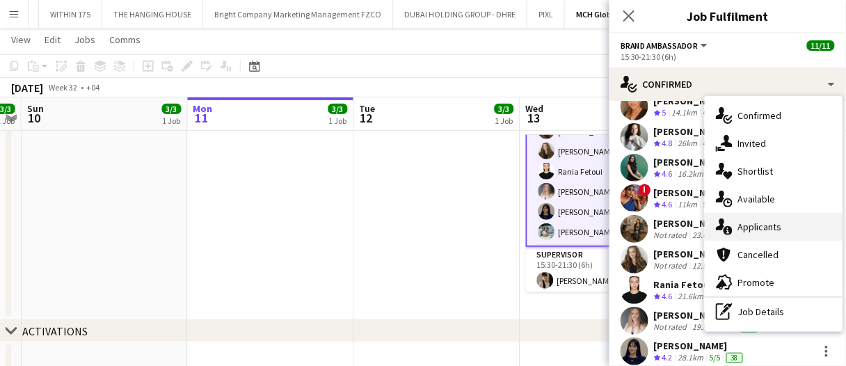
click at [762, 222] on div "single-neutral-actions-information Applicants" at bounding box center [774, 227] width 138 height 28
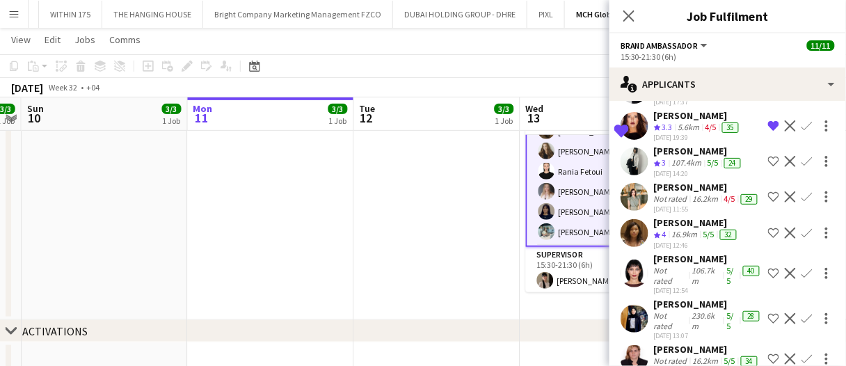
scroll to position [1769, 0]
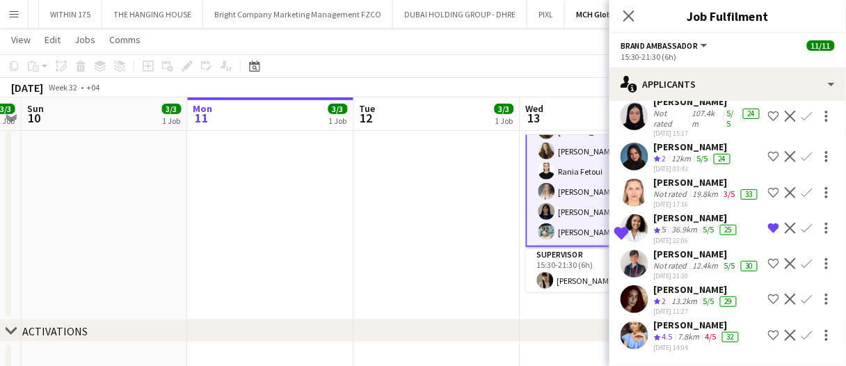
click at [694, 264] on div "12.4km" at bounding box center [705, 265] width 31 height 11
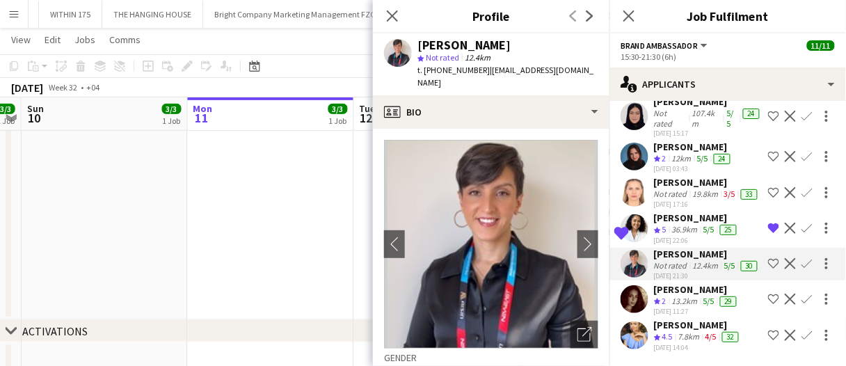
click at [696, 324] on div "[PERSON_NAME]" at bounding box center [698, 325] width 88 height 13
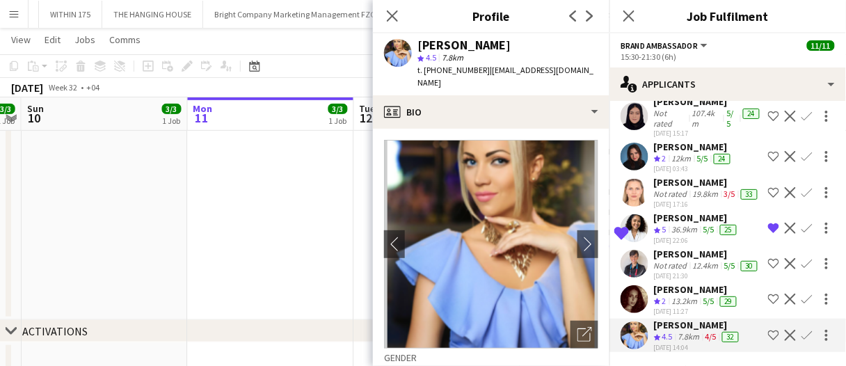
click at [698, 291] on div "[PERSON_NAME]" at bounding box center [697, 289] width 86 height 13
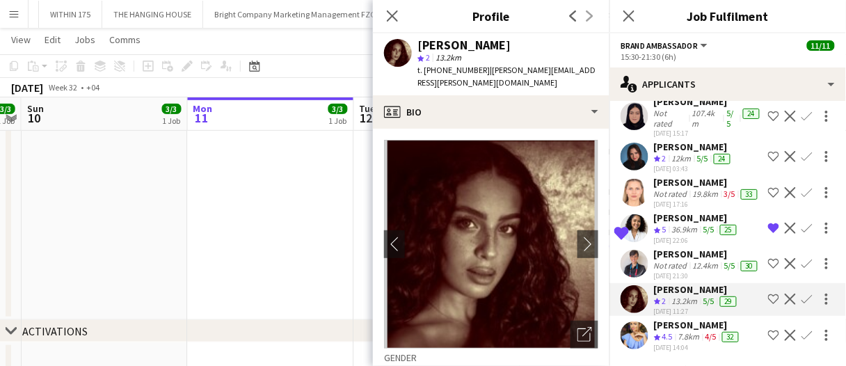
scroll to position [1700, 0]
click at [693, 236] on div "36.9km" at bounding box center [684, 230] width 31 height 12
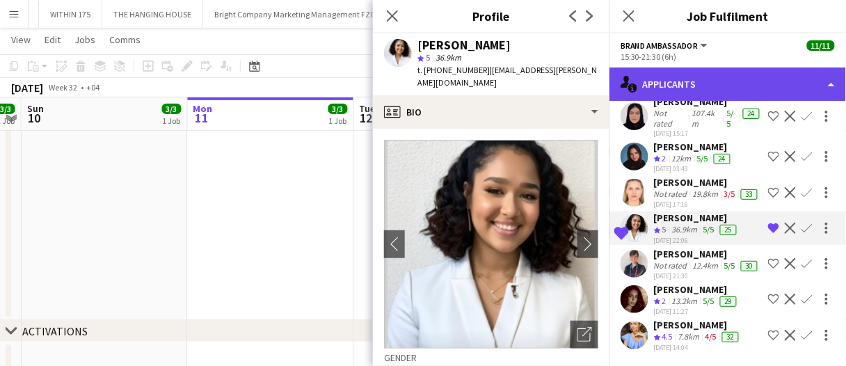
click at [696, 77] on div "single-neutral-actions-information Applicants" at bounding box center [727, 83] width 236 height 33
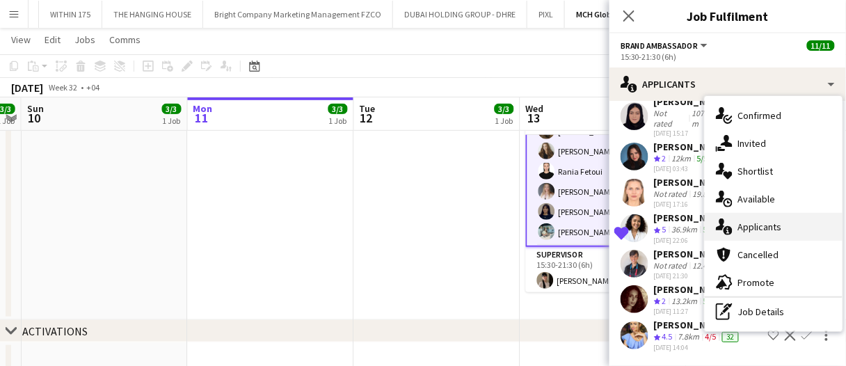
click at [749, 234] on div "single-neutral-actions-information Applicants" at bounding box center [774, 227] width 138 height 28
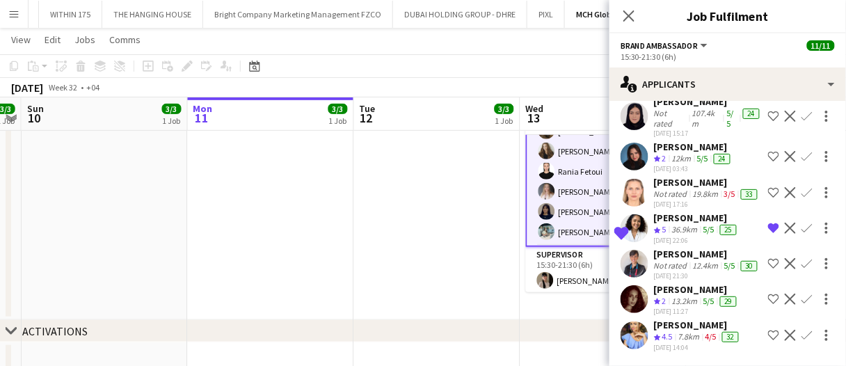
click at [677, 129] on div "Not rated" at bounding box center [671, 118] width 35 height 21
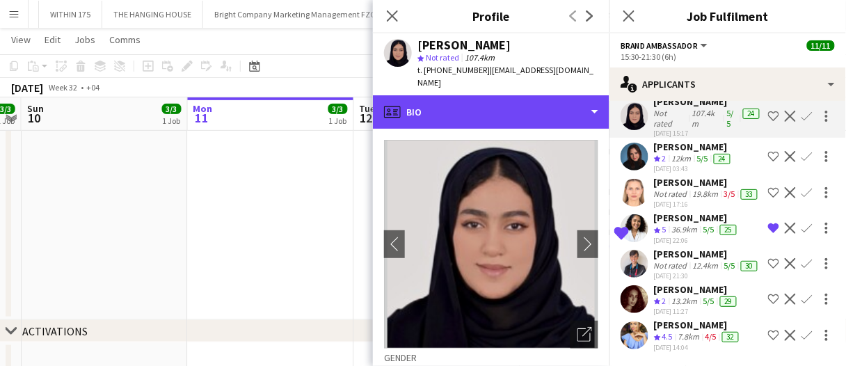
drag, startPoint x: 524, startPoint y: 90, endPoint x: 536, endPoint y: 125, distance: 37.0
click at [524, 95] on div "profile Bio" at bounding box center [491, 111] width 236 height 33
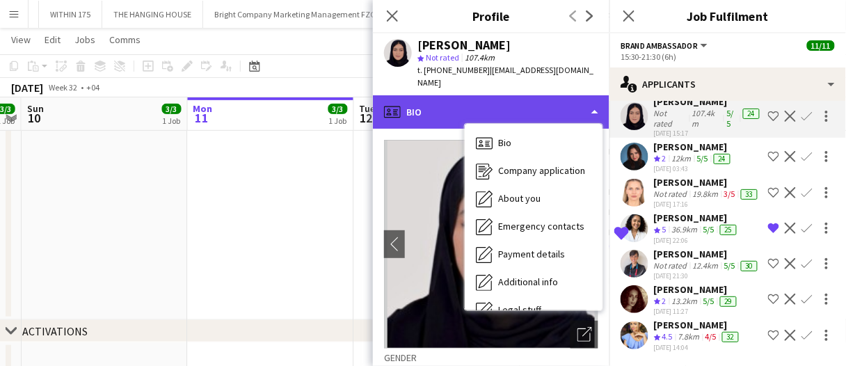
click at [556, 97] on div "profile Bio" at bounding box center [491, 111] width 236 height 33
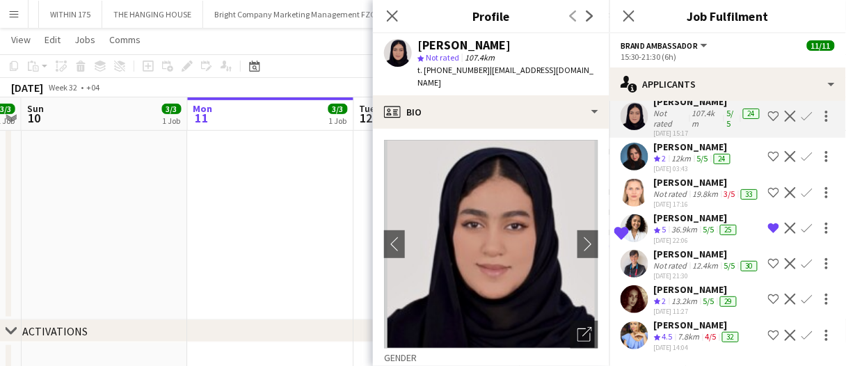
click at [402, 13] on div "Close pop-in" at bounding box center [392, 16] width 39 height 32
click at [397, 13] on icon "Close pop-in" at bounding box center [391, 15] width 13 height 13
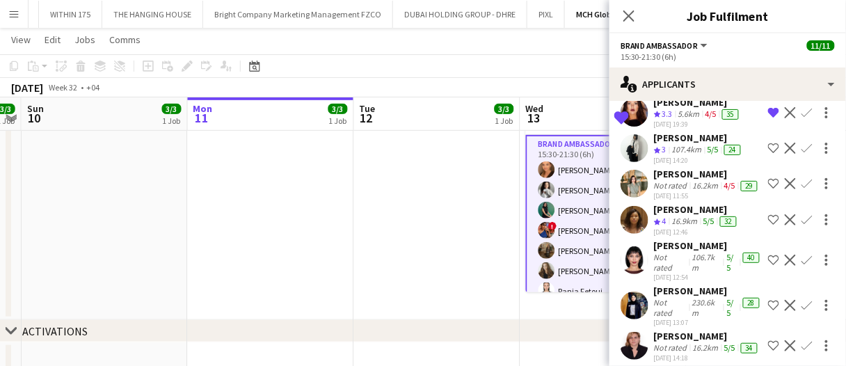
scroll to position [1422, 0]
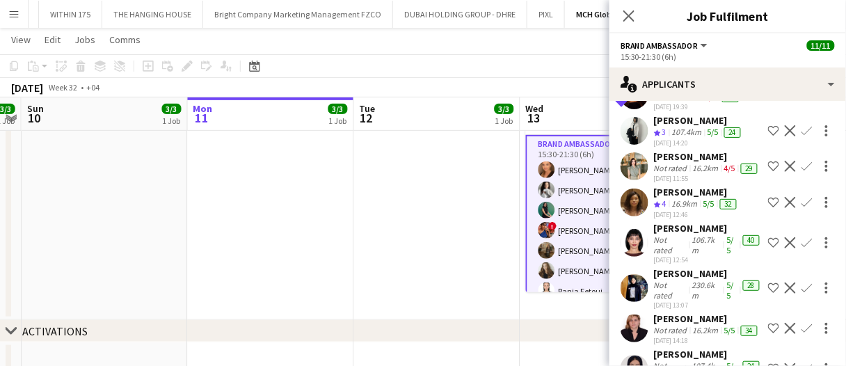
click at [687, 234] on div "[PERSON_NAME]" at bounding box center [708, 228] width 109 height 13
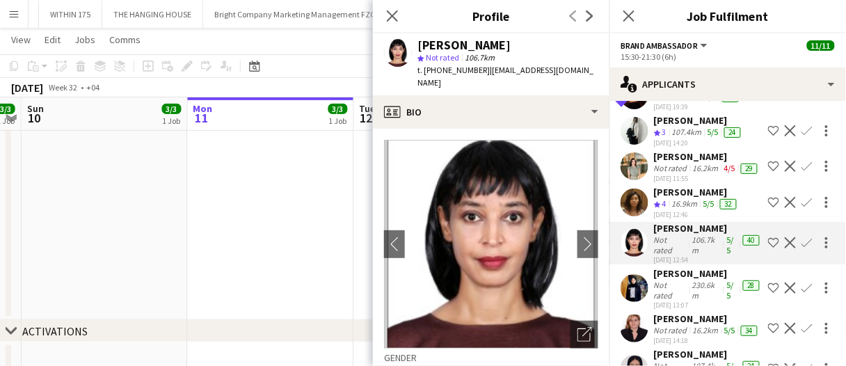
scroll to position [0, 0]
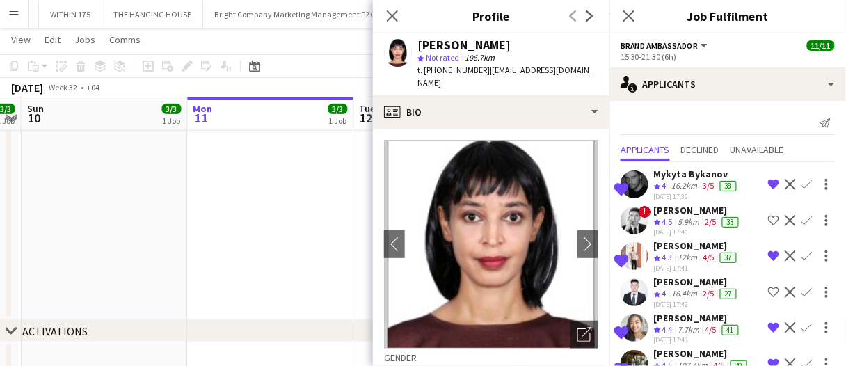
click at [113, 268] on app-date-cell at bounding box center [105, 200] width 166 height 239
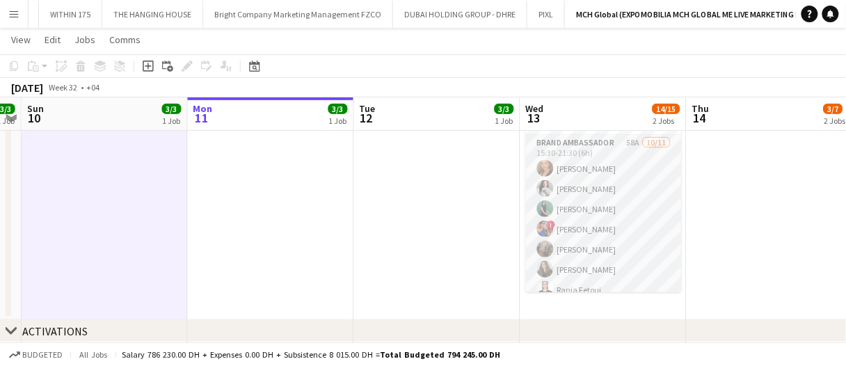
click at [648, 273] on app-card-role "Brand Ambassador 58A 10/11 15:30-21:30 (6h) Maryna Demchenko Kateryna Bliednova…" at bounding box center [604, 259] width 156 height 249
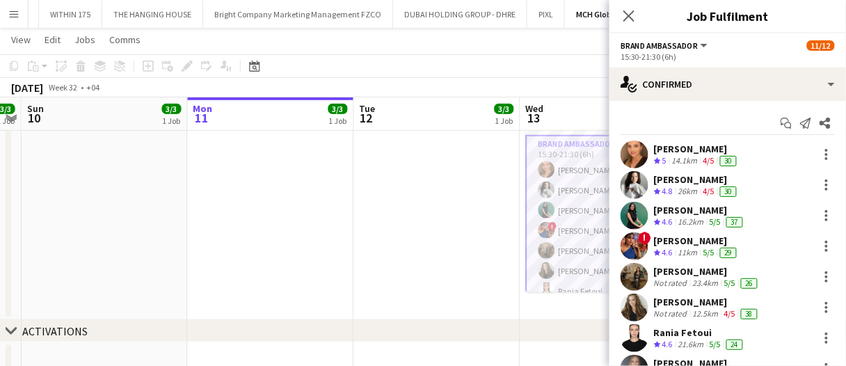
scroll to position [147, 0]
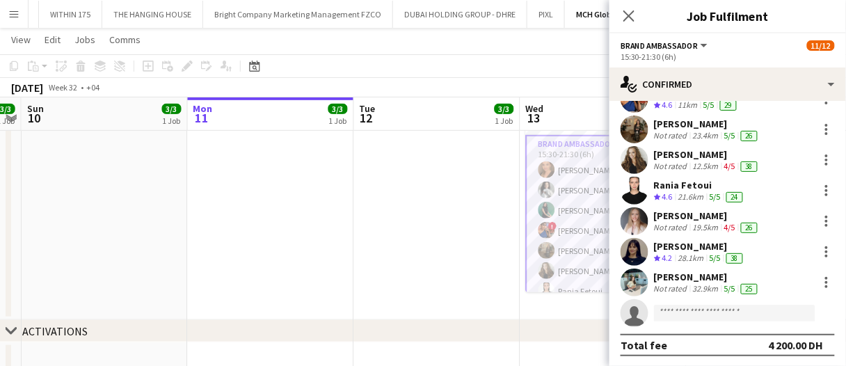
click at [675, 275] on div "Aya Cheaito" at bounding box center [707, 277] width 106 height 13
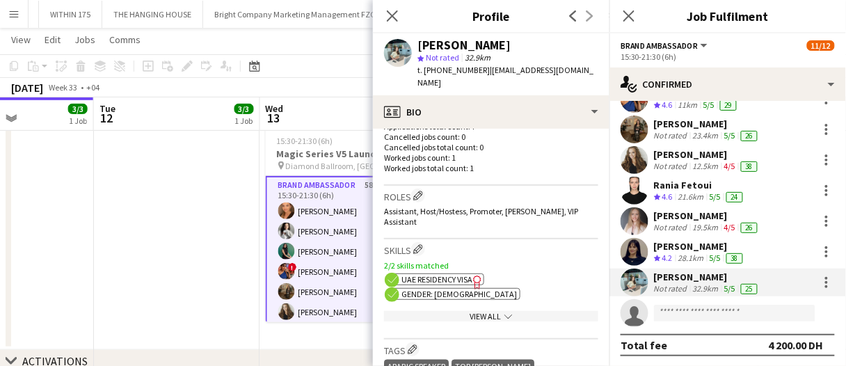
scroll to position [401, 0]
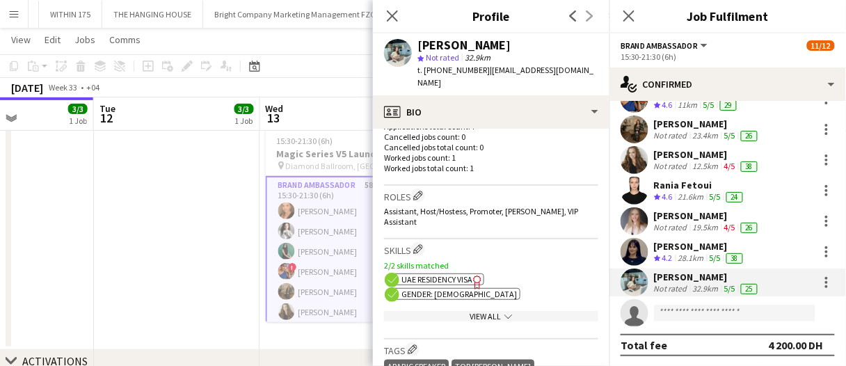
click at [410, 273] on app-spec-pill "ok-circled2 background Layer 1 cross-circle-red background Layer 1 UAE Residenc…" at bounding box center [438, 279] width 92 height 12
click at [663, 252] on span "4.2" at bounding box center [667, 257] width 10 height 10
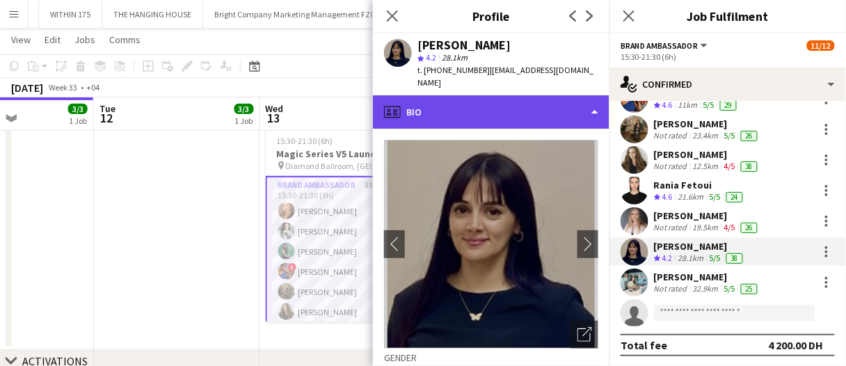
click at [431, 104] on div "profile Bio" at bounding box center [491, 111] width 236 height 33
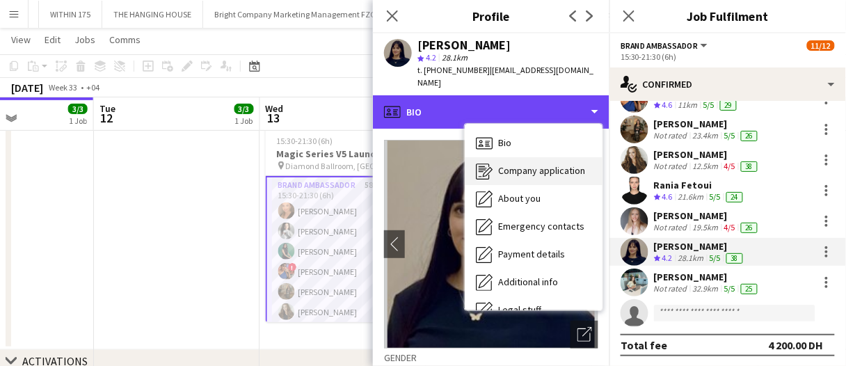
scroll to position [74, 0]
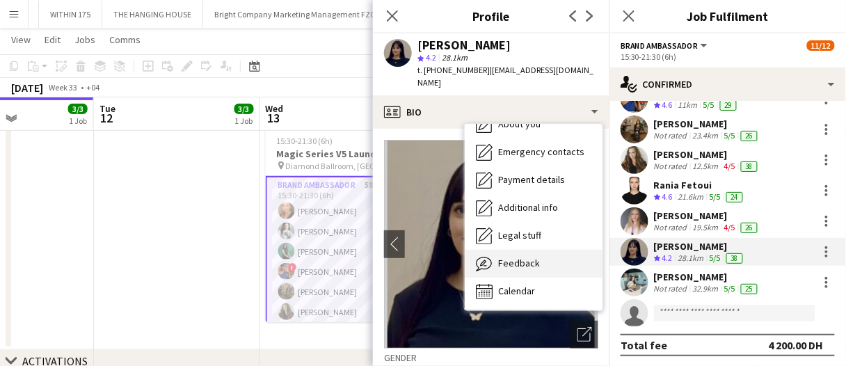
click at [518, 256] on div "Feedback Feedback" at bounding box center [534, 264] width 138 height 28
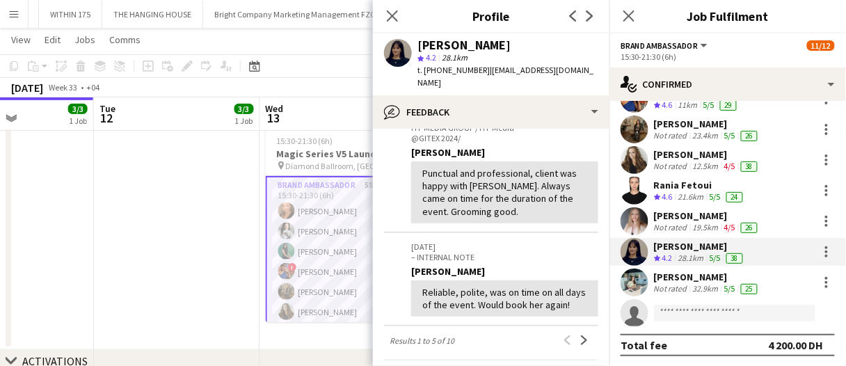
scroll to position [410, 0]
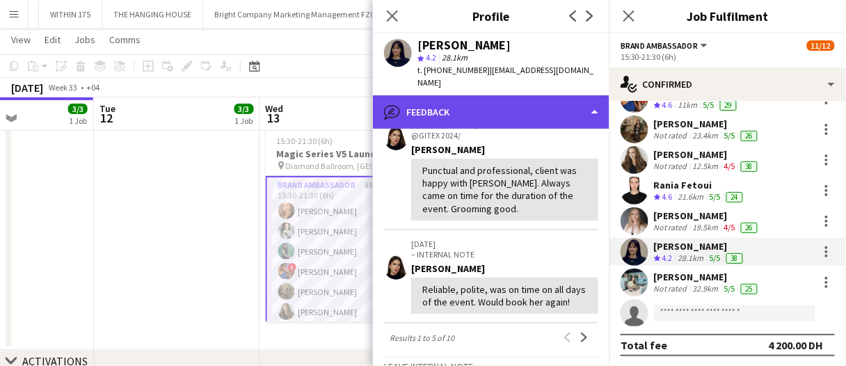
click at [424, 106] on div "bubble-pencil Feedback" at bounding box center [491, 111] width 236 height 33
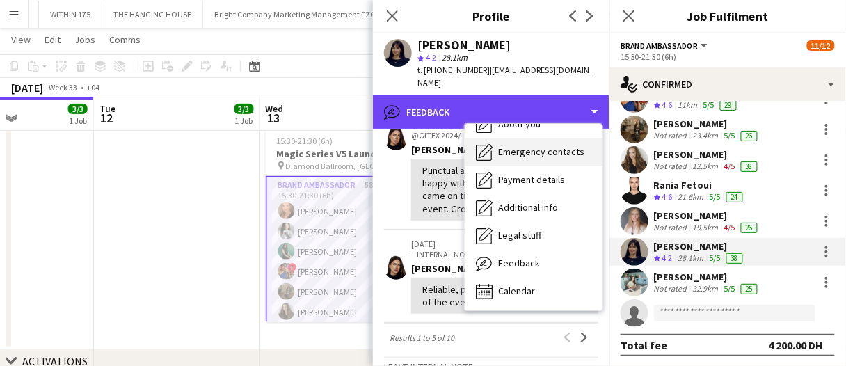
scroll to position [0, 0]
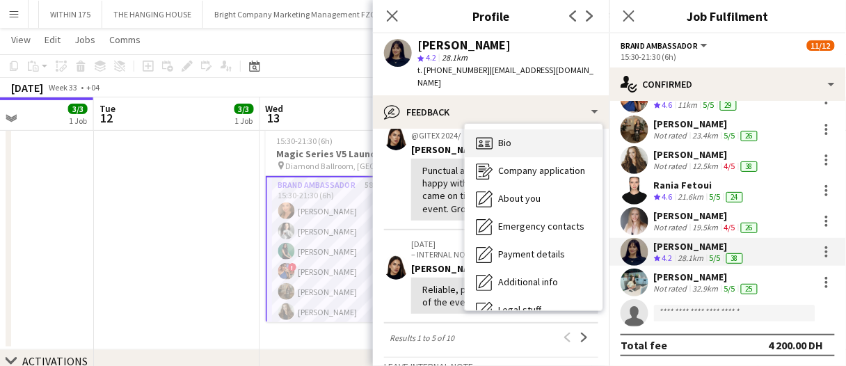
click at [506, 136] on span "Bio" at bounding box center [504, 142] width 13 height 13
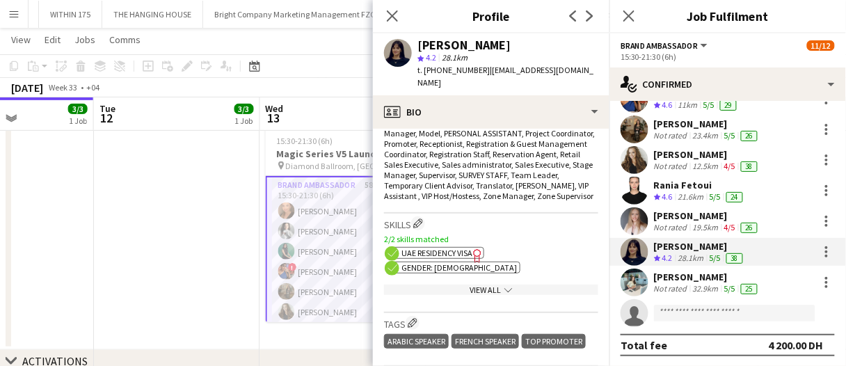
scroll to position [531, 0]
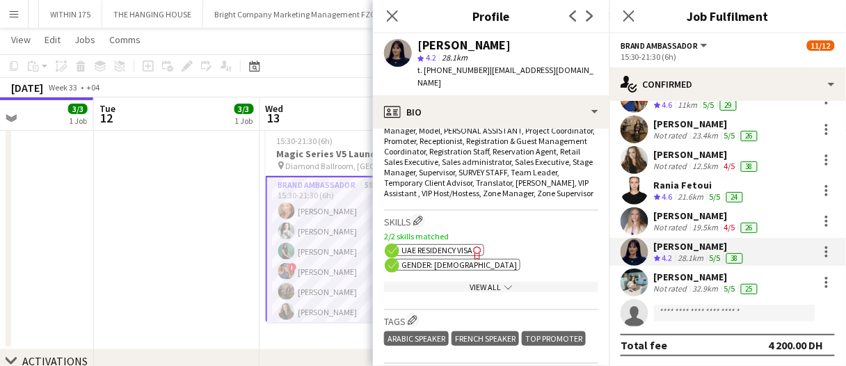
click at [469, 241] on div "ok-circled2 background Layer 1 cross-circle-red background Layer 1 UAE Residenc…" at bounding box center [491, 248] width 214 height 15
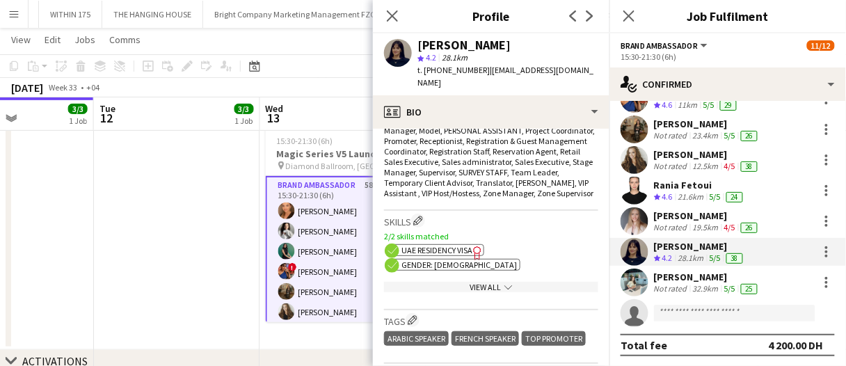
click at [466, 246] on span "UAE Residency Visa" at bounding box center [436, 250] width 71 height 10
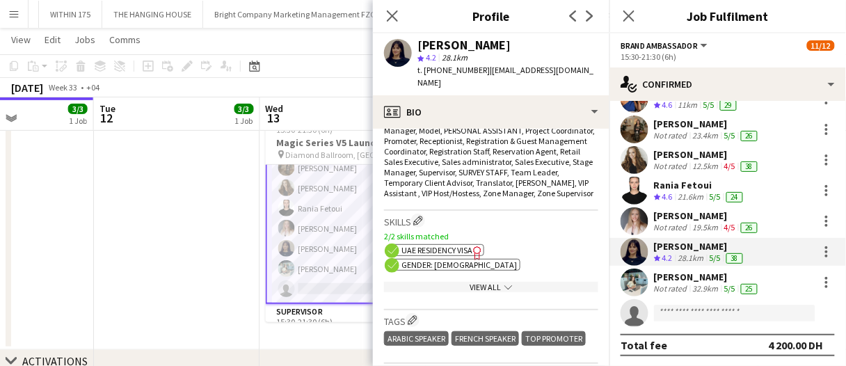
scroll to position [114, 0]
click at [223, 215] on app-date-cell at bounding box center [177, 230] width 166 height 239
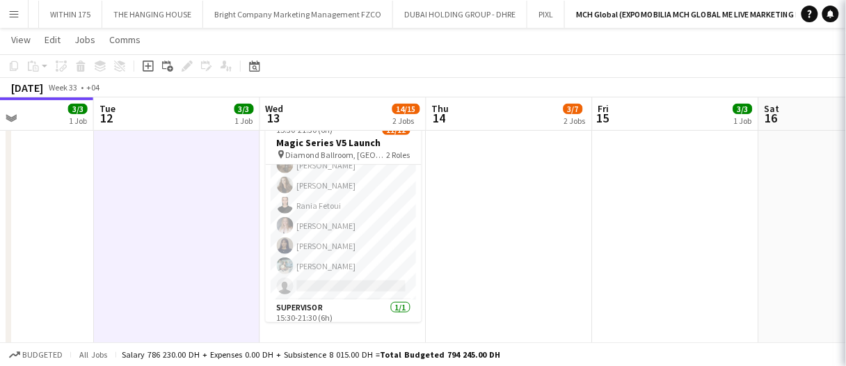
scroll to position [113, 0]
click at [320, 239] on app-card-role "Brand Ambassador 58A 10/11 15:30-21:30 (6h) Maryna Demchenko Kateryna Bliednova…" at bounding box center [344, 176] width 156 height 249
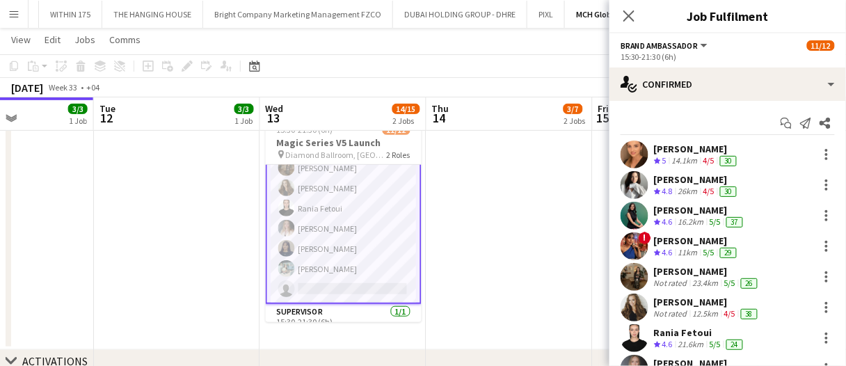
scroll to position [114, 0]
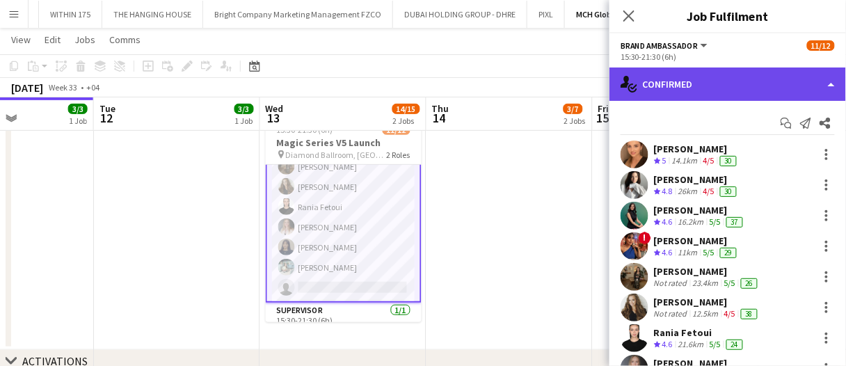
click at [684, 78] on div "single-neutral-actions-check-2 Confirmed" at bounding box center [727, 83] width 236 height 33
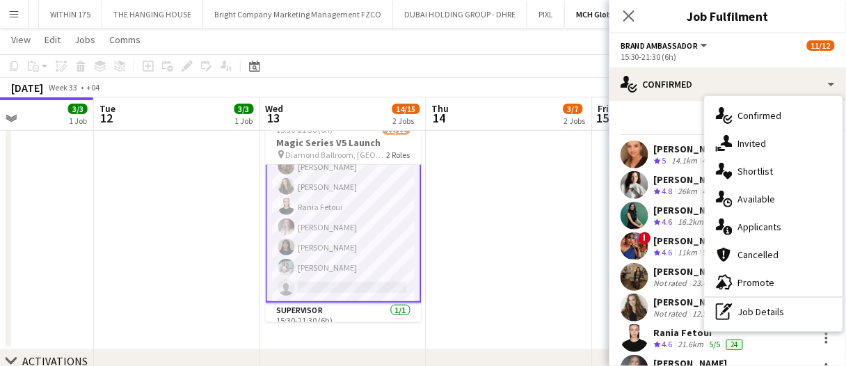
click at [762, 232] on div "single-neutral-actions-information Applicants" at bounding box center [774, 227] width 138 height 28
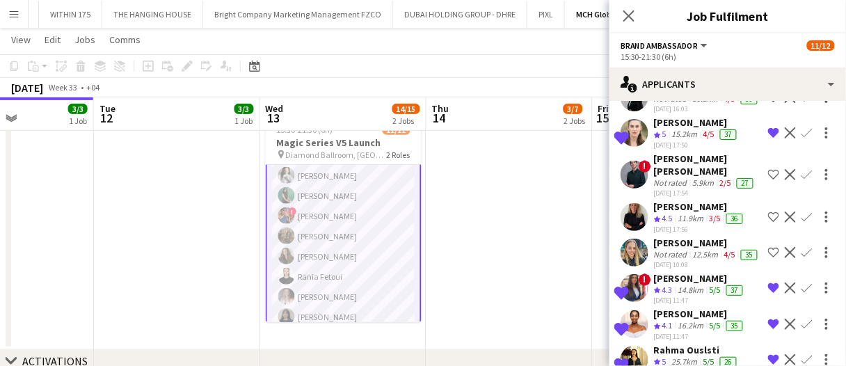
scroll to position [0, 0]
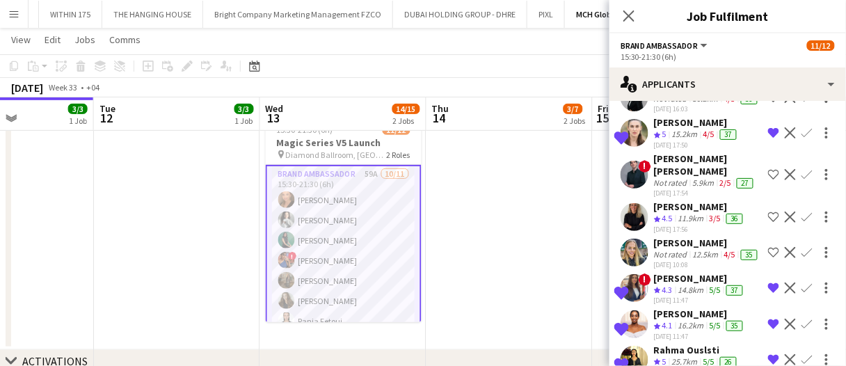
drag, startPoint x: 355, startPoint y: 232, endPoint x: 354, endPoint y: 248, distance: 16.0
click at [355, 232] on app-card-role "Brand Ambassador 59A 10/11 15:30-21:30 (6h) Maryna Demchenko Kateryna Bliednova…" at bounding box center [344, 291] width 156 height 252
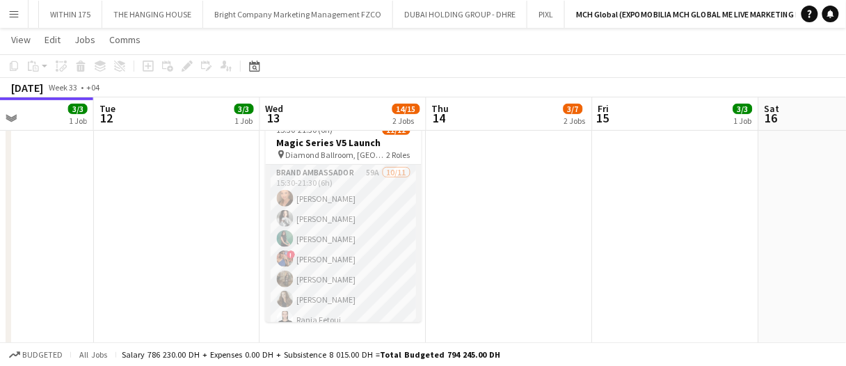
click at [354, 256] on app-card-role "Brand Ambassador 59A 10/11 15:30-21:30 (6h) Maryna Demchenko Kateryna Bliednova…" at bounding box center [344, 289] width 156 height 249
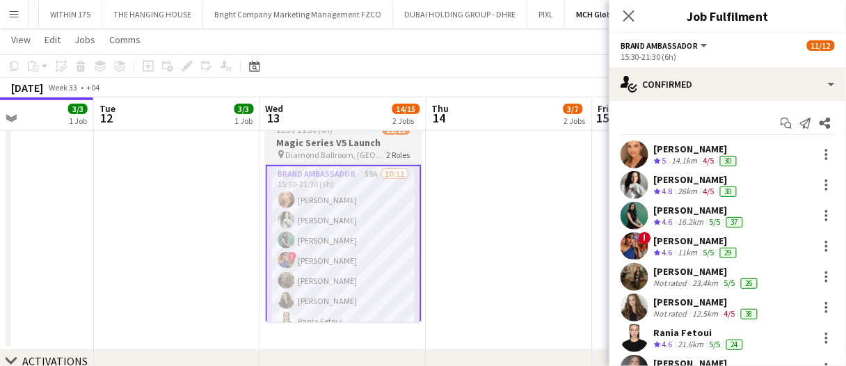
click at [339, 135] on app-job-card "15:30-21:30 (6h) 11/12 Magic Series V5 Launch pin Diamond Ballroom, Royal Atlan…" at bounding box center [344, 219] width 156 height 206
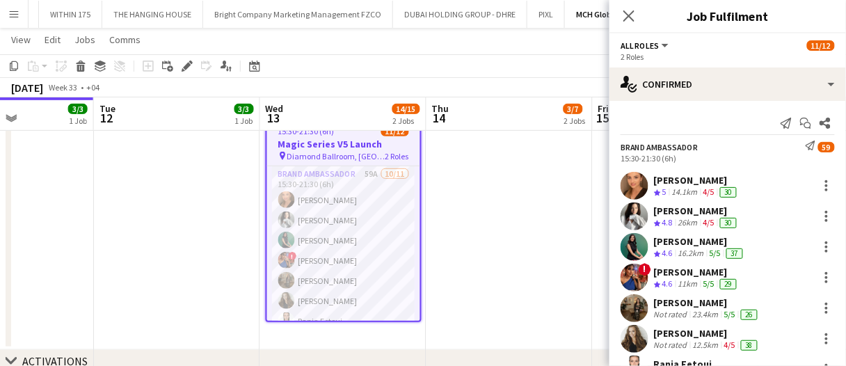
drag, startPoint x: 181, startPoint y: 65, endPoint x: 447, endPoint y: 58, distance: 265.8
click at [182, 65] on icon "Edit" at bounding box center [187, 66] width 11 height 11
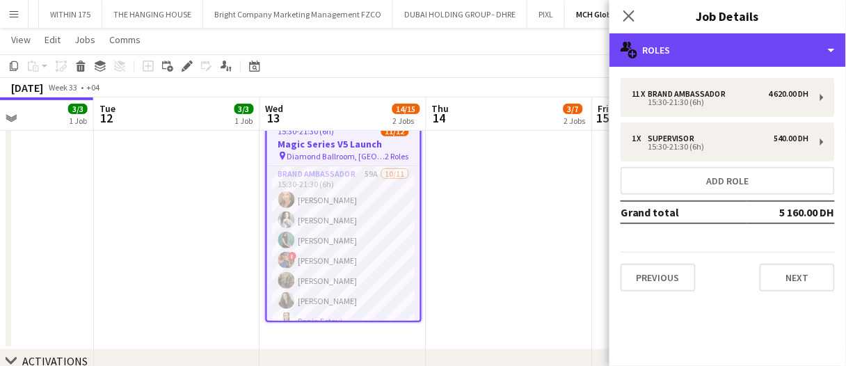
click at [741, 49] on div "multiple-users-add Roles" at bounding box center [727, 49] width 236 height 33
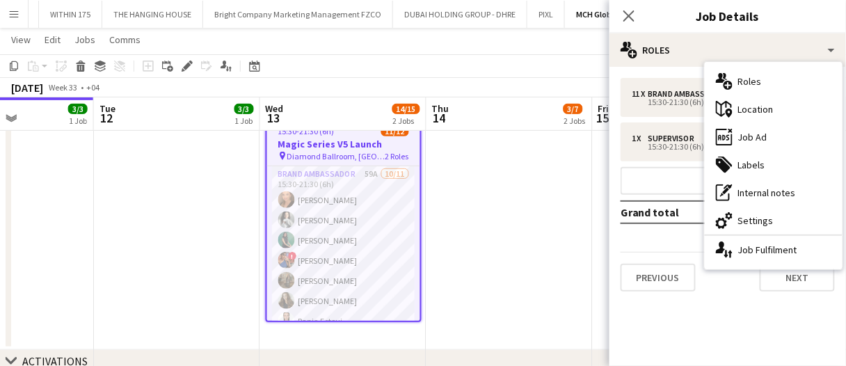
click at [796, 139] on div "ads-window Job Ad" at bounding box center [774, 137] width 138 height 28
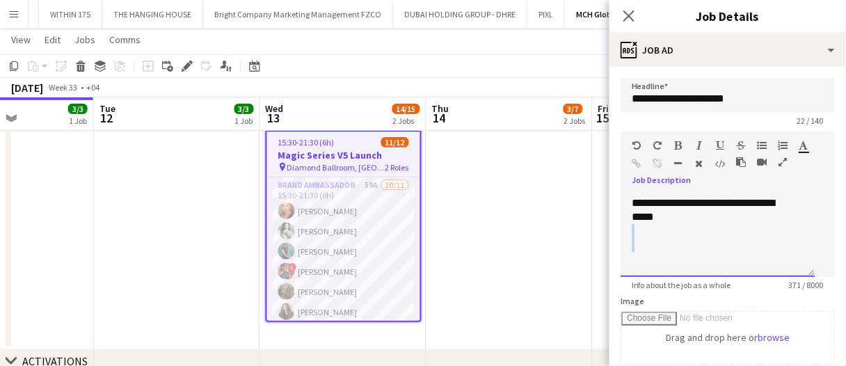
scroll to position [220, 0]
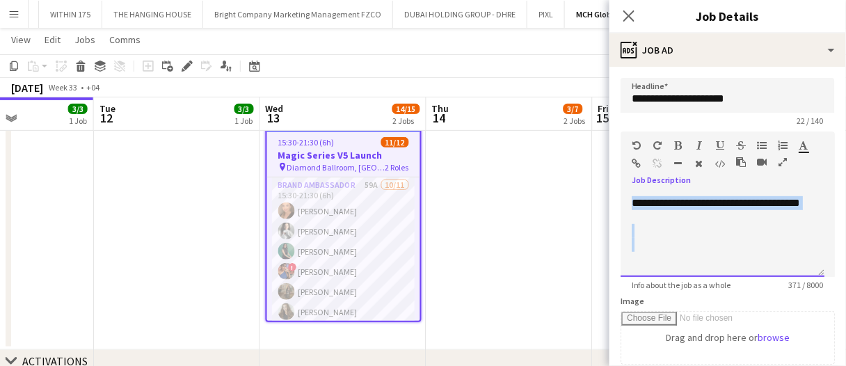
drag, startPoint x: 755, startPoint y: 257, endPoint x: 657, endPoint y: 223, distance: 103.2
click at [629, 203] on div "**********" at bounding box center [722, 234] width 204 height 83
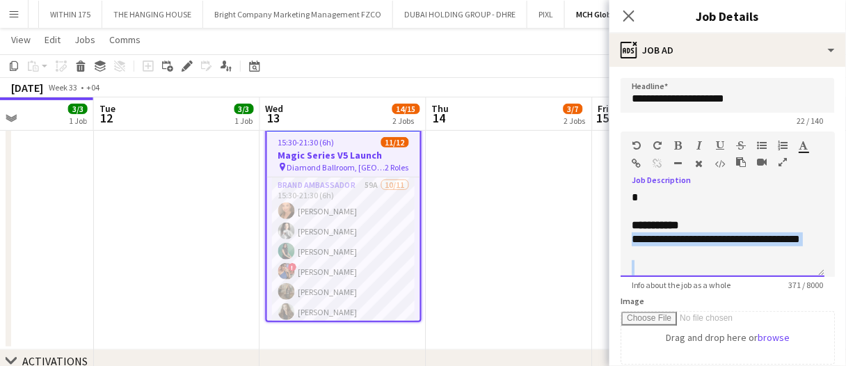
scroll to position [150, 0]
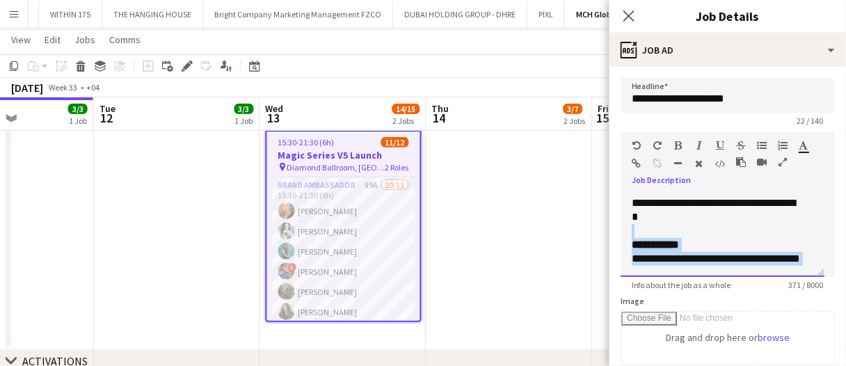
click at [632, 238] on div at bounding box center [723, 231] width 182 height 14
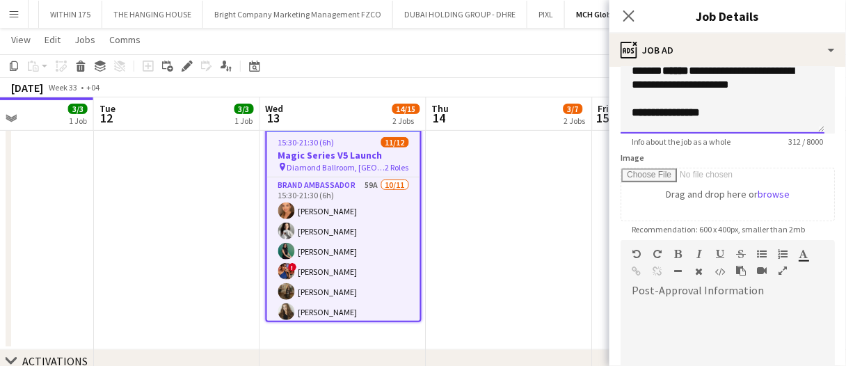
scroll to position [209, 0]
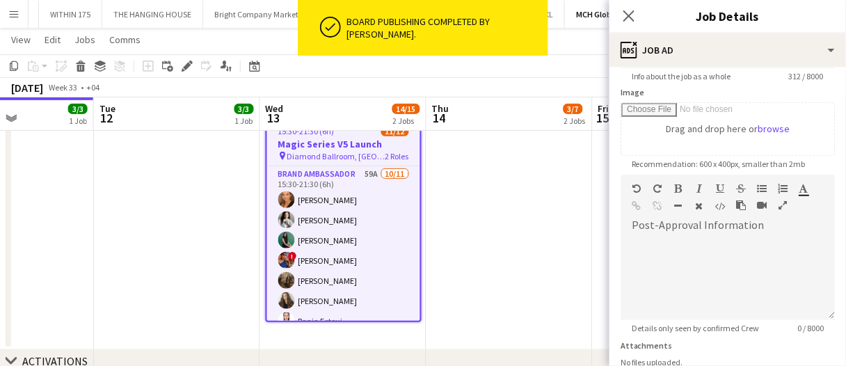
click at [482, 291] on app-date-cell at bounding box center [509, 230] width 166 height 239
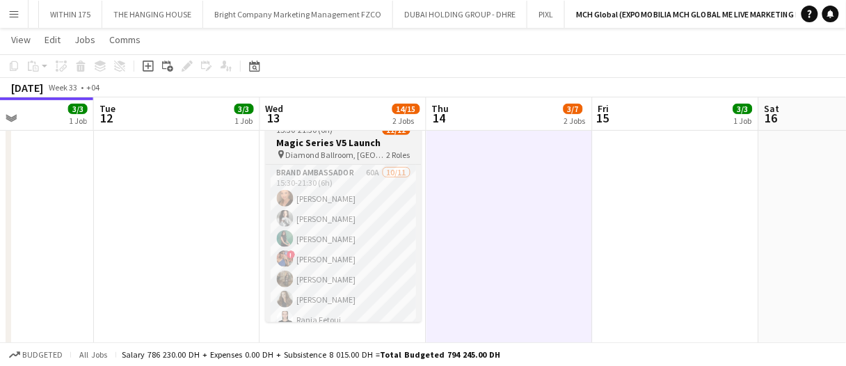
click at [372, 154] on span "Diamond Ballroom, [GEOGRAPHIC_DATA], [GEOGRAPHIC_DATA]" at bounding box center [336, 155] width 101 height 10
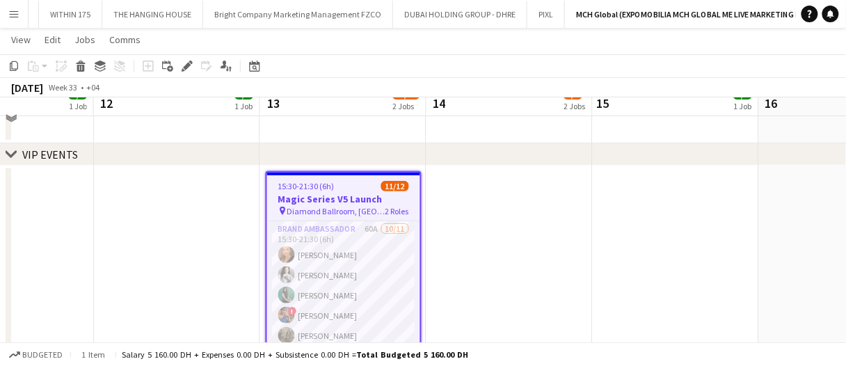
scroll to position [40, 0]
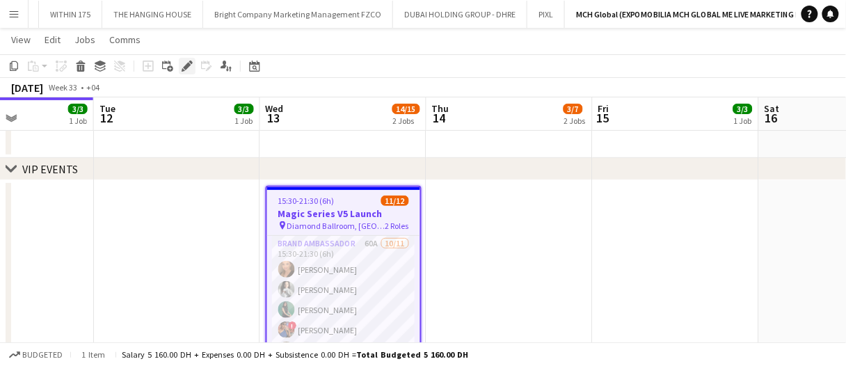
click at [192, 70] on icon "Edit" at bounding box center [187, 66] width 11 height 11
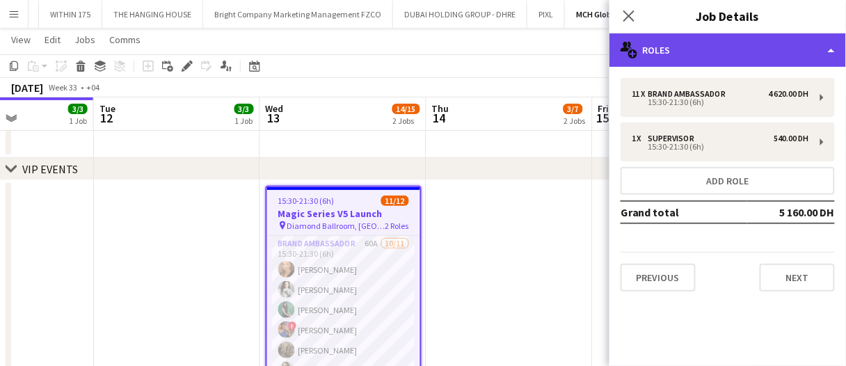
click at [697, 52] on div "multiple-users-add Roles" at bounding box center [727, 49] width 236 height 33
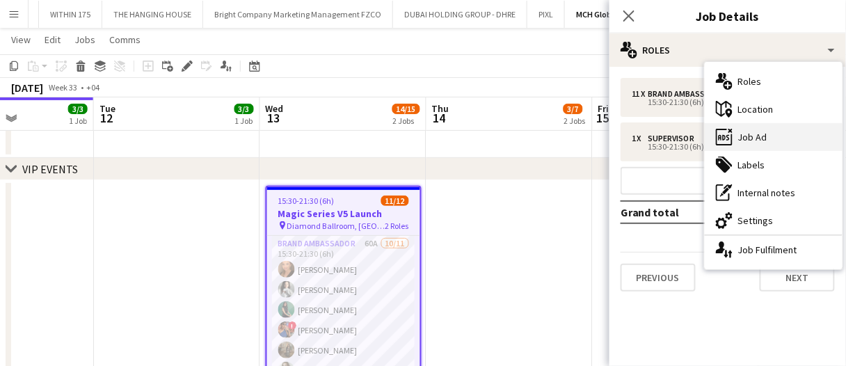
click at [732, 136] on div "ads-window Job Ad" at bounding box center [774, 137] width 138 height 28
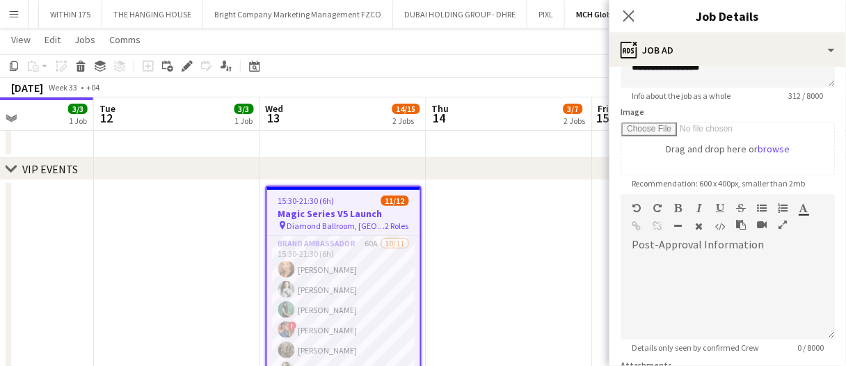
scroll to position [209, 0]
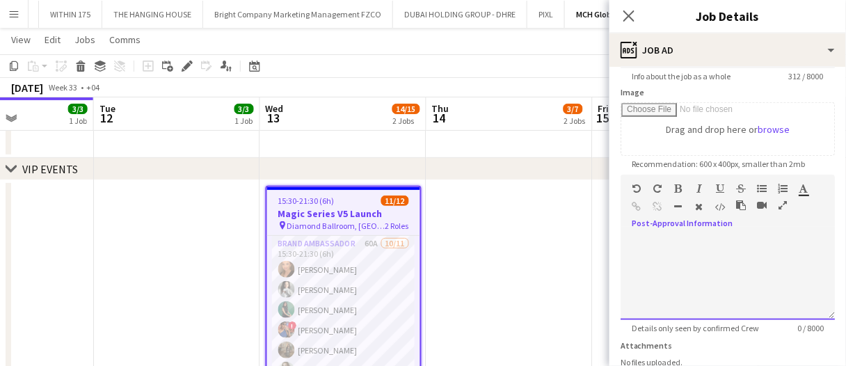
click at [734, 275] on div at bounding box center [727, 277] width 214 height 83
paste div
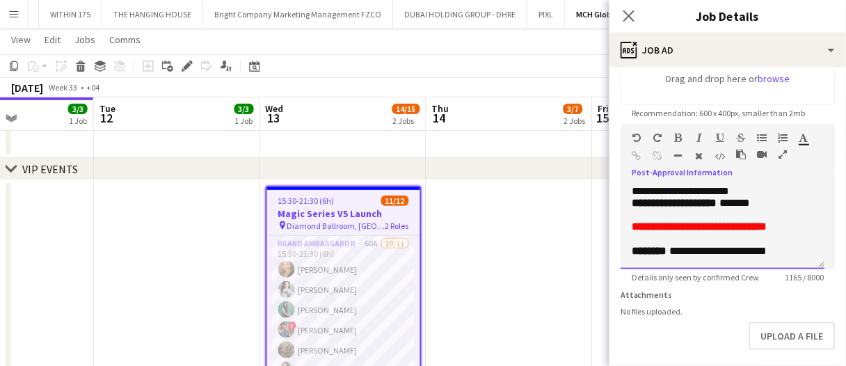
scroll to position [278, 0]
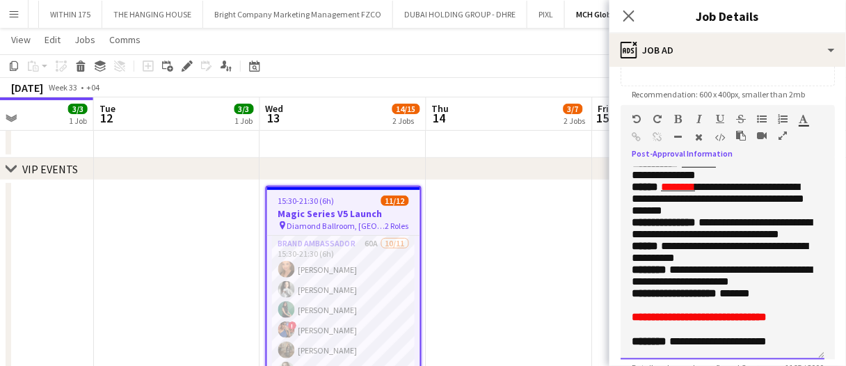
drag, startPoint x: 818, startPoint y: 247, endPoint x: 822, endPoint y: 356, distance: 109.3
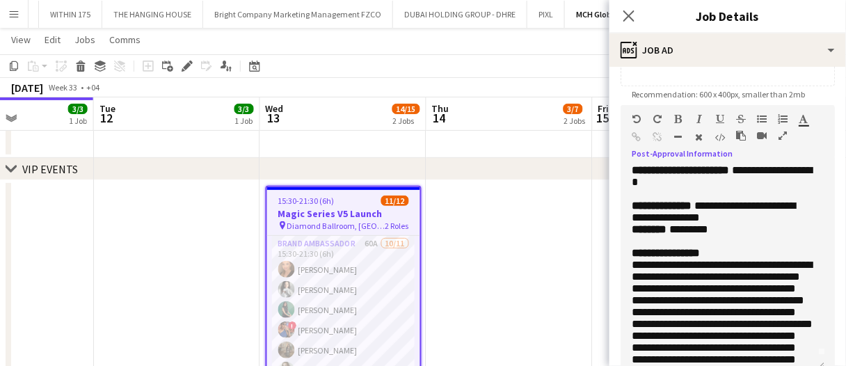
scroll to position [0, 0]
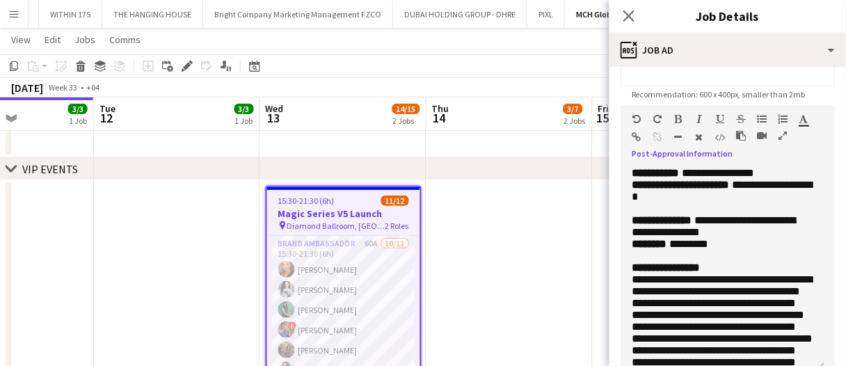
drag, startPoint x: 791, startPoint y: 172, endPoint x: 696, endPoint y: 173, distance: 94.6
click at [696, 173] on p "**********" at bounding box center [723, 173] width 182 height 12
drag, startPoint x: 737, startPoint y: 217, endPoint x: 744, endPoint y: 206, distance: 13.1
click at [744, 206] on p "**********" at bounding box center [723, 196] width 182 height 35
drag, startPoint x: 737, startPoint y: 277, endPoint x: 666, endPoint y: 258, distance: 73.4
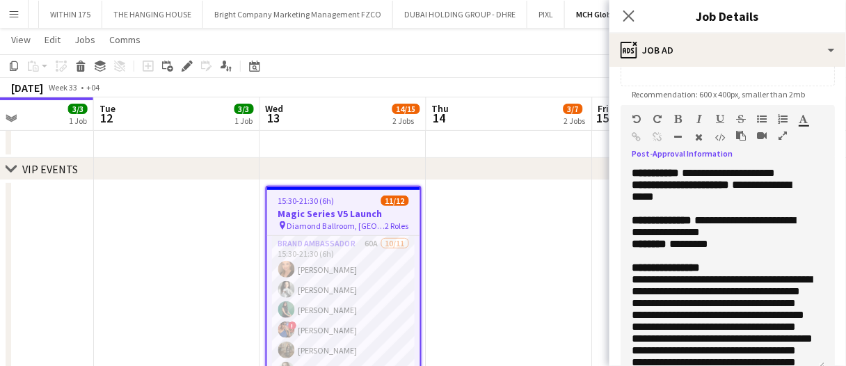
click at [666, 238] on p "**********" at bounding box center [723, 226] width 182 height 24
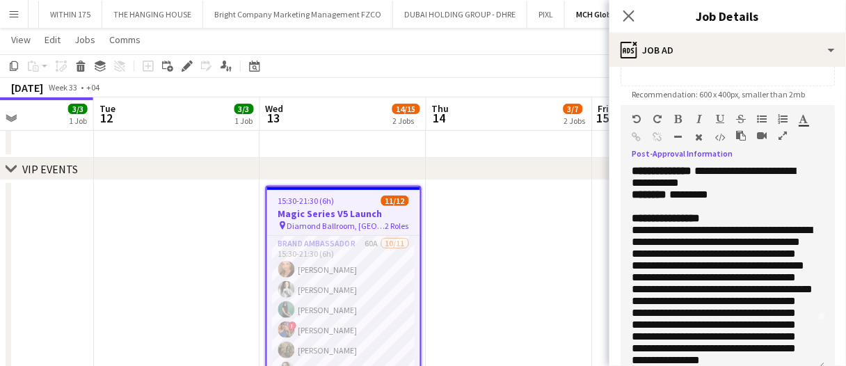
scroll to position [70, 0]
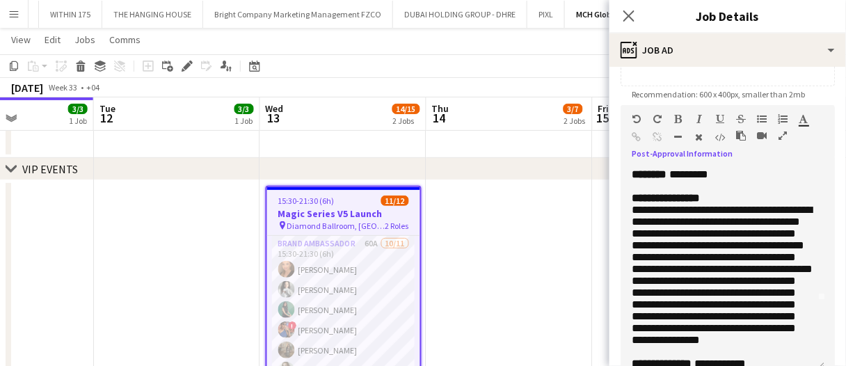
drag, startPoint x: 721, startPoint y: 207, endPoint x: 677, endPoint y: 206, distance: 44.5
click at [677, 180] on p "******** *********" at bounding box center [723, 174] width 182 height 12
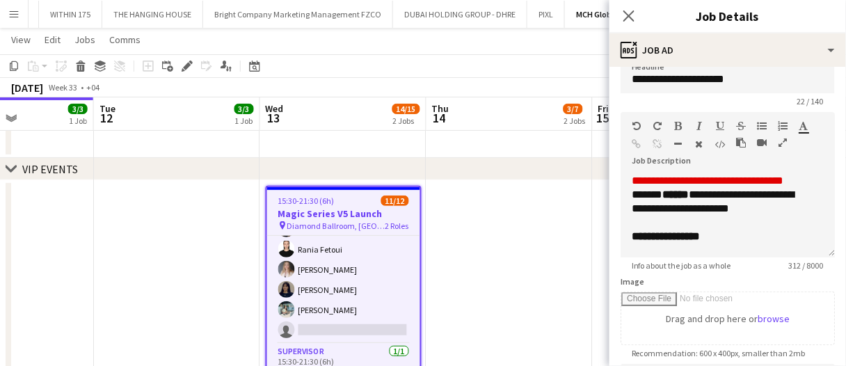
scroll to position [0, 0]
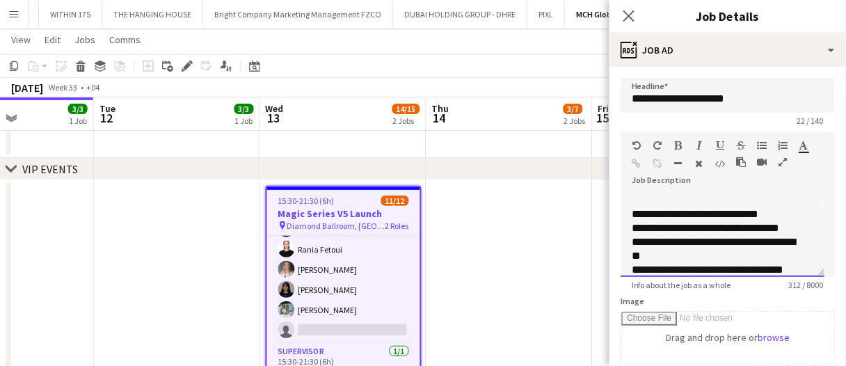
drag, startPoint x: 644, startPoint y: 226, endPoint x: 666, endPoint y: 222, distance: 22.0
click at [663, 223] on div "**********" at bounding box center [722, 234] width 204 height 83
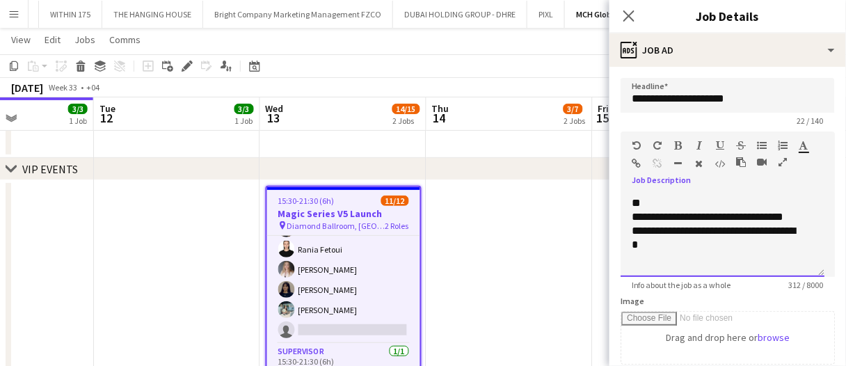
click at [675, 241] on div "**********" at bounding box center [718, 238] width 172 height 28
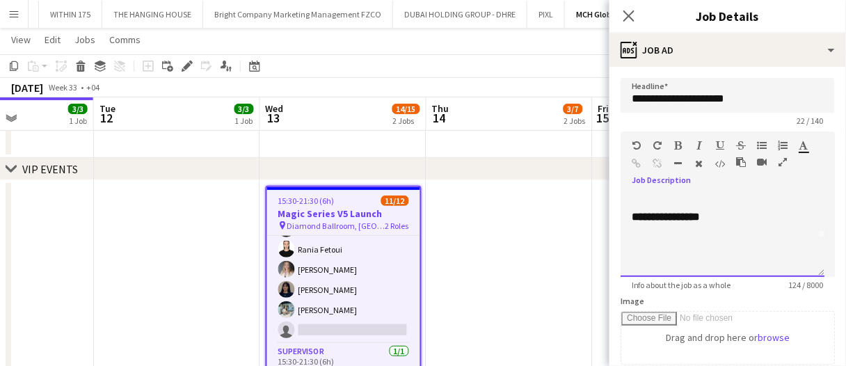
scroll to position [52, 0]
drag, startPoint x: 660, startPoint y: 251, endPoint x: 627, endPoint y: 222, distance: 43.8
click at [627, 222] on div "**********" at bounding box center [722, 234] width 204 height 83
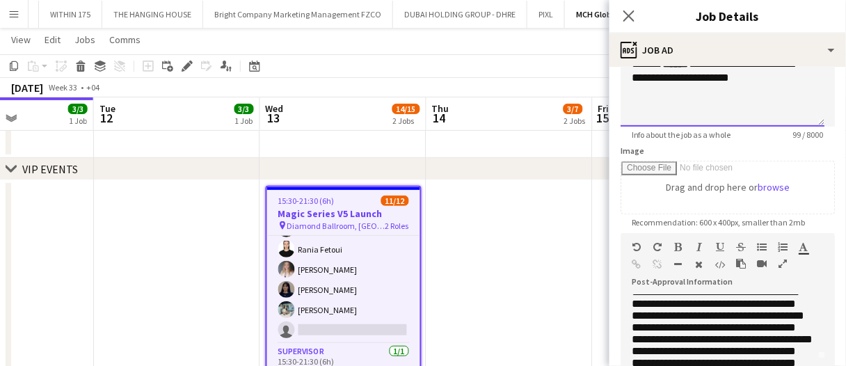
scroll to position [209, 0]
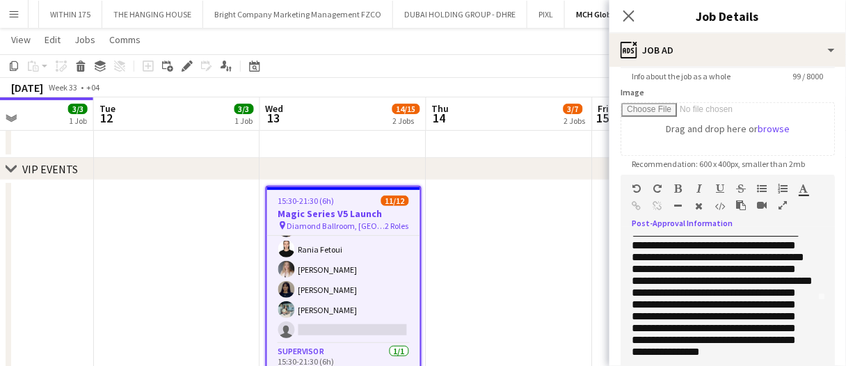
drag, startPoint x: 631, startPoint y: 276, endPoint x: 733, endPoint y: 297, distance: 104.4
click at [683, 280] on div "**********" at bounding box center [722, 337] width 204 height 203
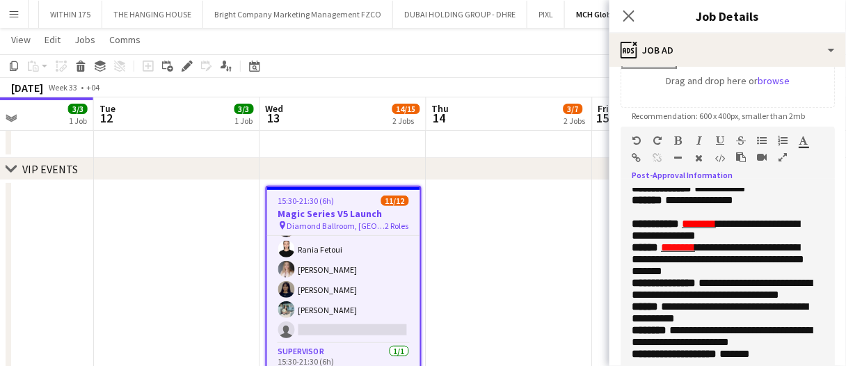
scroll to position [278, 0]
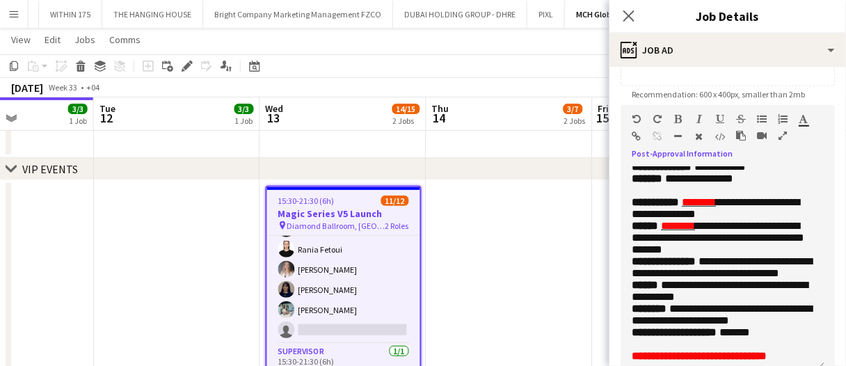
click at [789, 161] on p "**********" at bounding box center [723, 84] width 182 height 154
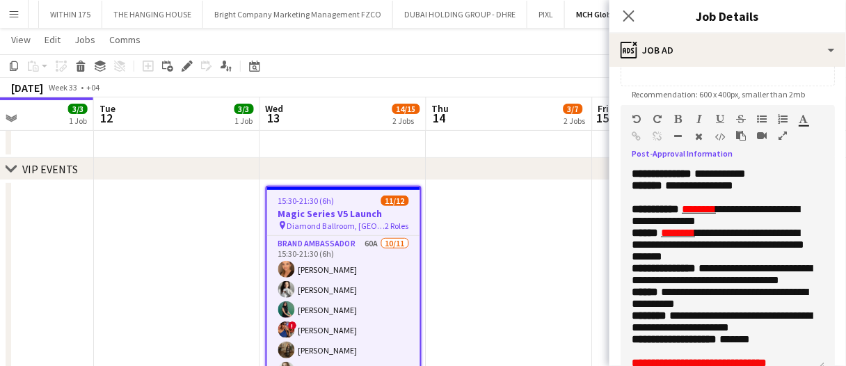
scroll to position [254, 0]
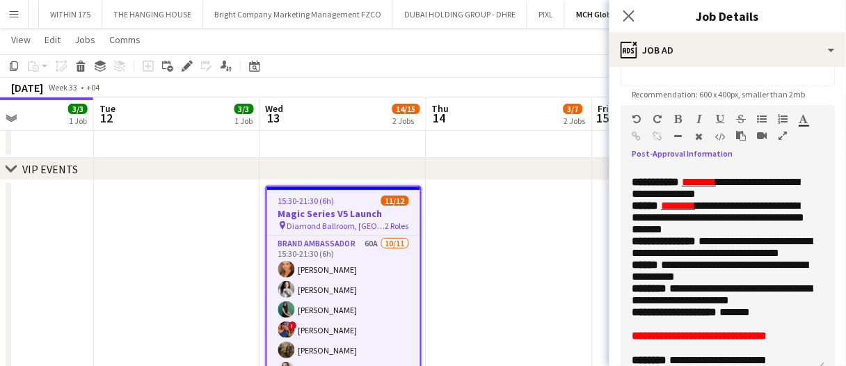
drag, startPoint x: 756, startPoint y: 256, endPoint x: 739, endPoint y: 245, distance: 20.6
click at [739, 200] on p "**********" at bounding box center [723, 188] width 182 height 24
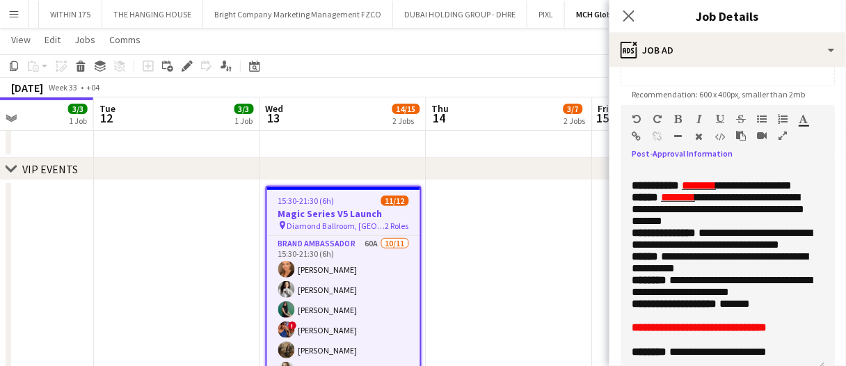
drag, startPoint x: 735, startPoint y: 247, endPoint x: 691, endPoint y: 247, distance: 43.8
click at [691, 191] on p "**********" at bounding box center [723, 185] width 182 height 12
click at [779, 227] on p "**********" at bounding box center [723, 208] width 182 height 35
click at [780, 191] on p "**********" at bounding box center [723, 185] width 182 height 12
drag, startPoint x: 737, startPoint y: 255, endPoint x: 771, endPoint y: 250, distance: 34.3
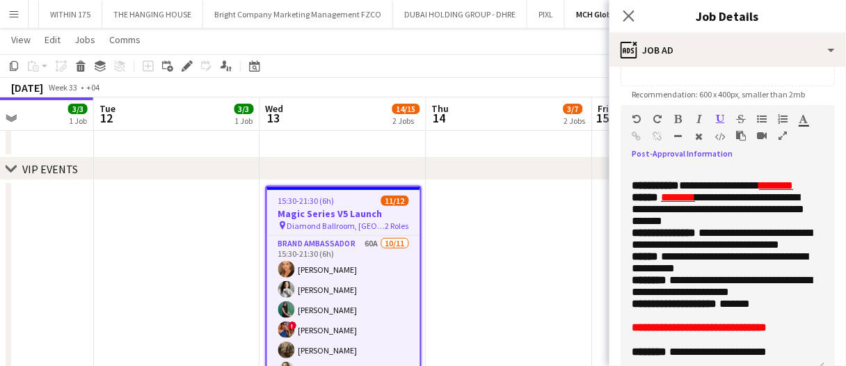
click at [771, 191] on p "**********" at bounding box center [723, 185] width 182 height 12
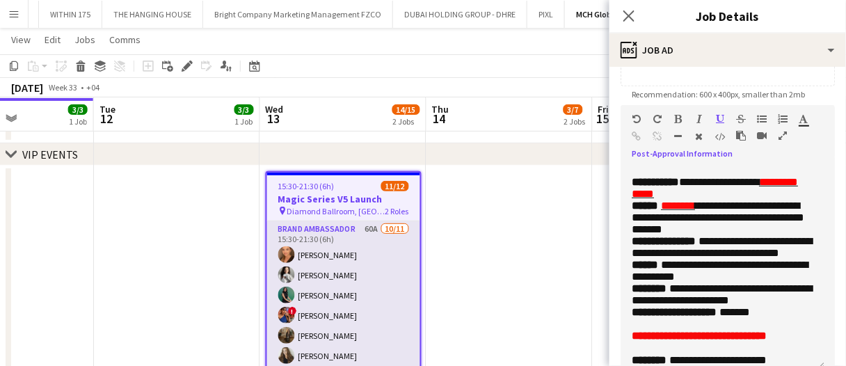
scroll to position [40, 0]
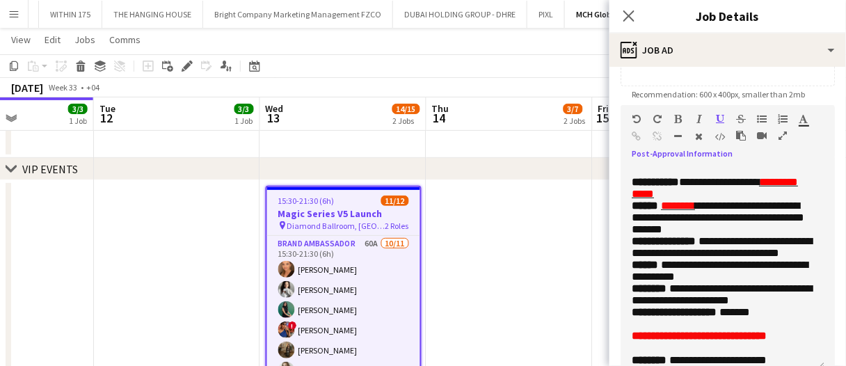
drag, startPoint x: 784, startPoint y: 303, endPoint x: 734, endPoint y: 286, distance: 52.4
click at [734, 235] on p "**********" at bounding box center [723, 217] width 182 height 35
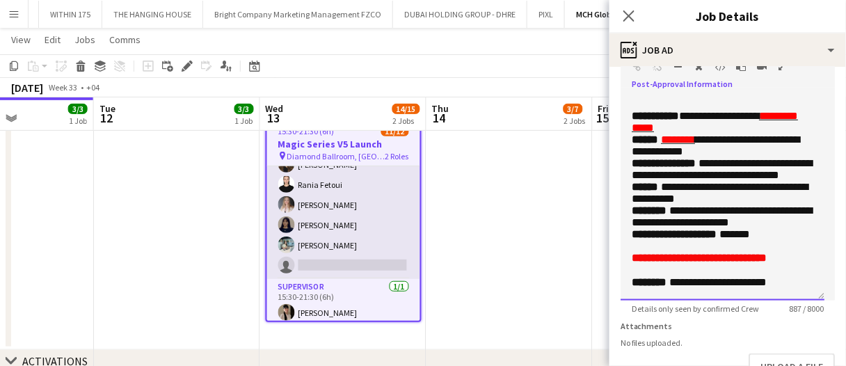
scroll to position [141, 0]
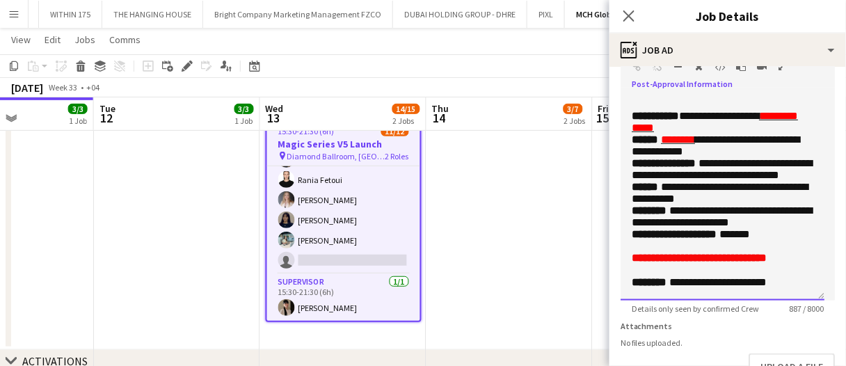
drag, startPoint x: 690, startPoint y: 170, endPoint x: 666, endPoint y: 170, distance: 23.6
click at [666, 156] on span "**********" at bounding box center [716, 145] width 168 height 22
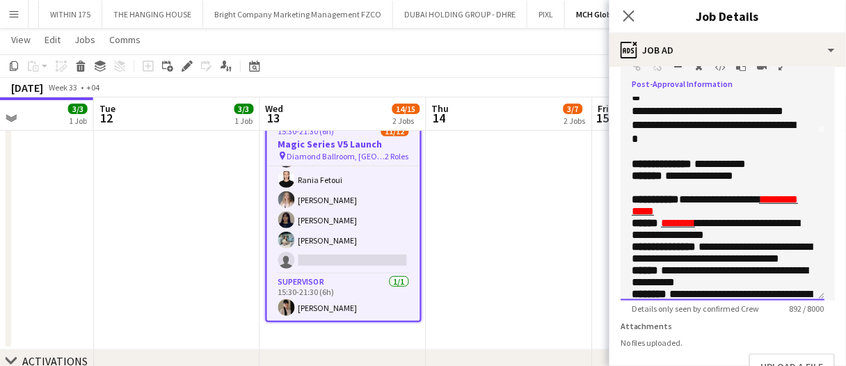
scroll to position [451, 0]
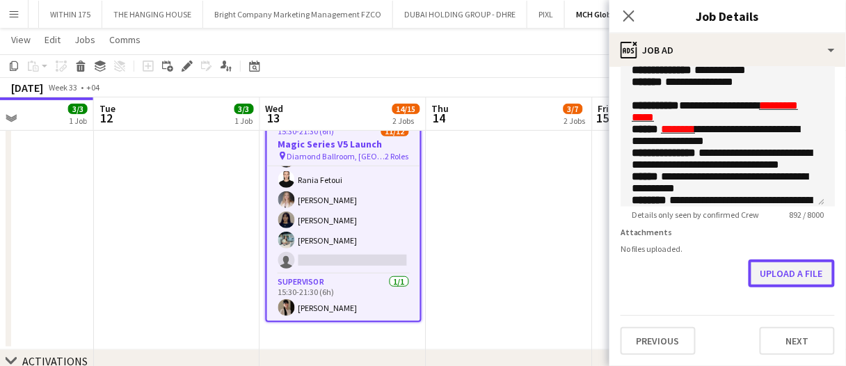
click at [770, 273] on button "Upload a file" at bounding box center [791, 273] width 86 height 28
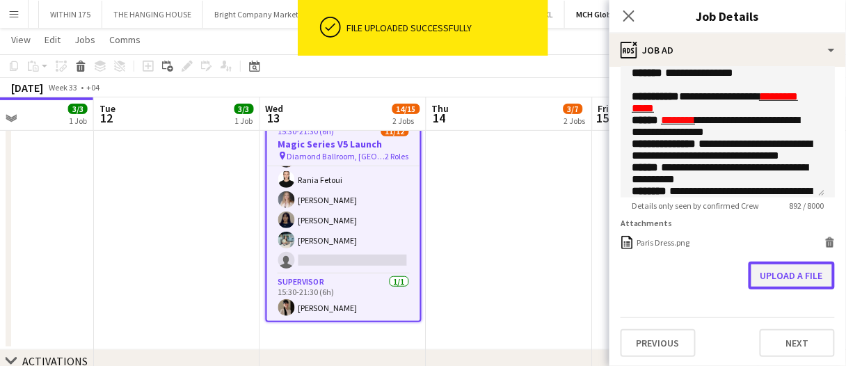
click at [766, 287] on button "Upload a file" at bounding box center [791, 276] width 86 height 28
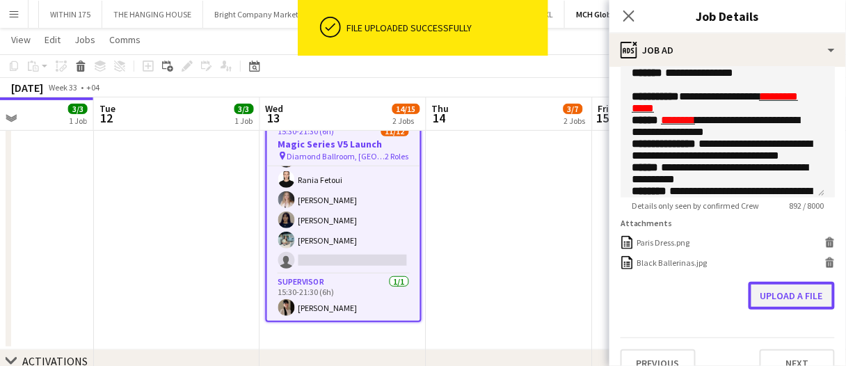
click at [803, 305] on button "Upload a file" at bounding box center [791, 296] width 86 height 28
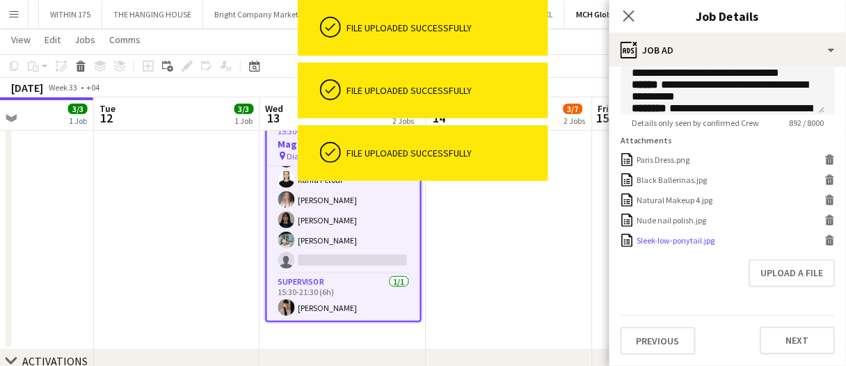
scroll to position [543, 0]
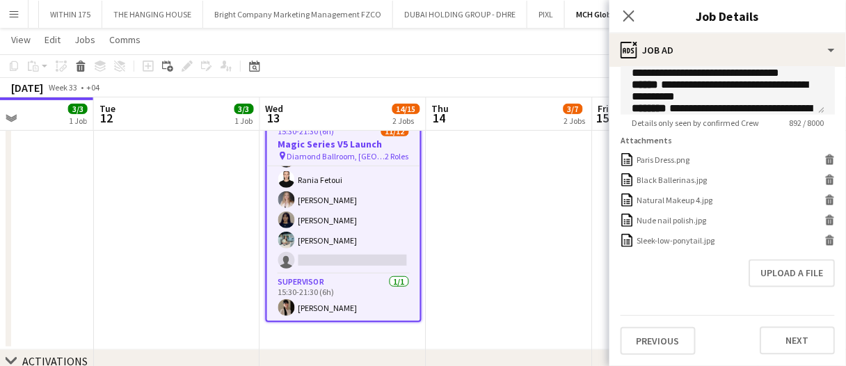
click at [554, 262] on app-date-cell at bounding box center [509, 230] width 166 height 239
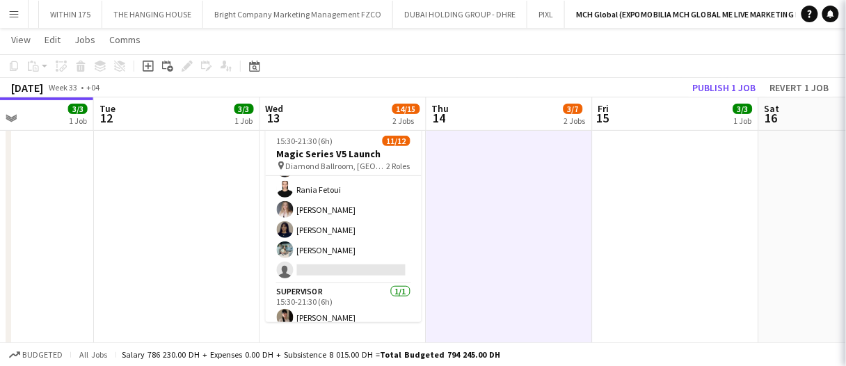
scroll to position [141, 0]
click at [554, 262] on app-date-cell at bounding box center [509, 230] width 166 height 239
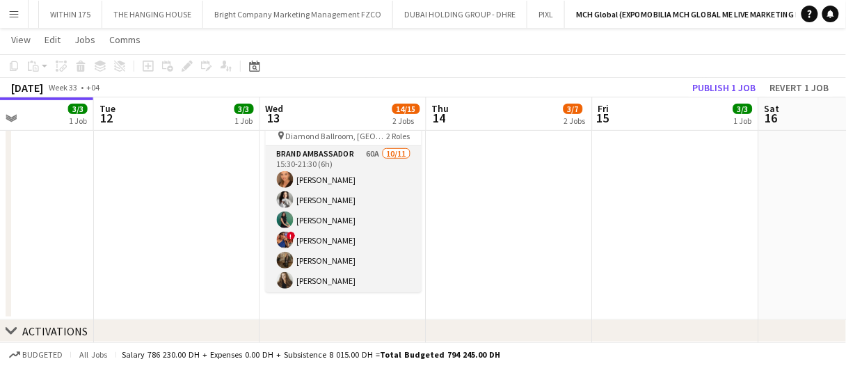
scroll to position [0, 0]
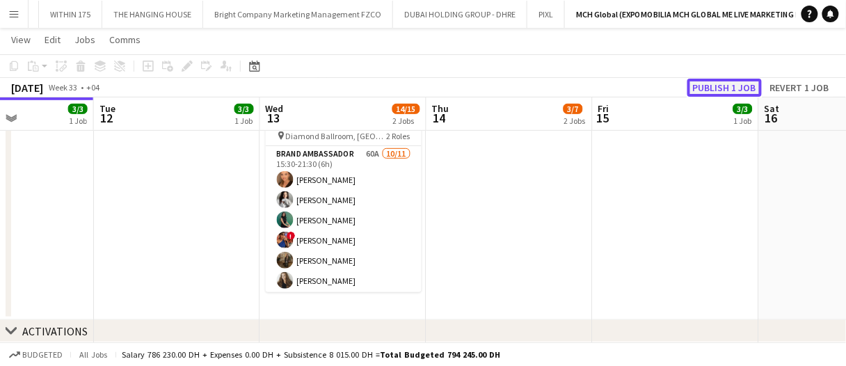
click at [744, 87] on button "Publish 1 job" at bounding box center [724, 88] width 74 height 18
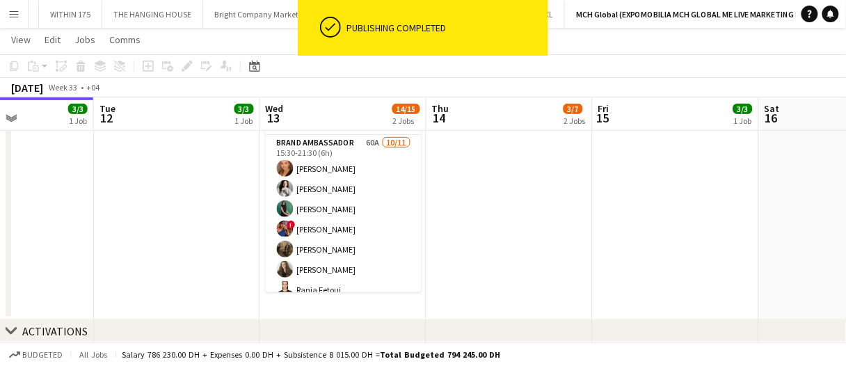
drag, startPoint x: 323, startPoint y: 218, endPoint x: 592, endPoint y: 199, distance: 269.9
click at [323, 218] on app-card-role "Brand Ambassador 60A 10/11 15:30-21:30 (6h) Maryna Demchenko Kateryna Bliednova…" at bounding box center [344, 259] width 156 height 249
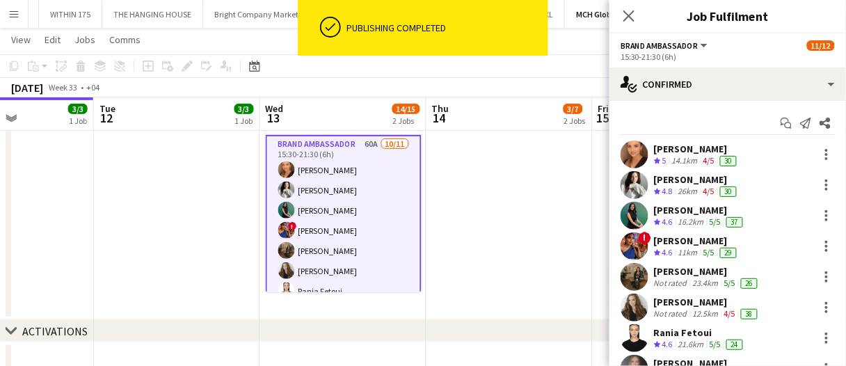
scroll to position [139, 0]
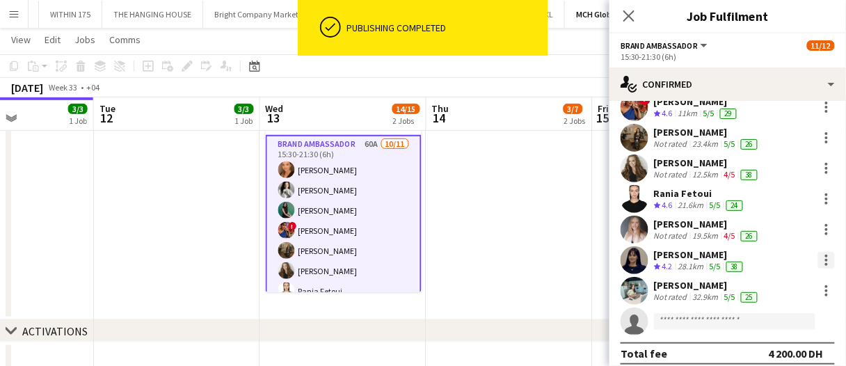
click at [818, 257] on div at bounding box center [826, 260] width 17 height 17
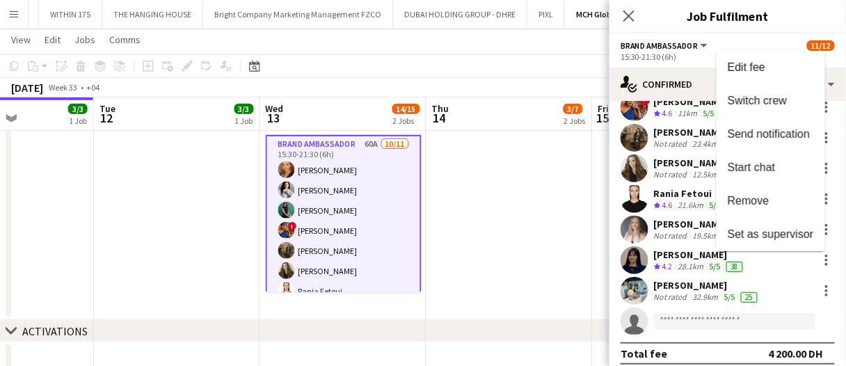
click at [815, 292] on div at bounding box center [423, 183] width 846 height 366
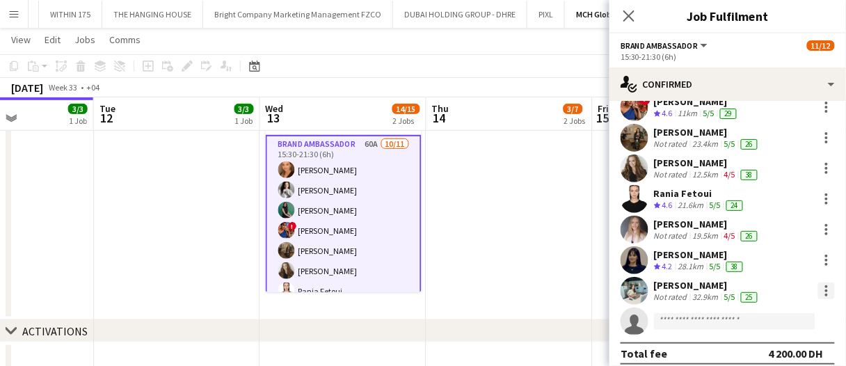
click at [825, 289] on div at bounding box center [826, 290] width 3 height 3
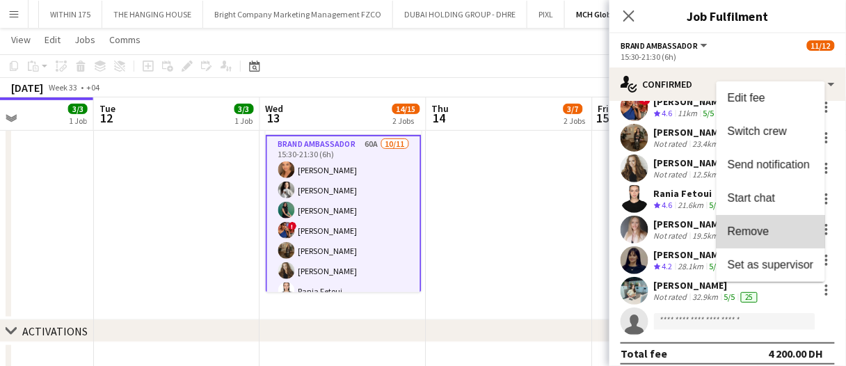
click at [784, 239] on button "Remove" at bounding box center [770, 231] width 109 height 33
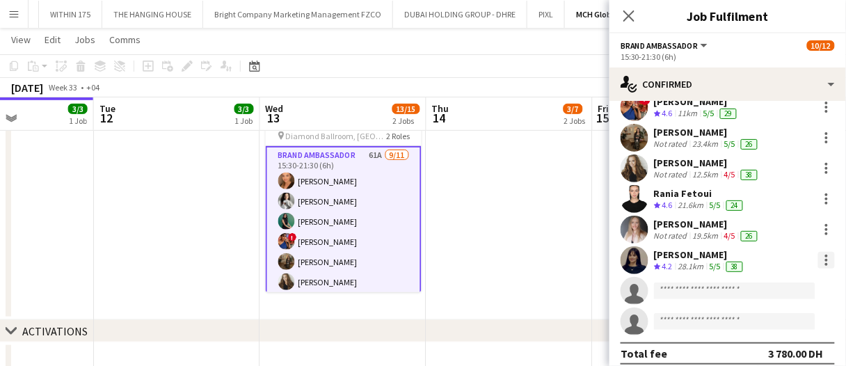
click at [818, 262] on div at bounding box center [826, 260] width 17 height 17
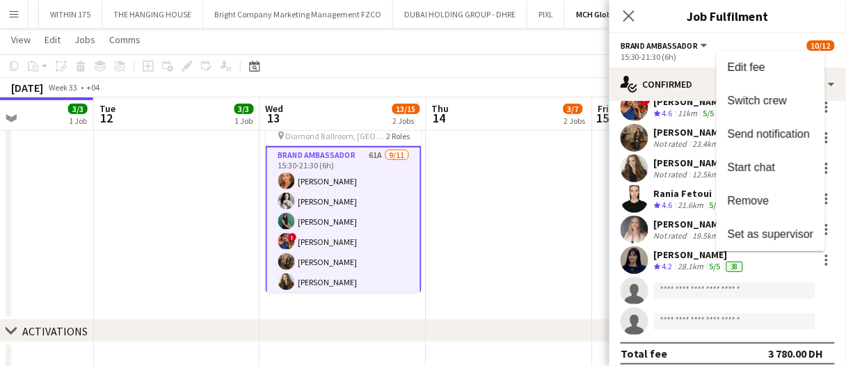
drag, startPoint x: 748, startPoint y: 210, endPoint x: 725, endPoint y: 215, distance: 24.1
click at [748, 210] on button "Remove" at bounding box center [770, 200] width 109 height 33
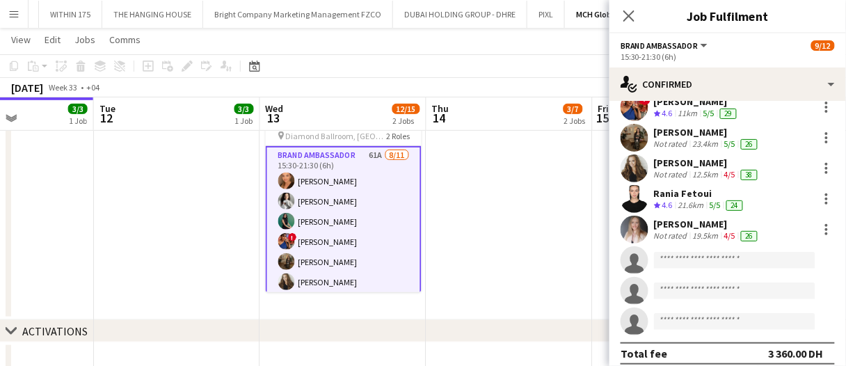
click at [615, 221] on div "Paula Paegle Not rated 19.5km 4/5 26" at bounding box center [727, 230] width 236 height 28
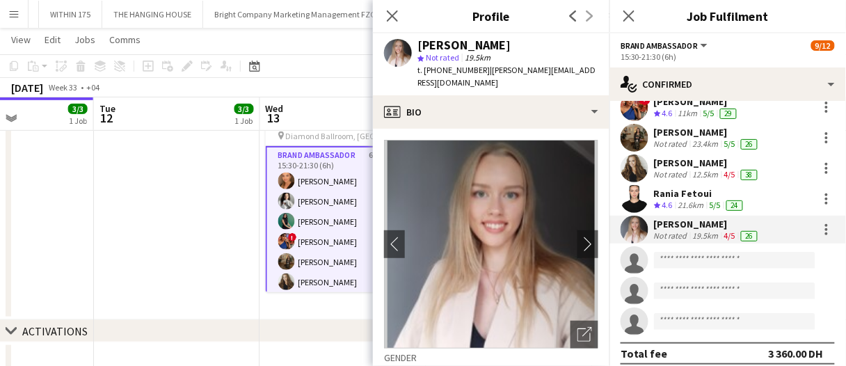
click at [319, 118] on app-board-header-date "Wed 13 12/15 2 Jobs" at bounding box center [343, 113] width 166 height 33
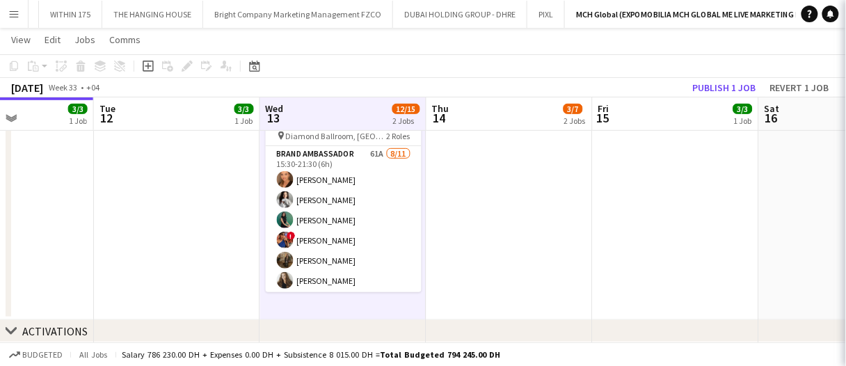
click at [490, 175] on app-date-cell at bounding box center [509, 200] width 166 height 239
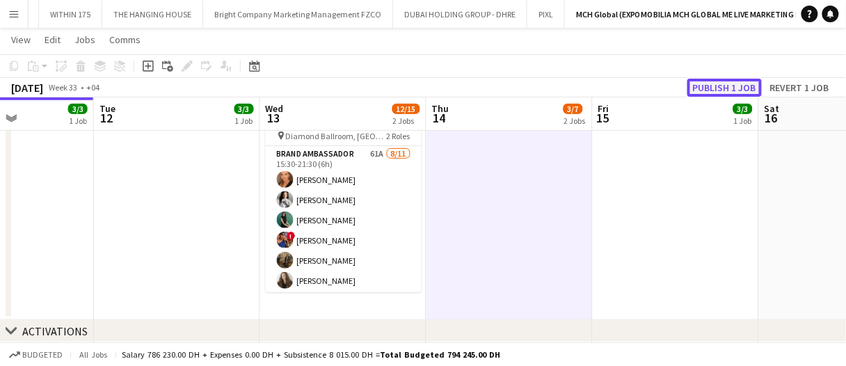
click at [724, 81] on button "Publish 1 job" at bounding box center [724, 88] width 74 height 18
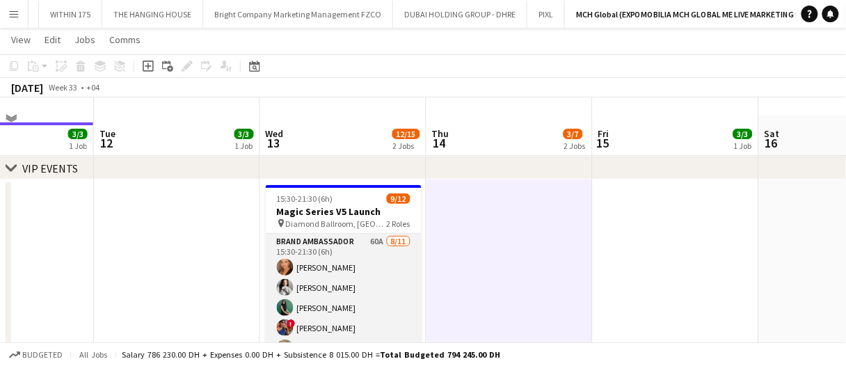
scroll to position [0, 0]
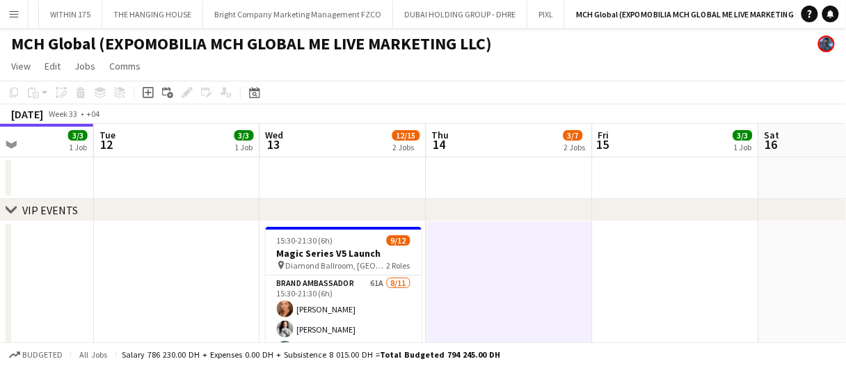
click at [444, 188] on app-date-cell at bounding box center [509, 178] width 166 height 42
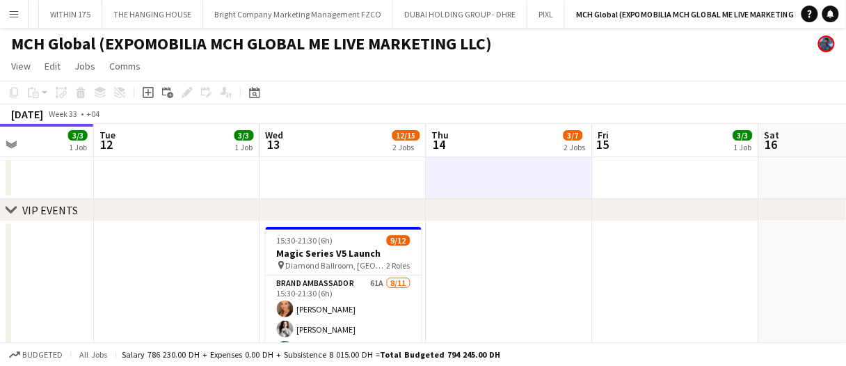
click at [447, 177] on app-date-cell at bounding box center [509, 178] width 166 height 42
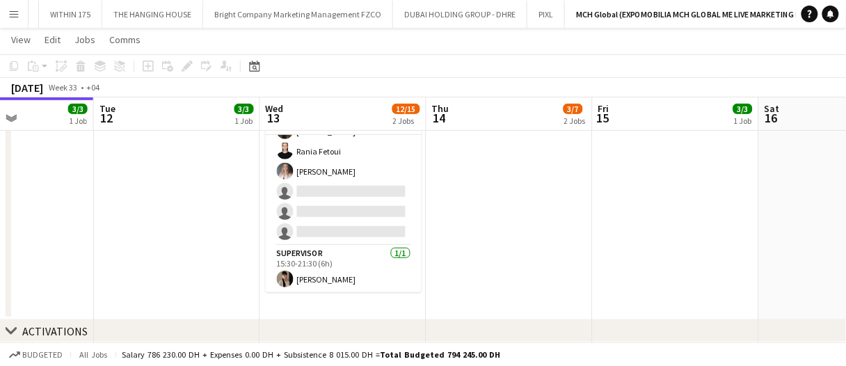
drag, startPoint x: 371, startPoint y: 223, endPoint x: 629, endPoint y: 179, distance: 262.3
click at [371, 223] on app-card-role "Brand Ambassador 61A 8/11 15:30-21:30 (6h) Maryna Demchenko Kateryna Bliednova …" at bounding box center [344, 121] width 156 height 249
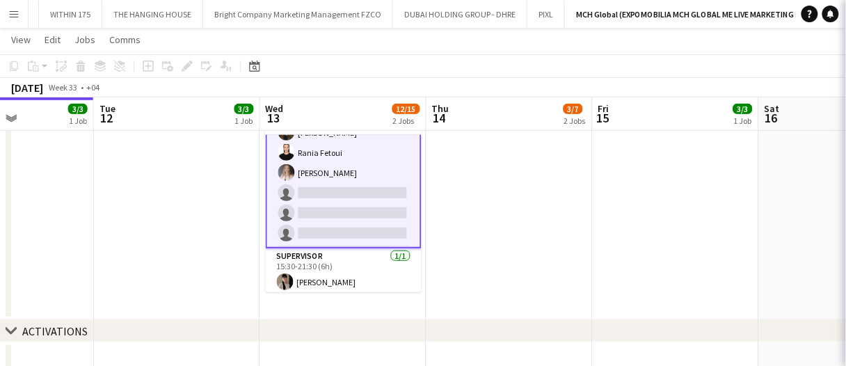
scroll to position [140, 0]
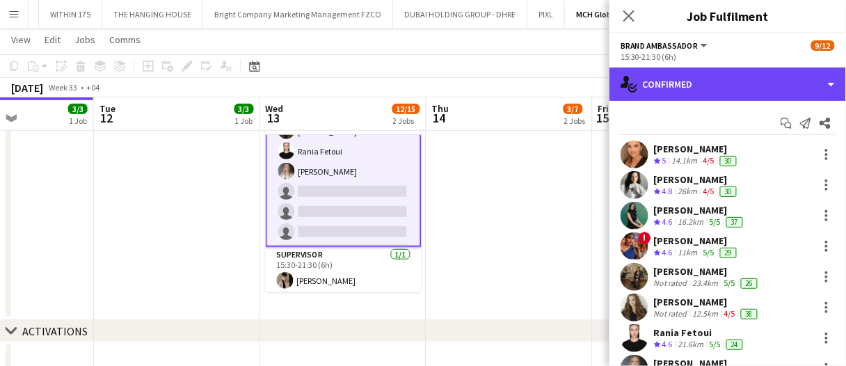
drag, startPoint x: 690, startPoint y: 93, endPoint x: 693, endPoint y: 111, distance: 18.3
click at [690, 93] on div "single-neutral-actions-check-2 Confirmed" at bounding box center [727, 83] width 236 height 33
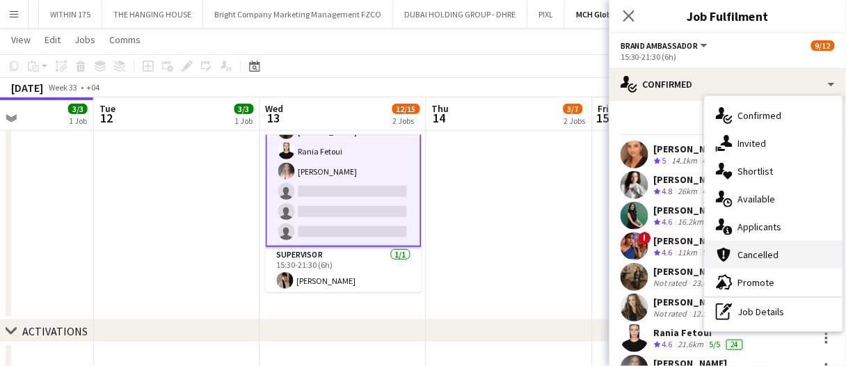
click at [773, 253] on div "cancellation Cancelled" at bounding box center [774, 255] width 138 height 28
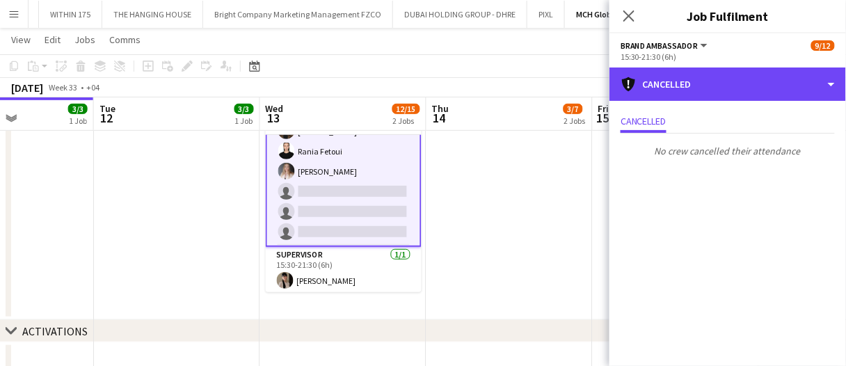
drag, startPoint x: 718, startPoint y: 82, endPoint x: 721, endPoint y: 119, distance: 36.9
click at [718, 82] on div "cancellation Cancelled" at bounding box center [727, 83] width 236 height 33
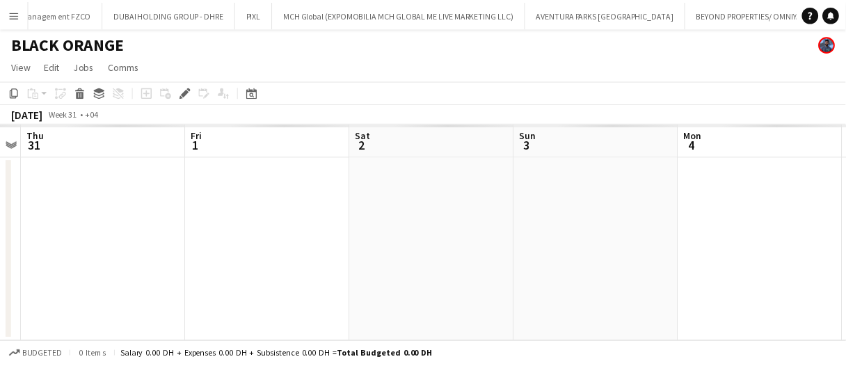
scroll to position [0, 922]
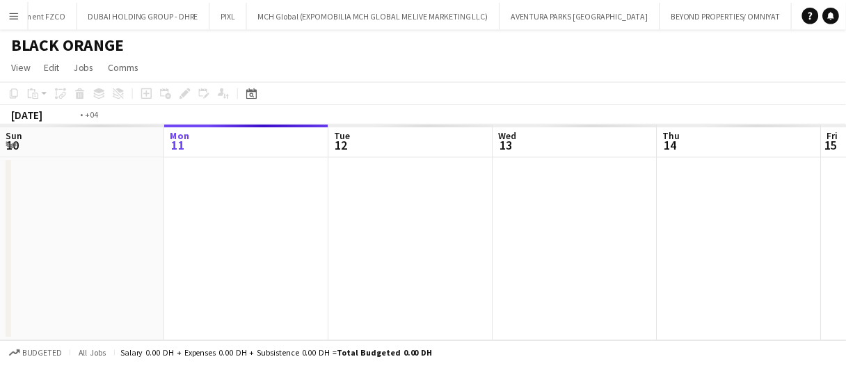
scroll to position [0, 478]
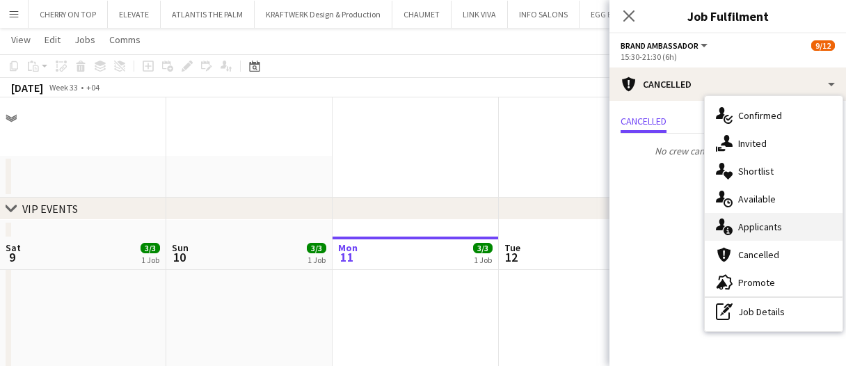
scroll to position [139, 0]
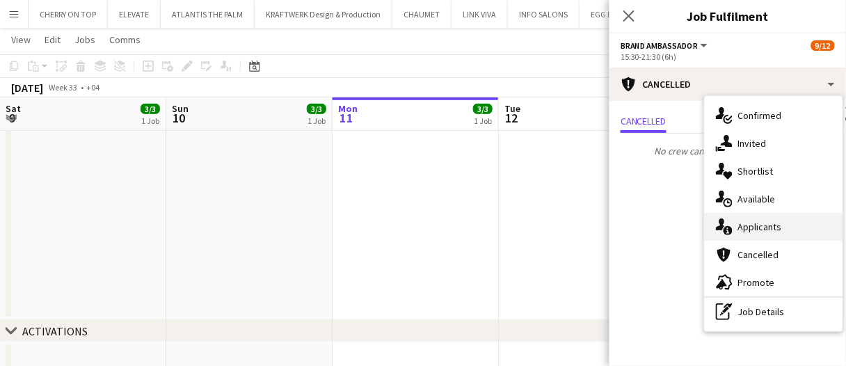
click at [772, 225] on div "single-neutral-actions-information Applicants" at bounding box center [774, 227] width 138 height 28
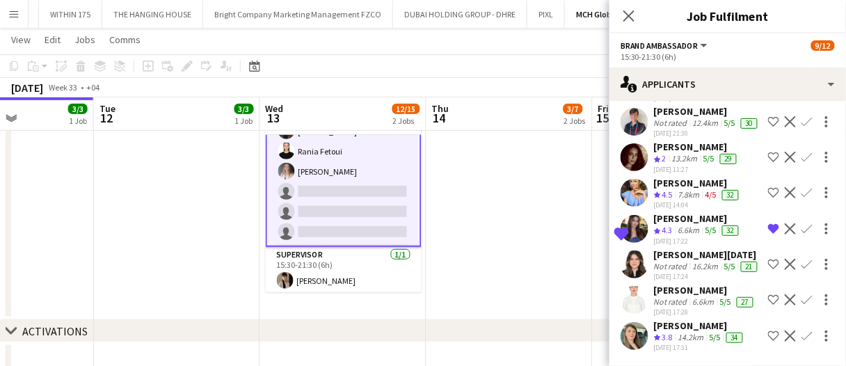
scroll to position [1895, 0]
click at [702, 343] on div "[DATE] 17:31" at bounding box center [700, 347] width 92 height 9
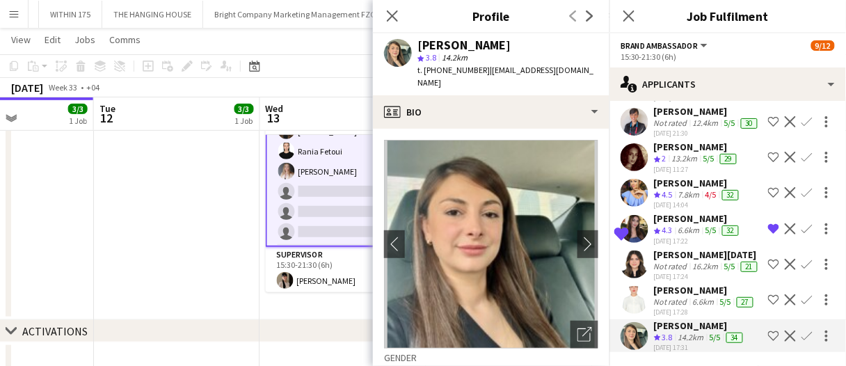
click at [683, 272] on div "[DATE] 17:24" at bounding box center [707, 276] width 106 height 9
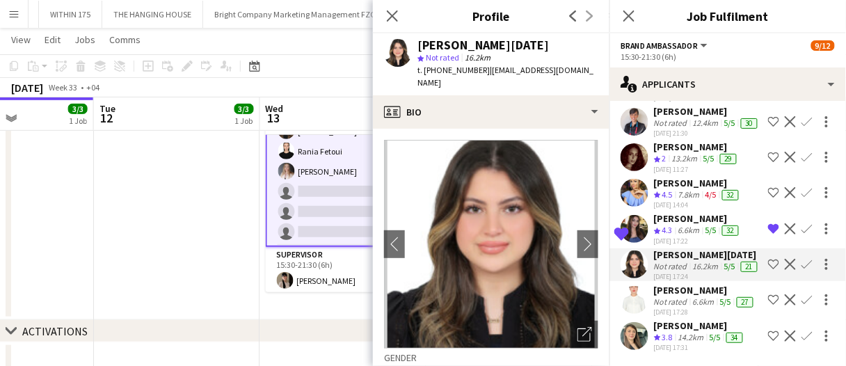
click at [694, 212] on div "[PERSON_NAME]" at bounding box center [698, 218] width 88 height 13
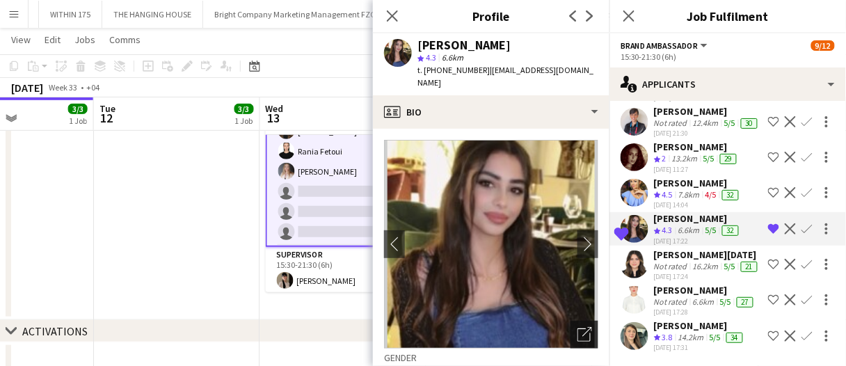
click at [577, 327] on icon "Open photos pop-in" at bounding box center [584, 334] width 15 height 15
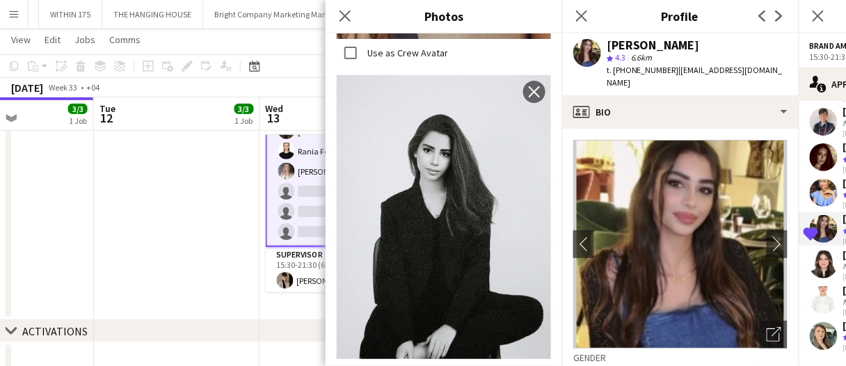
scroll to position [6270, 0]
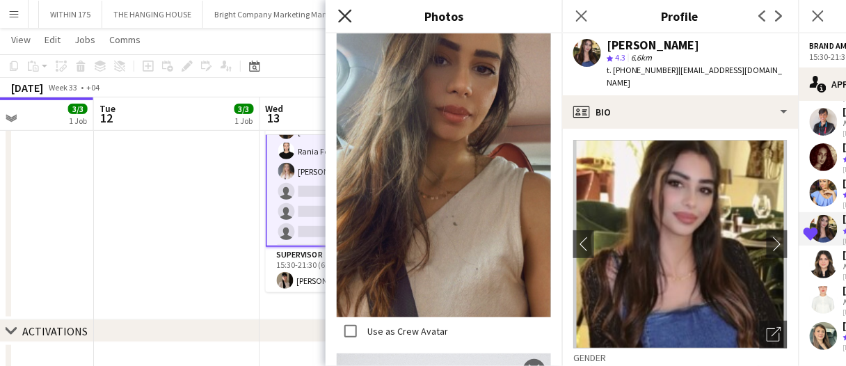
click at [350, 13] on icon "Close pop-in" at bounding box center [344, 15] width 13 height 13
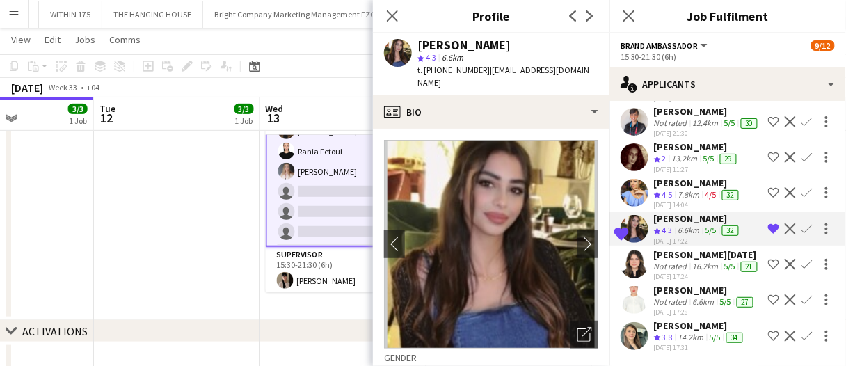
click at [192, 273] on app-date-cell at bounding box center [177, 200] width 166 height 239
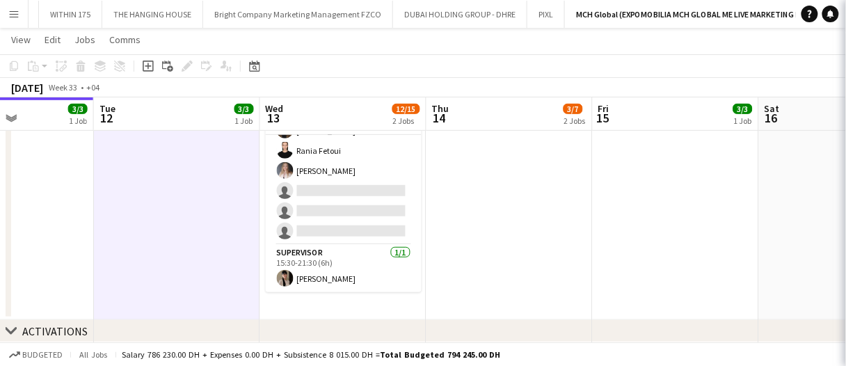
scroll to position [138, 0]
